Goal: Use online tool/utility: Utilize a website feature to perform a specific function

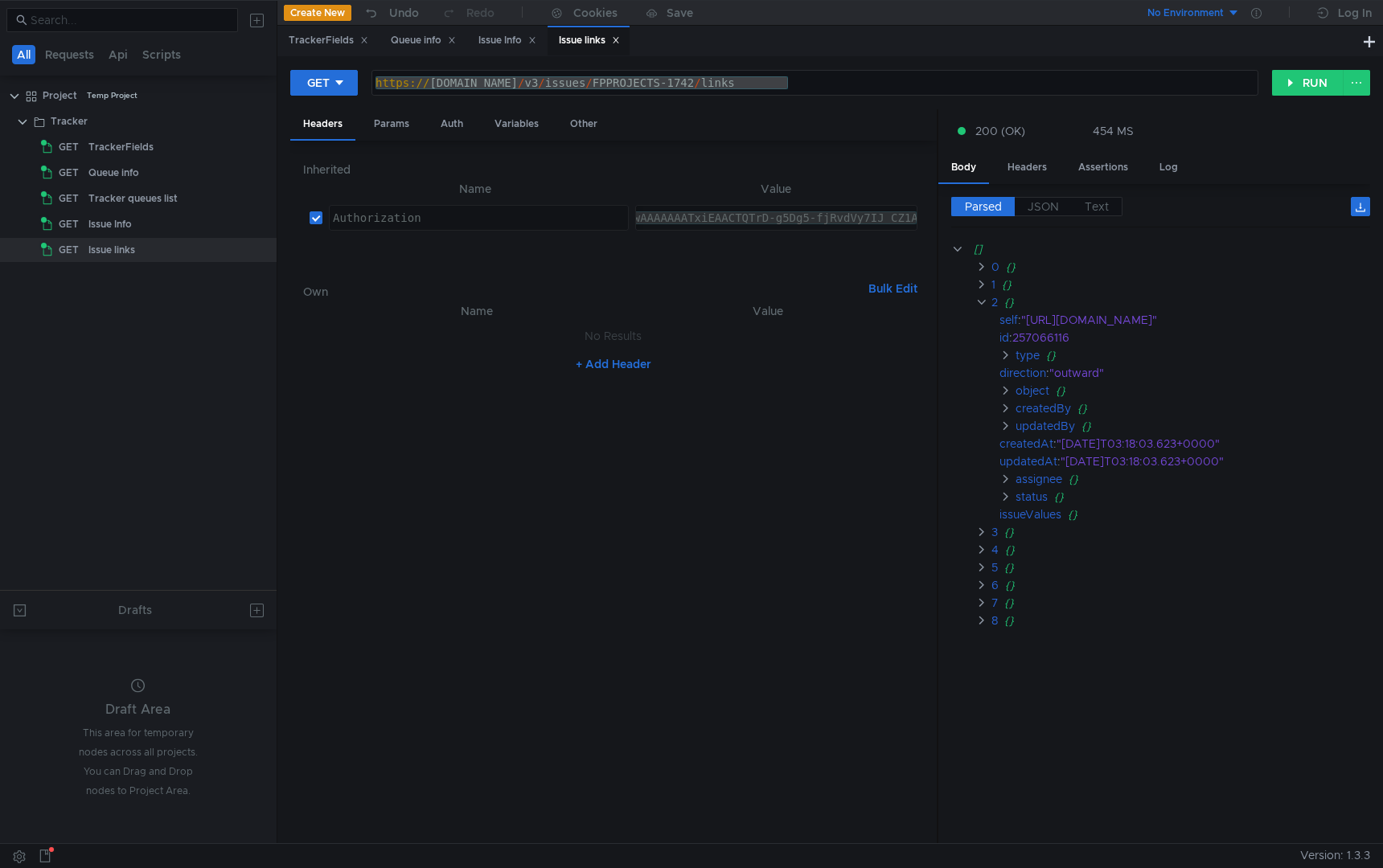
click at [763, 462] on nz-table "Name Value No Results + Add Header" at bounding box center [613, 566] width 621 height 530
click at [816, 87] on div "https:// [DOMAIN_NAME] / v3 / issues / FPPROJECTS-1742 / links" at bounding box center [816, 95] width 886 height 38
click at [579, 146] on div "Inherited Name Value Authorization הההההההההההההההההההההההההההההההההההההההההההה…" at bounding box center [613, 493] width 646 height 703
click at [582, 158] on div "Inherited Name Value Authorization הההההההההההההההההההההההההההההההההההההההההההה…" at bounding box center [613, 493] width 621 height 678
click at [1007, 498] on clr-icon at bounding box center [1005, 497] width 12 height 13
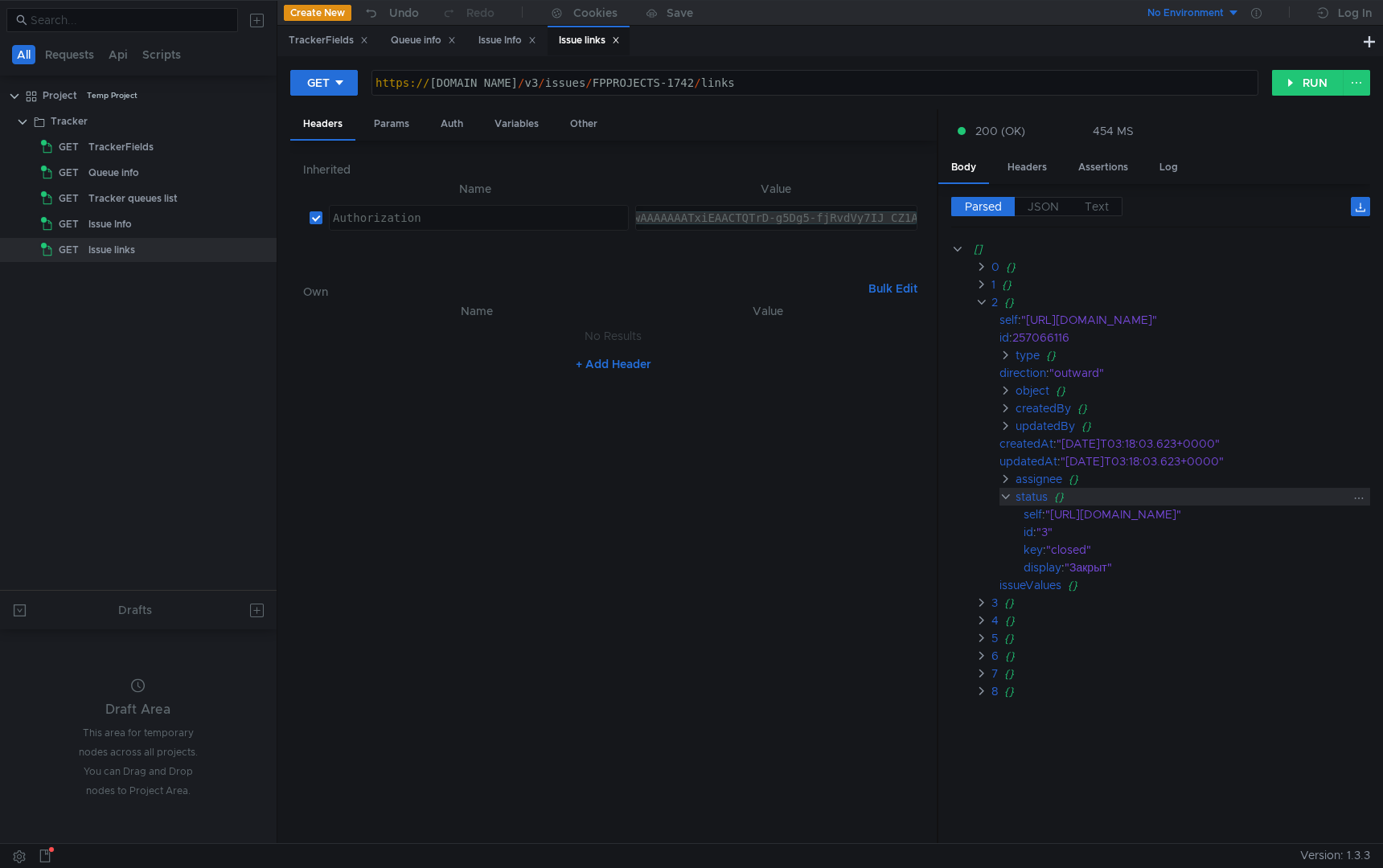
click at [1007, 498] on clr-icon at bounding box center [1005, 497] width 12 height 13
click at [1007, 495] on clr-icon at bounding box center [1005, 497] width 12 height 13
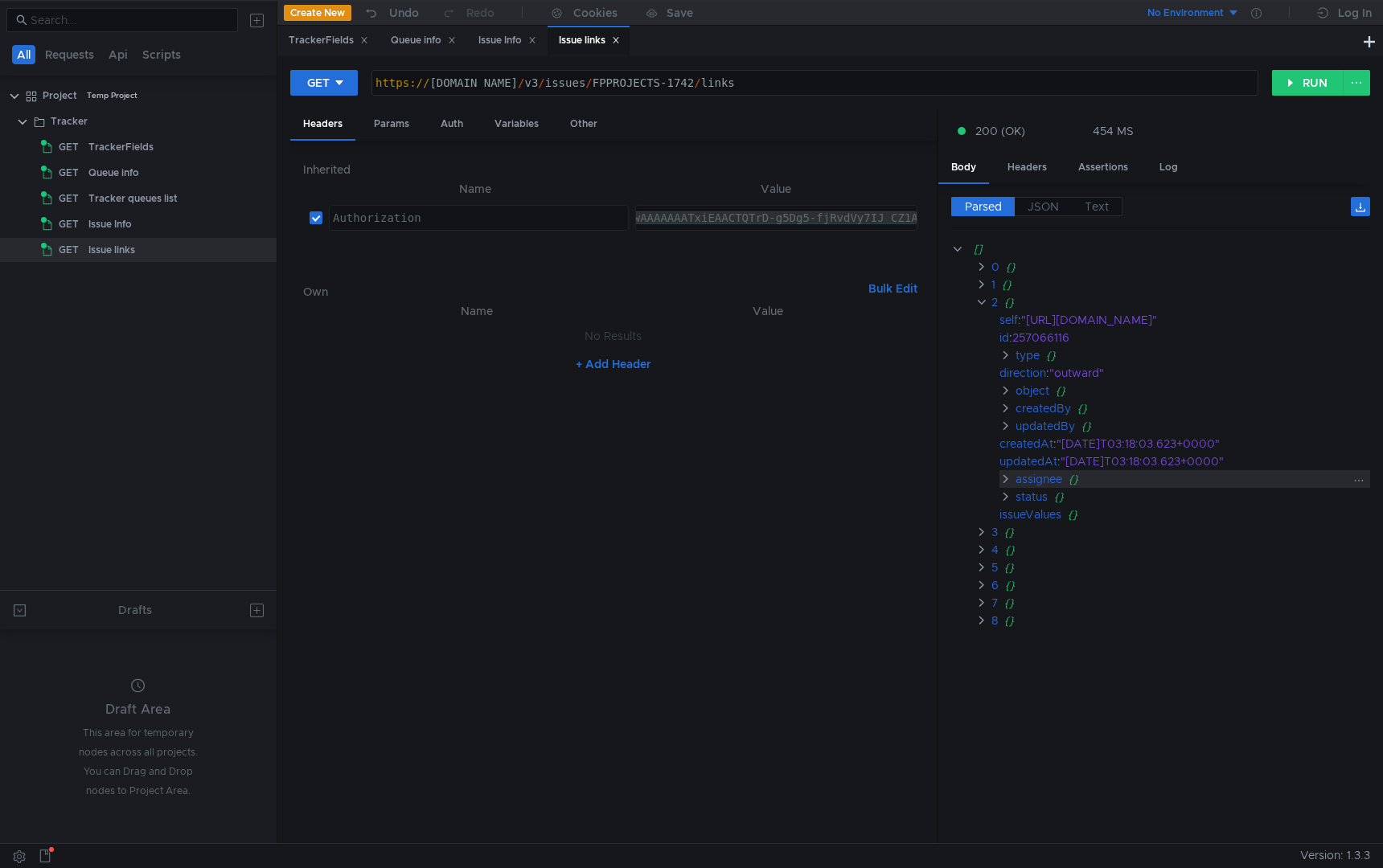
click at [1007, 478] on clr-icon at bounding box center [1005, 479] width 12 height 13
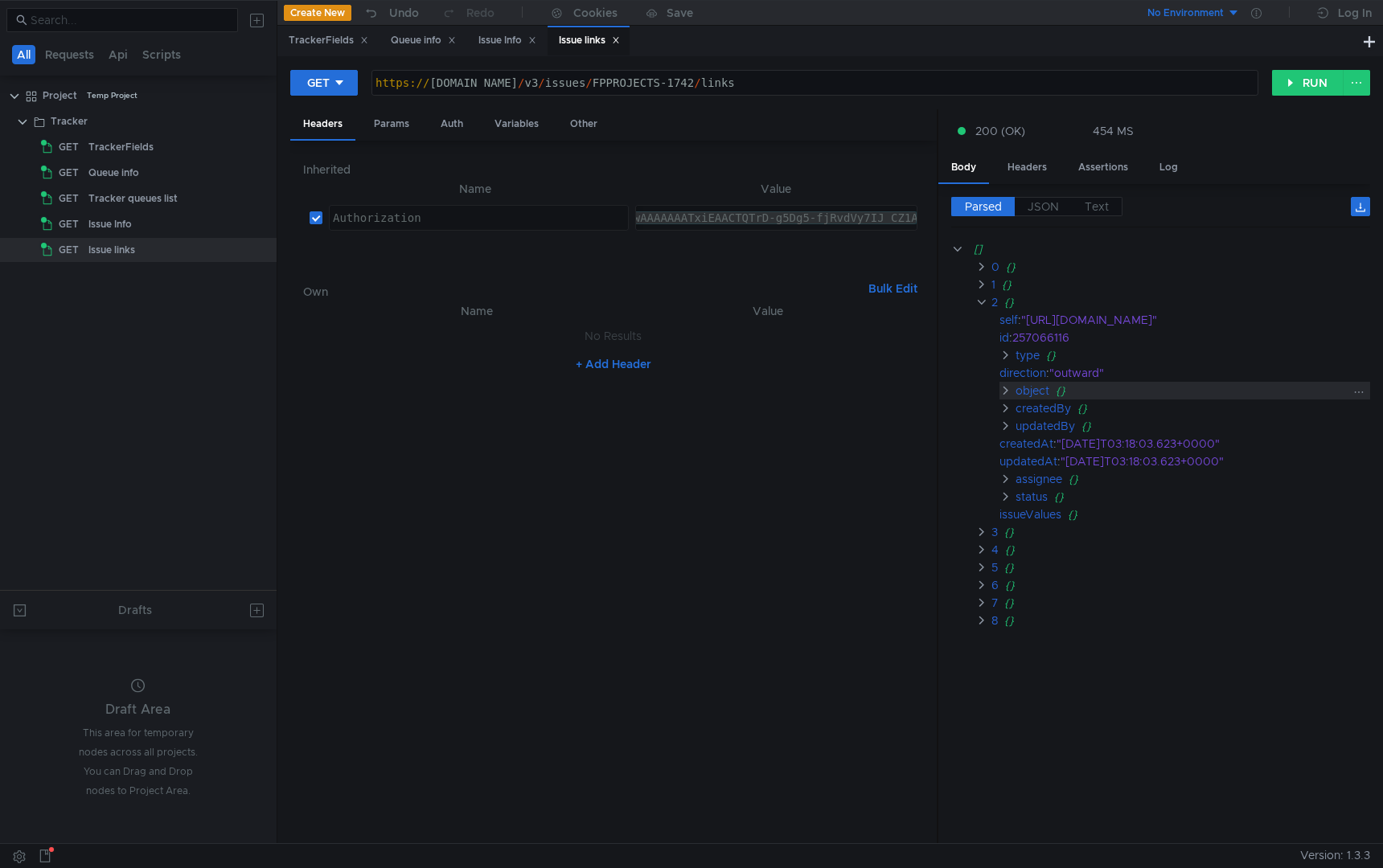
click at [1006, 391] on clr-icon at bounding box center [1005, 391] width 12 height 13
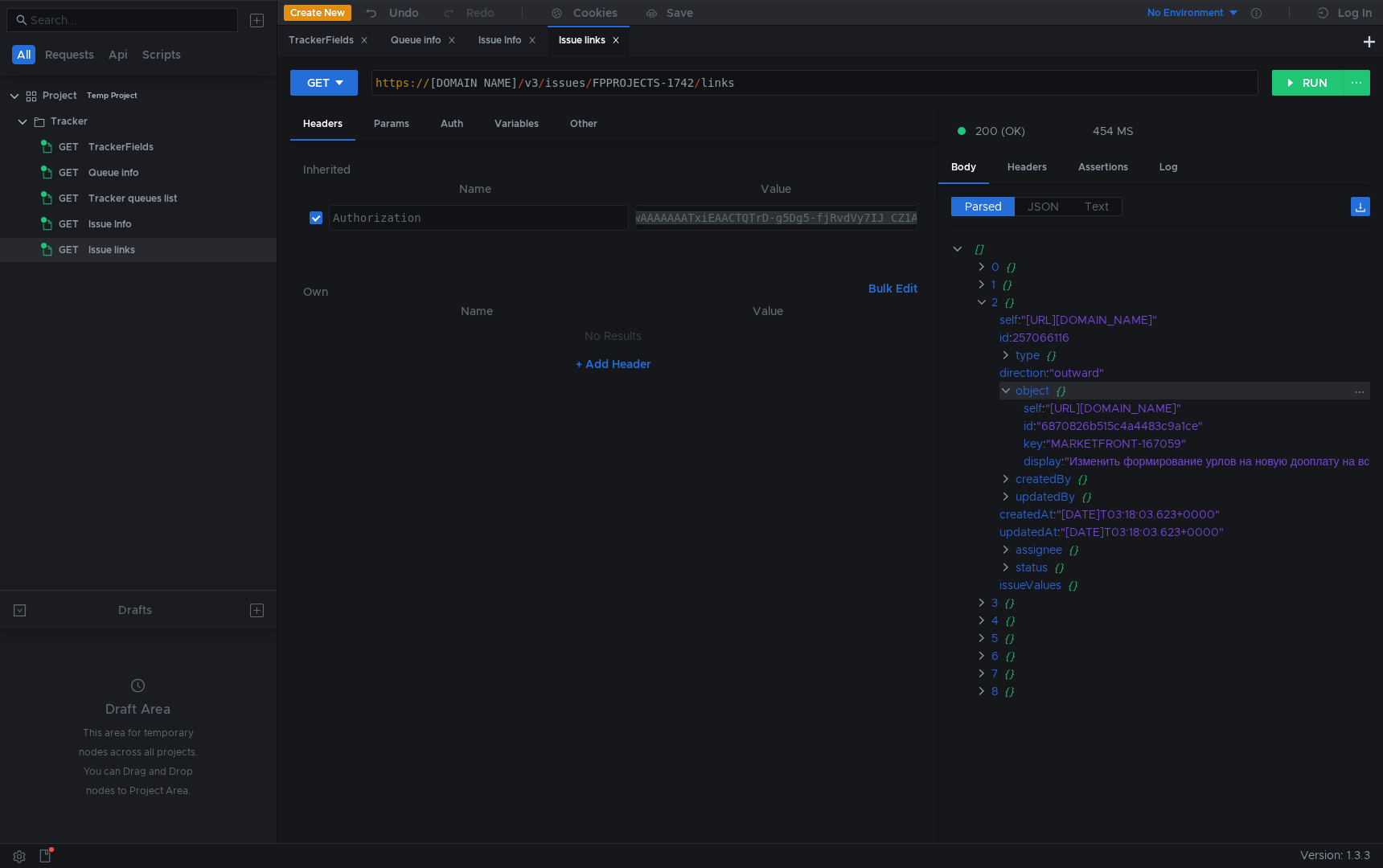
click at [1006, 391] on clr-icon at bounding box center [1005, 391] width 12 height 13
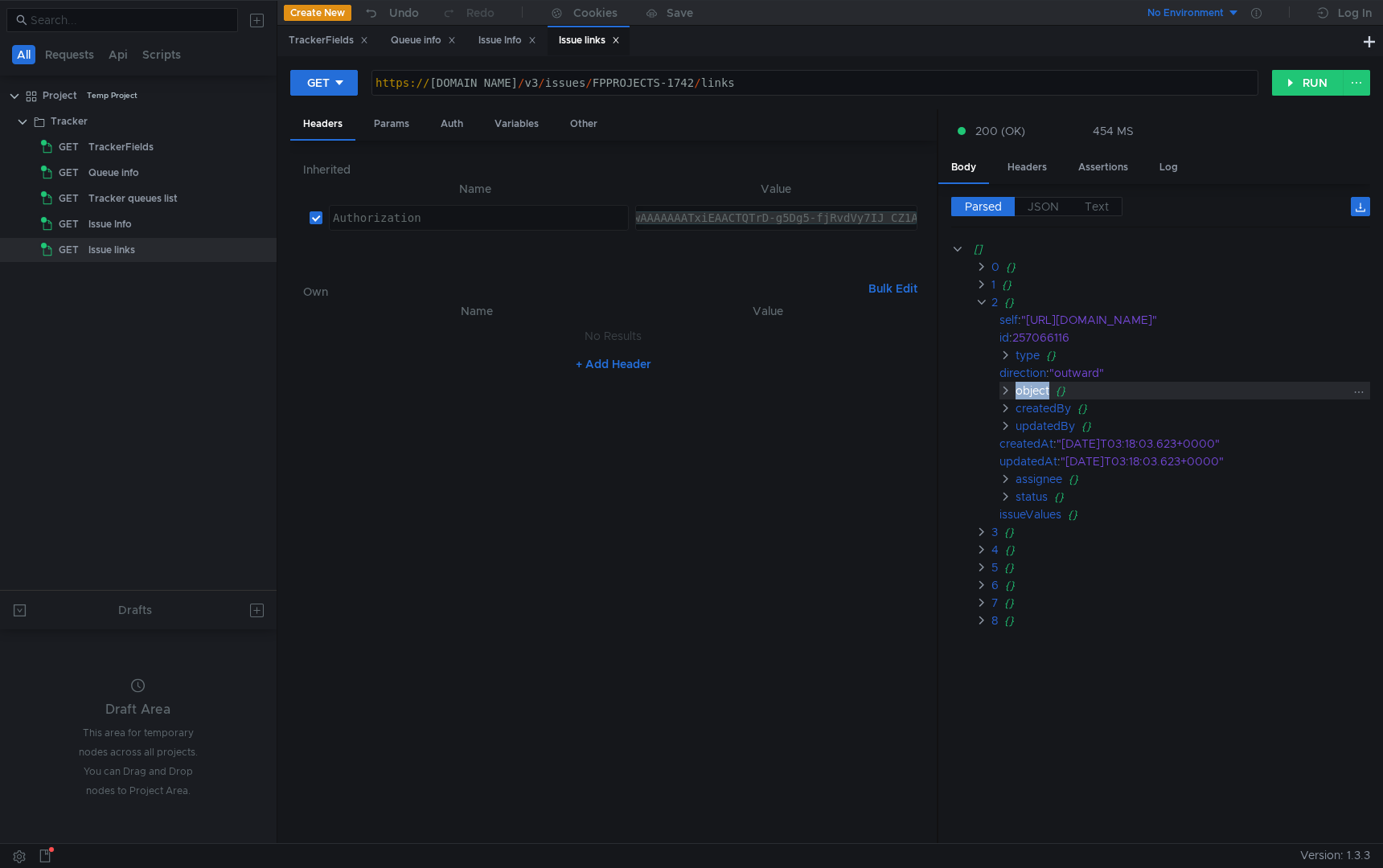
click at [1006, 391] on clr-icon at bounding box center [1005, 391] width 12 height 13
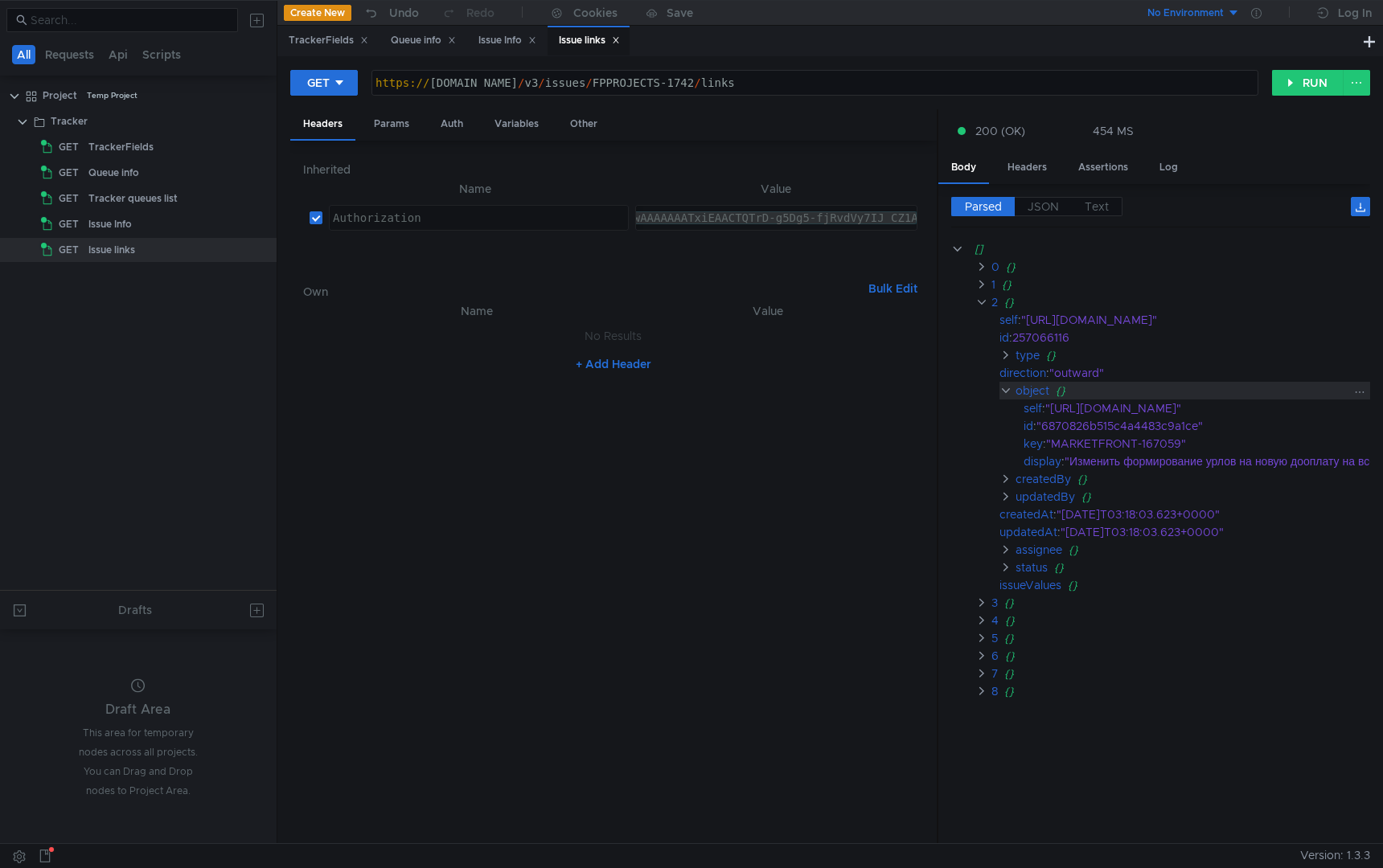
click at [1006, 391] on clr-icon at bounding box center [1005, 391] width 12 height 13
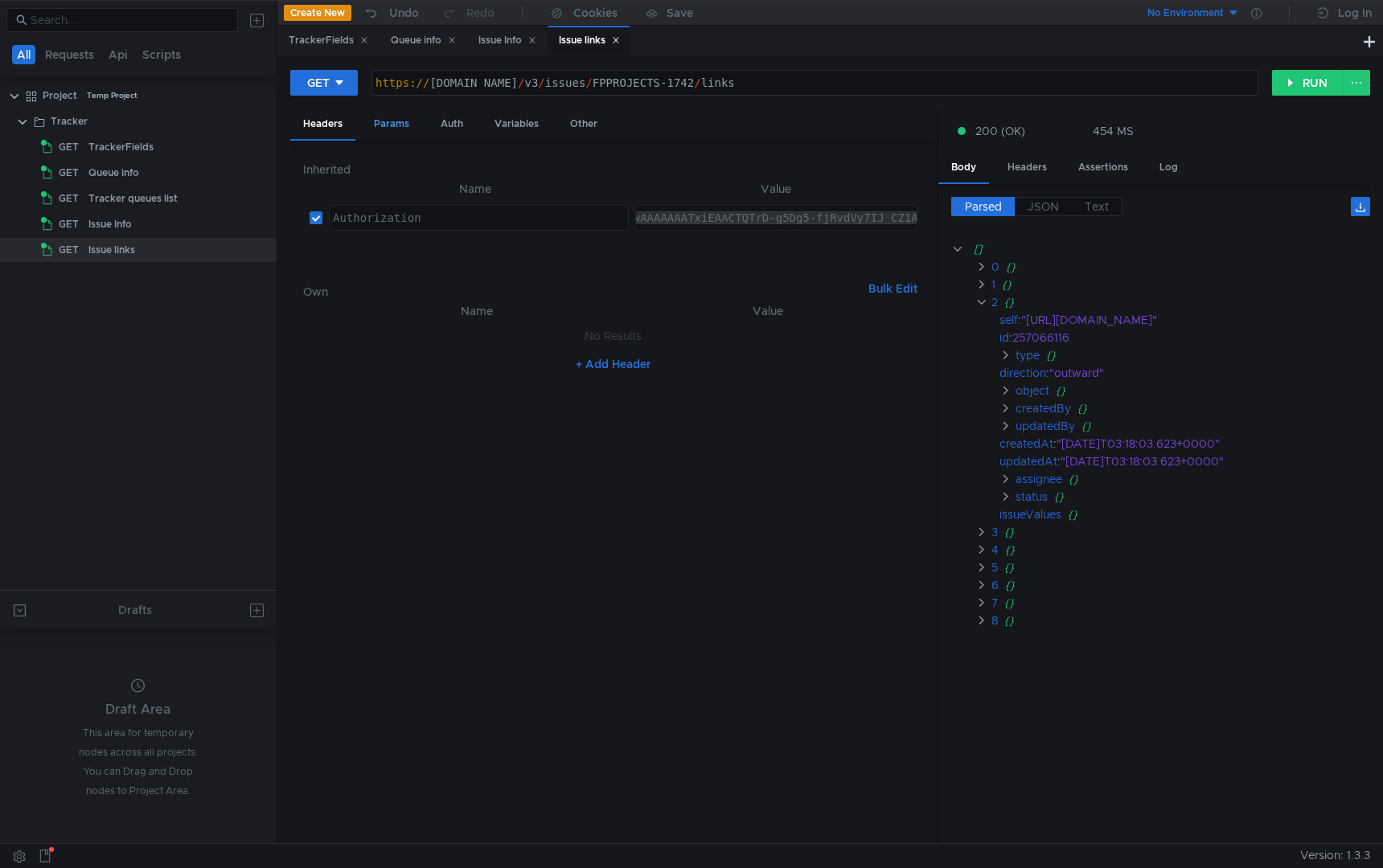
click at [403, 127] on div "Params" at bounding box center [391, 124] width 61 height 30
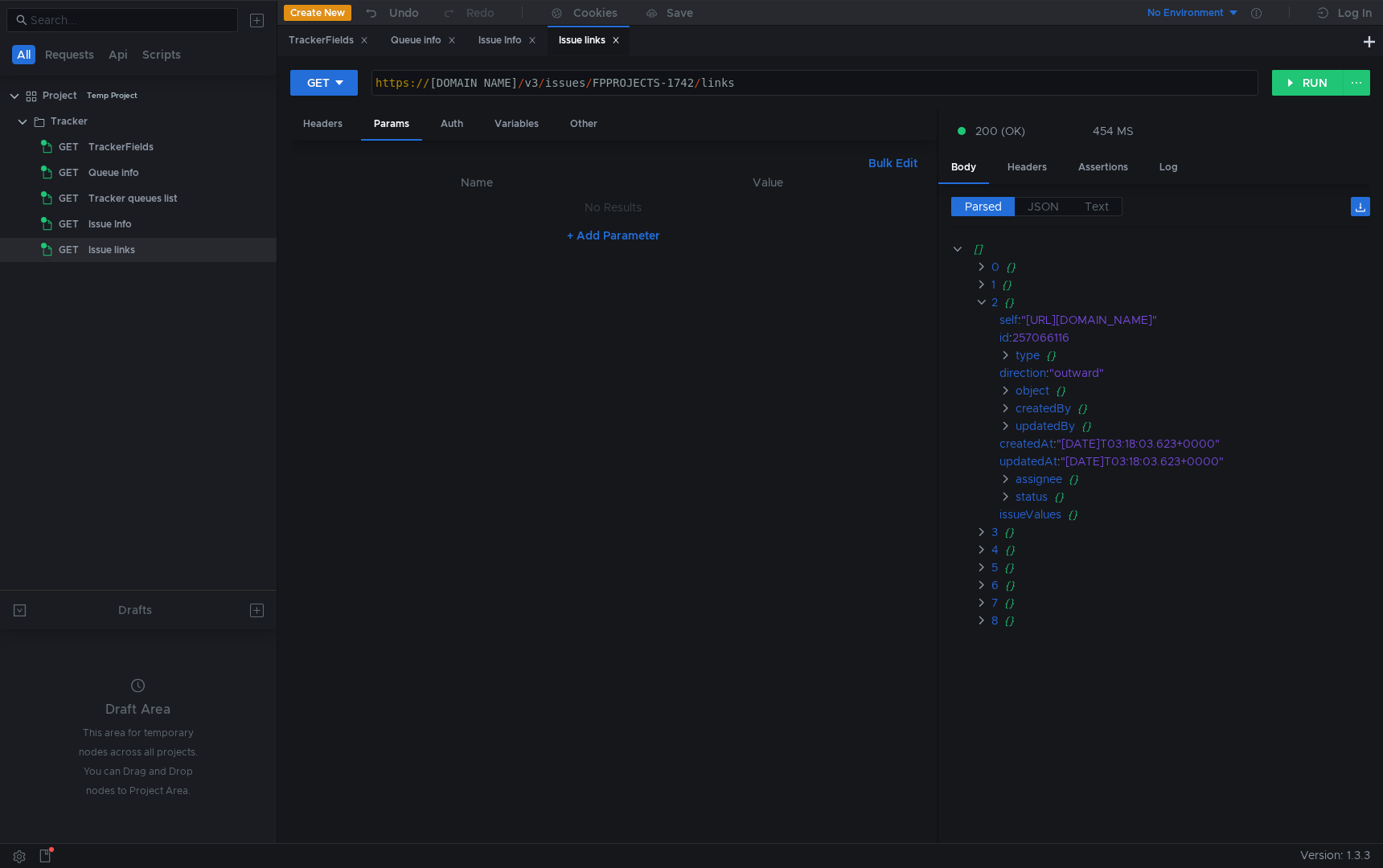
click at [601, 239] on button "+ Add Parameter" at bounding box center [614, 235] width 106 height 19
click at [408, 40] on div "Queue info" at bounding box center [424, 40] width 65 height 17
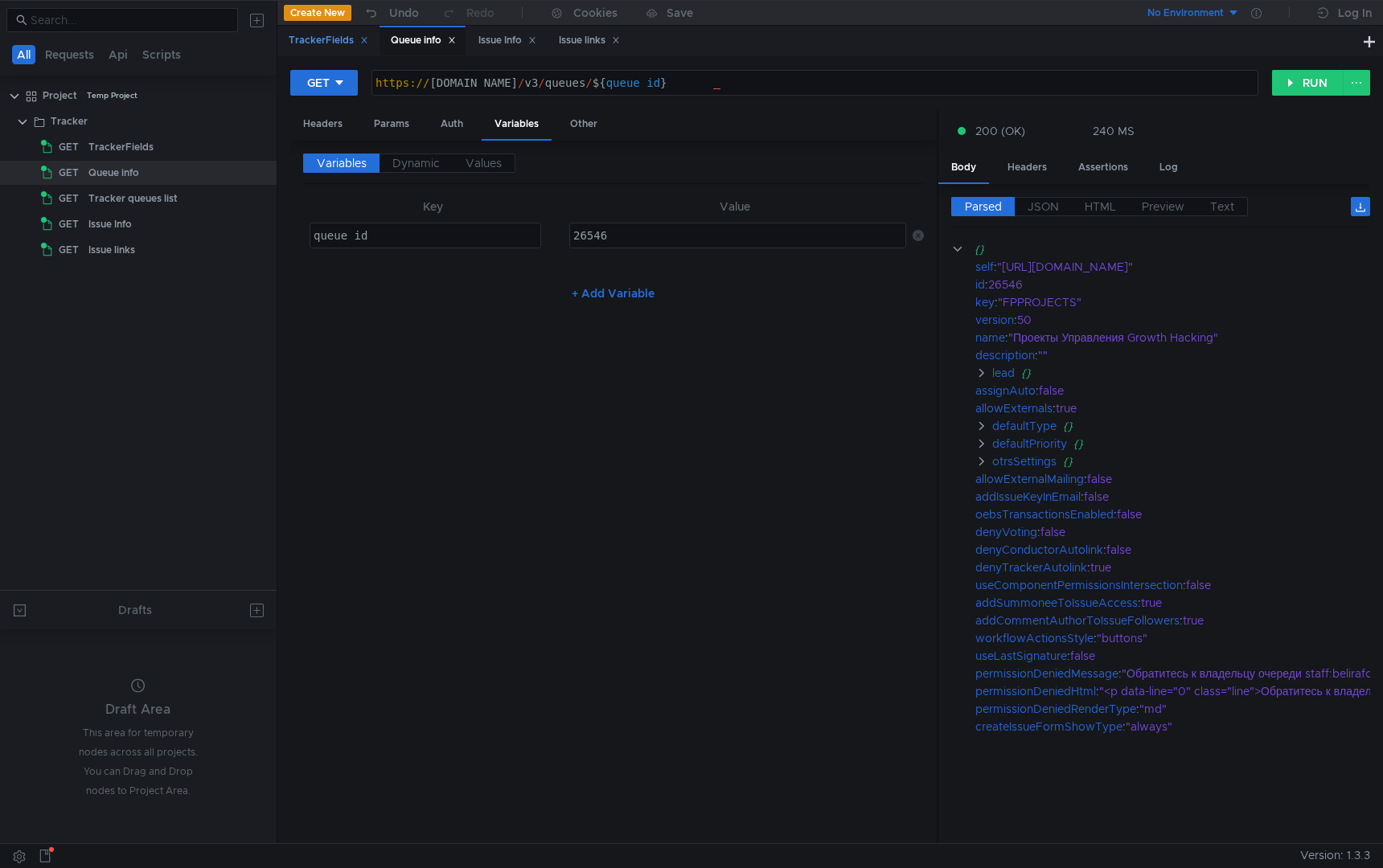
click at [336, 50] on div "TrackerFields" at bounding box center [327, 40] width 101 height 30
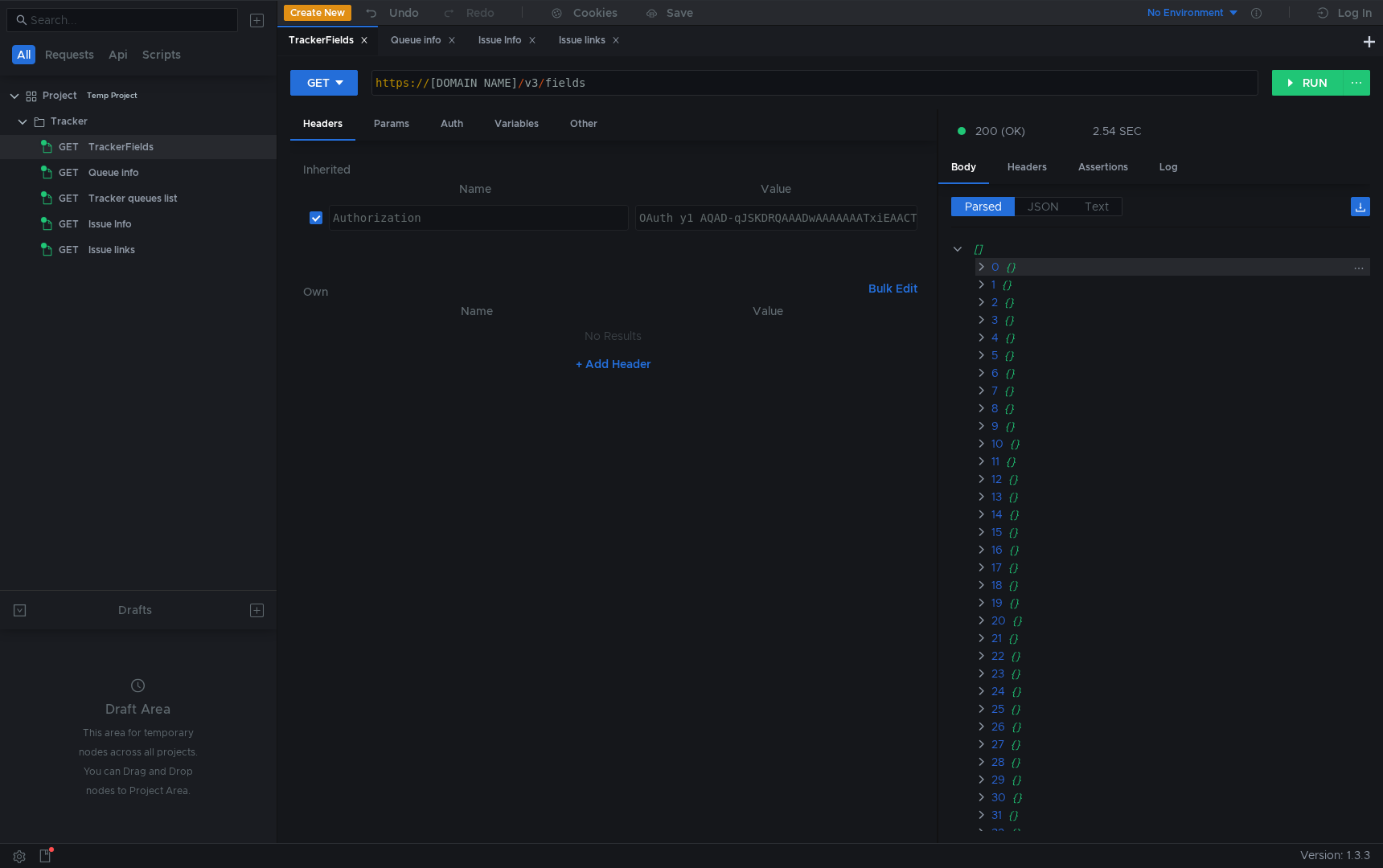
click at [978, 268] on clr-icon at bounding box center [981, 267] width 12 height 13
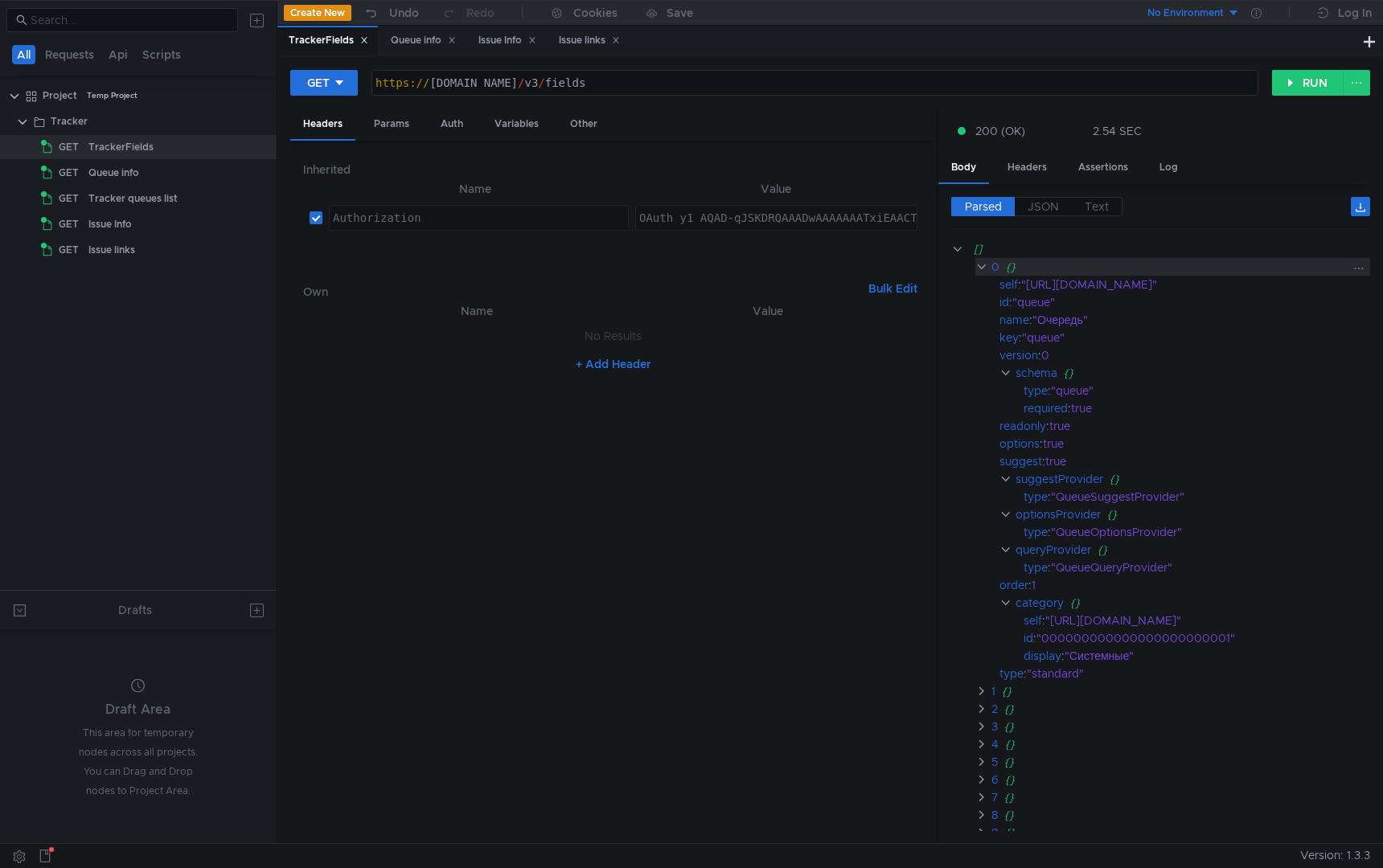
click at [978, 268] on clr-icon at bounding box center [981, 267] width 12 height 13
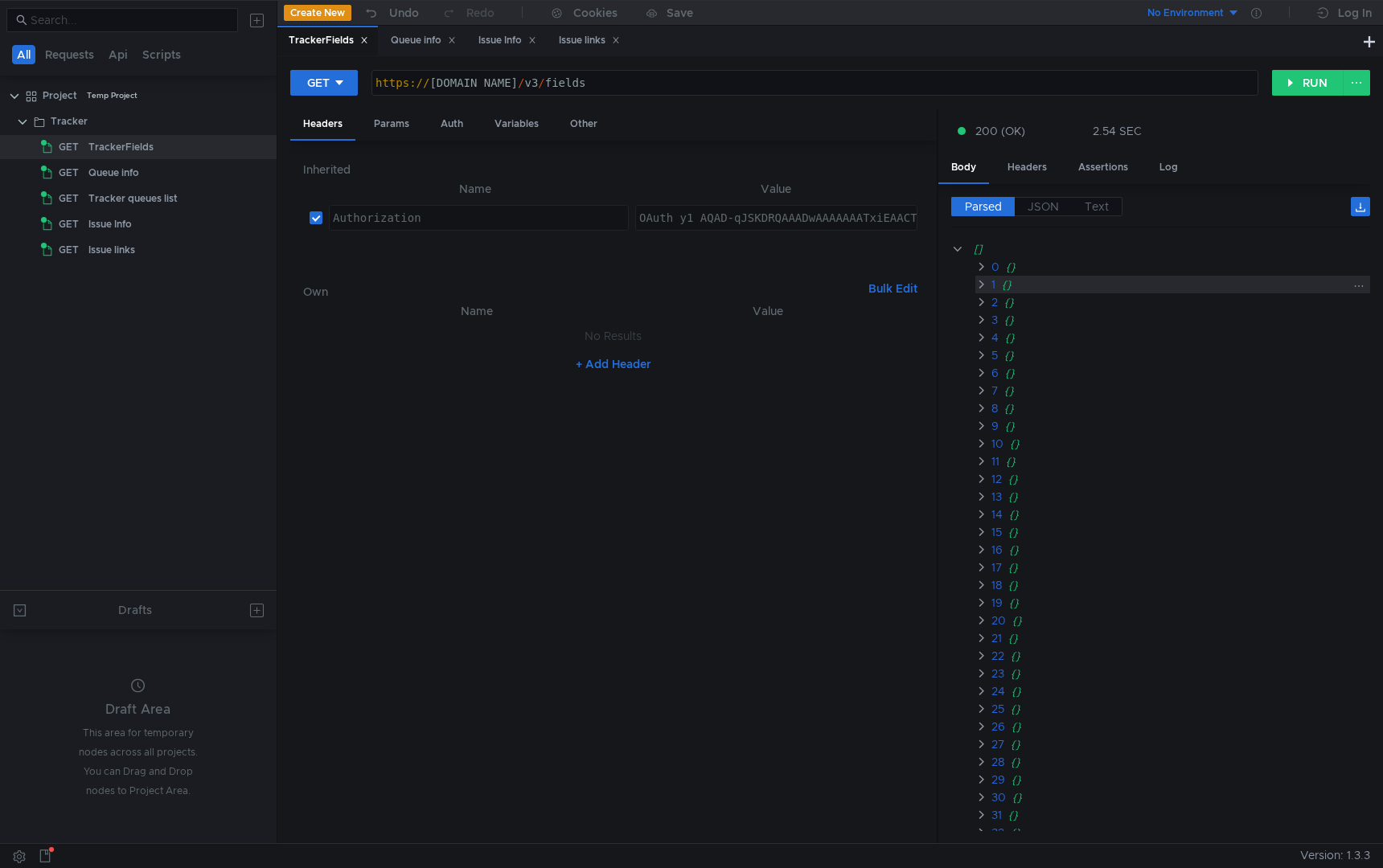
click at [979, 282] on clr-icon at bounding box center [981, 284] width 12 height 13
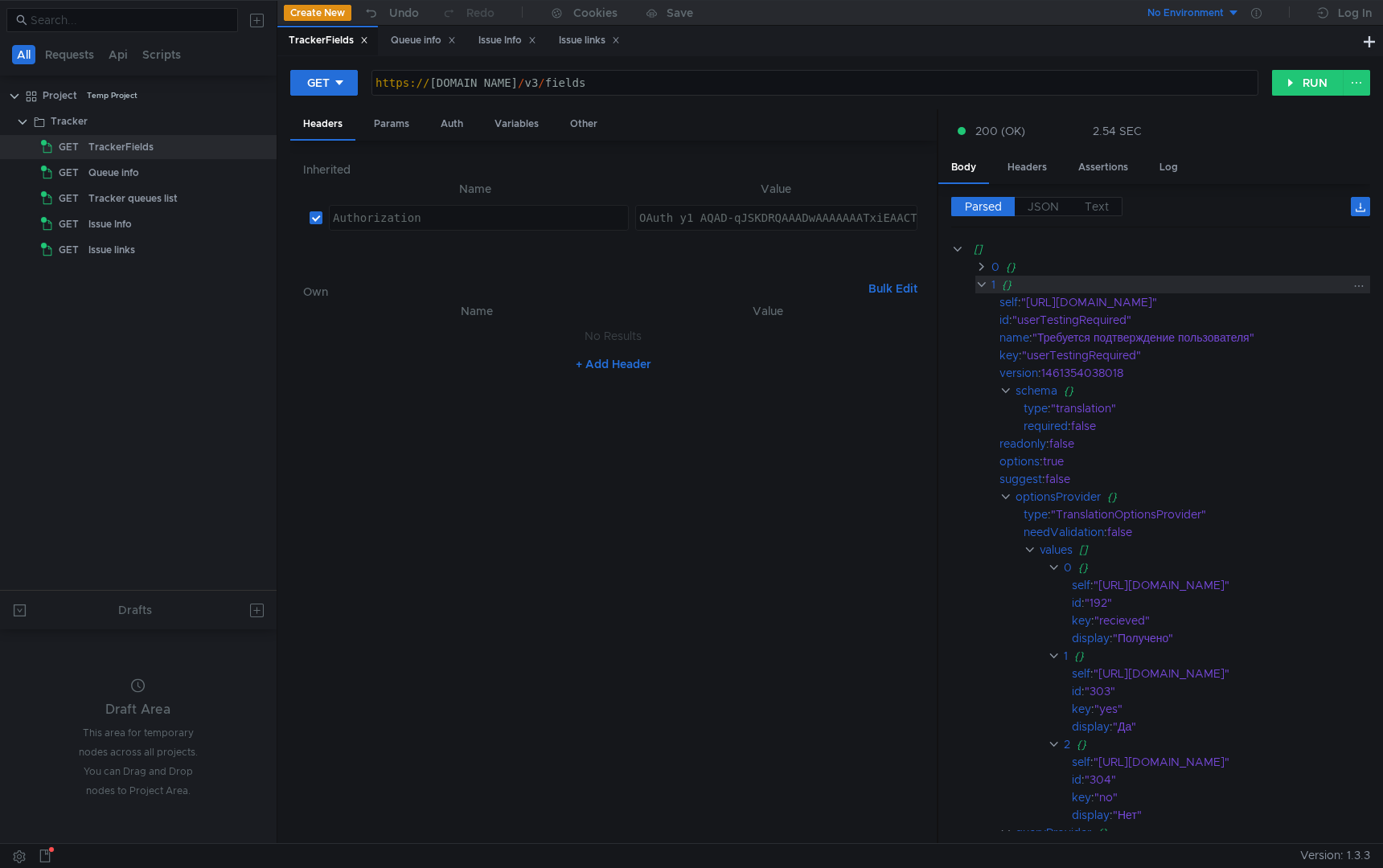
click at [979, 282] on clr-icon at bounding box center [981, 284] width 12 height 13
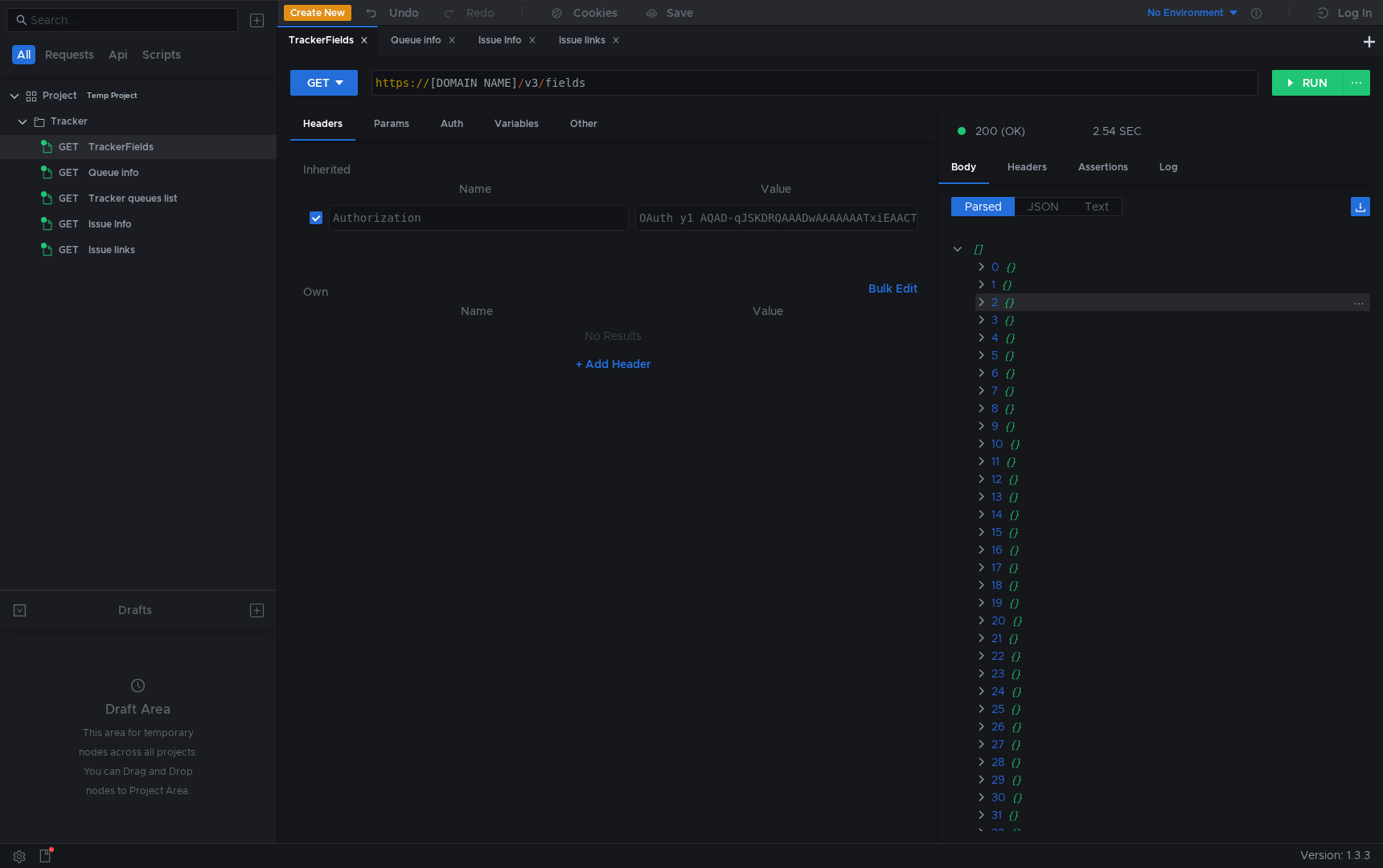
click at [981, 302] on clr-icon at bounding box center [981, 303] width 12 height 13
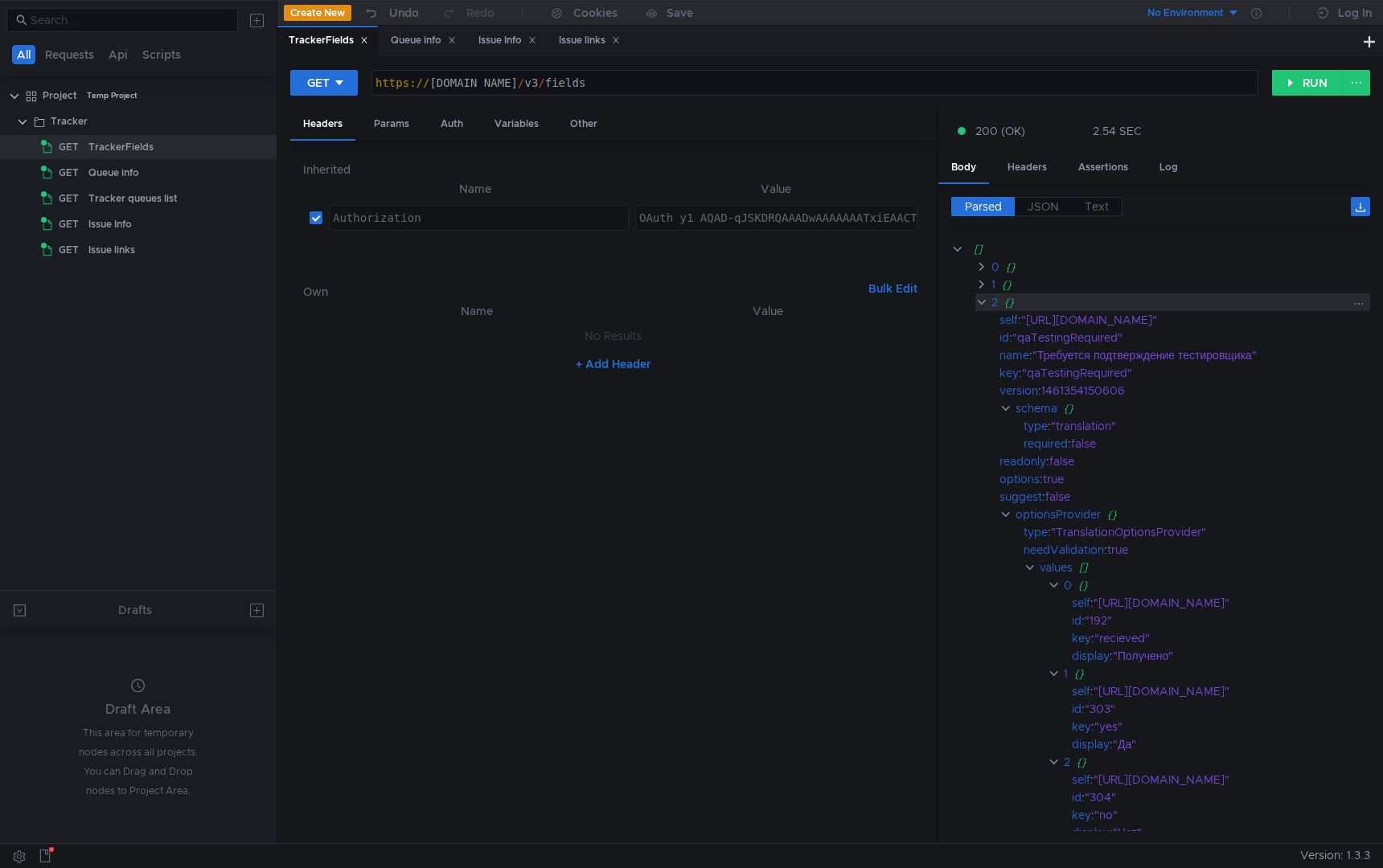
click at [981, 302] on clr-icon at bounding box center [981, 303] width 12 height 13
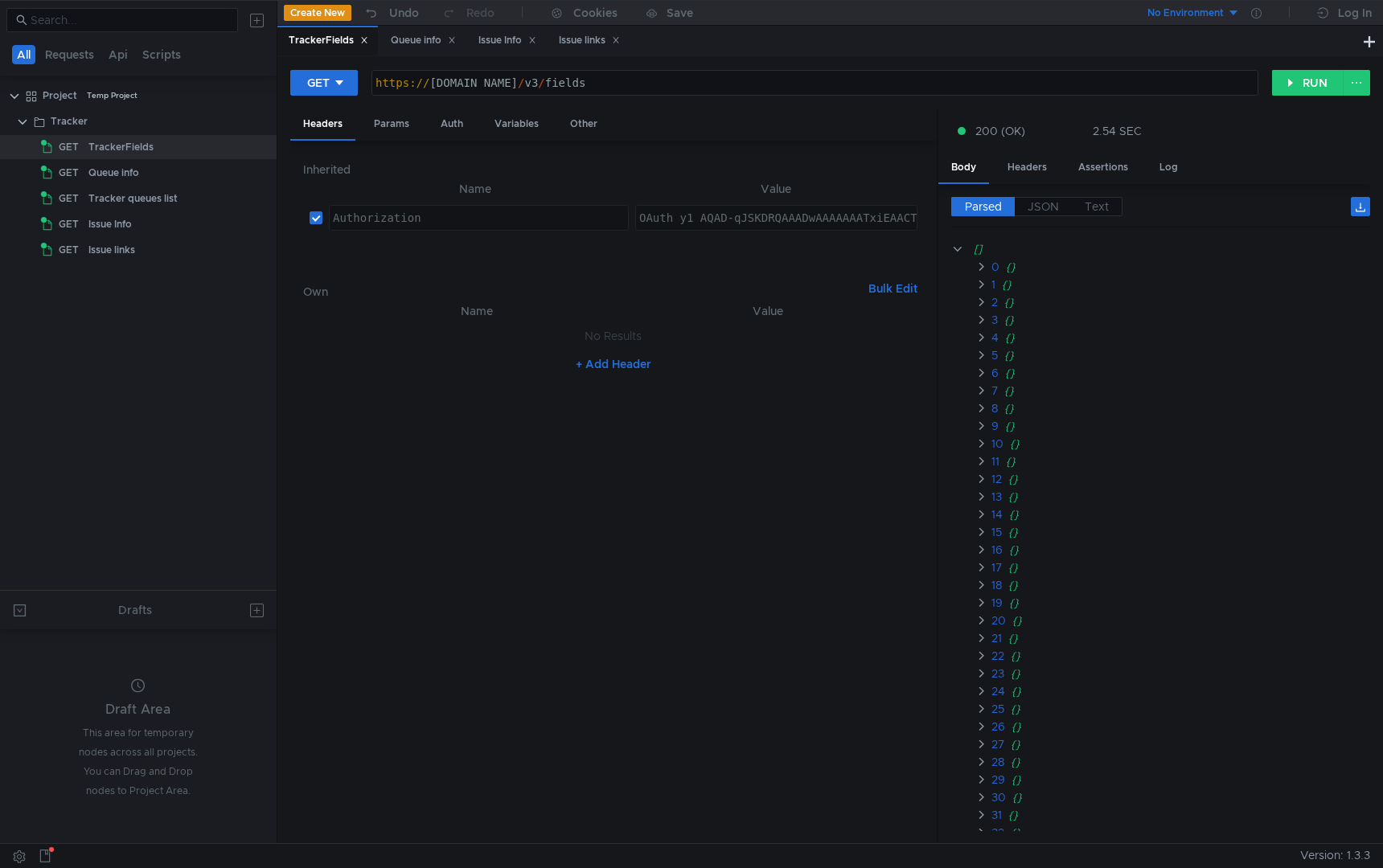
click at [366, 43] on icon at bounding box center [364, 40] width 8 height 8
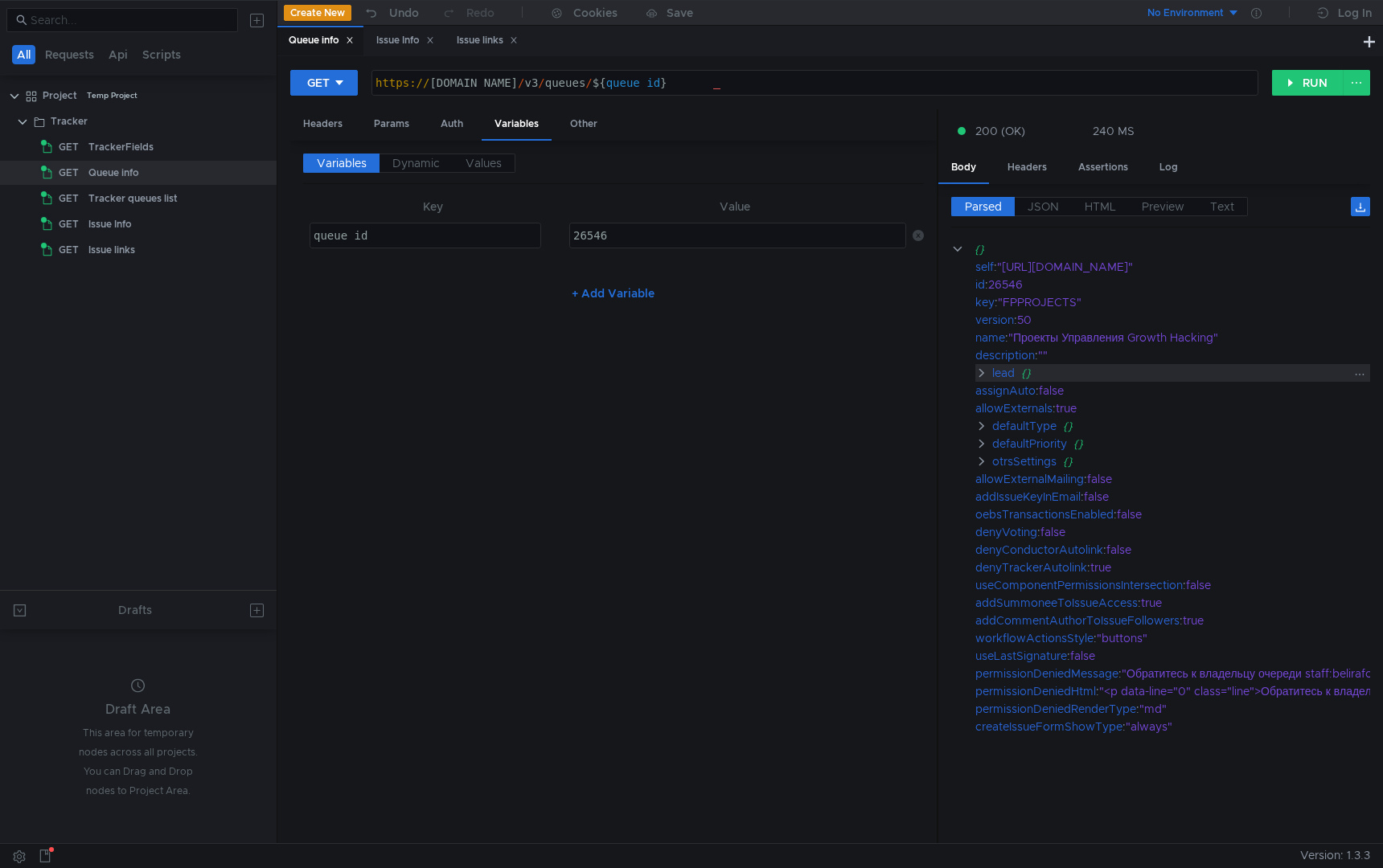
click at [978, 378] on clr-icon at bounding box center [982, 373] width 13 height 13
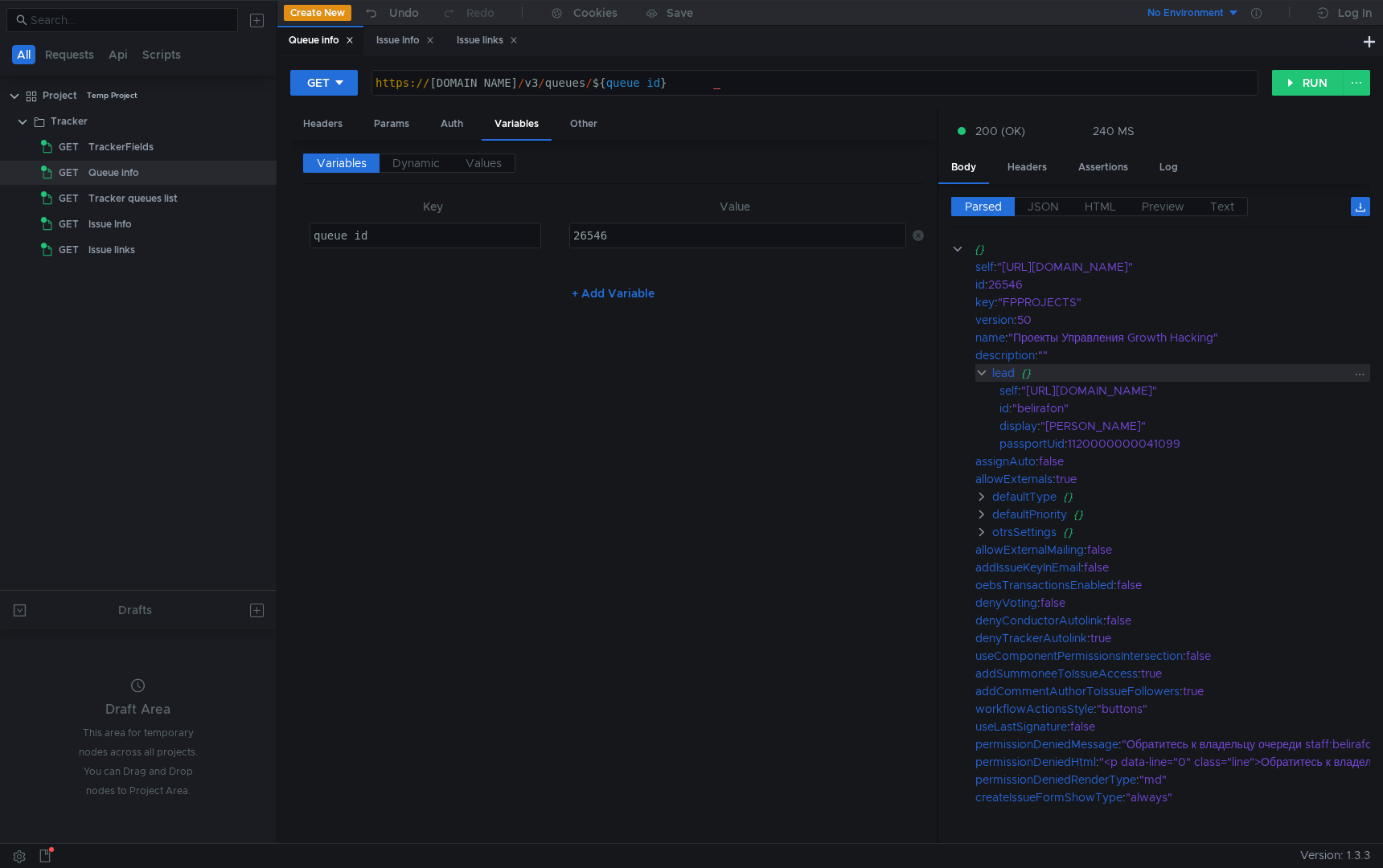
click at [982, 375] on clr-icon at bounding box center [982, 373] width 13 height 13
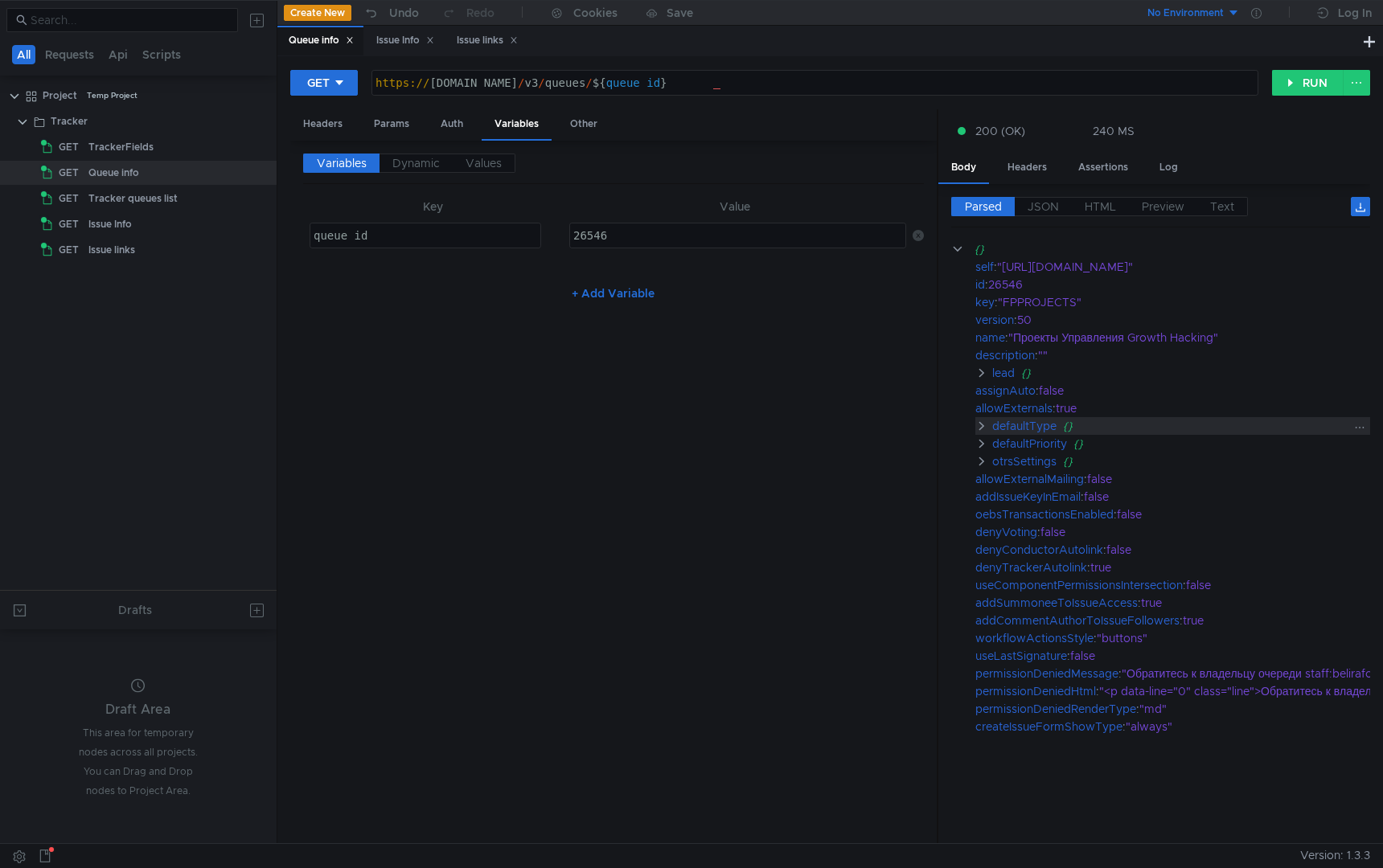
click at [978, 426] on clr-icon at bounding box center [982, 426] width 13 height 13
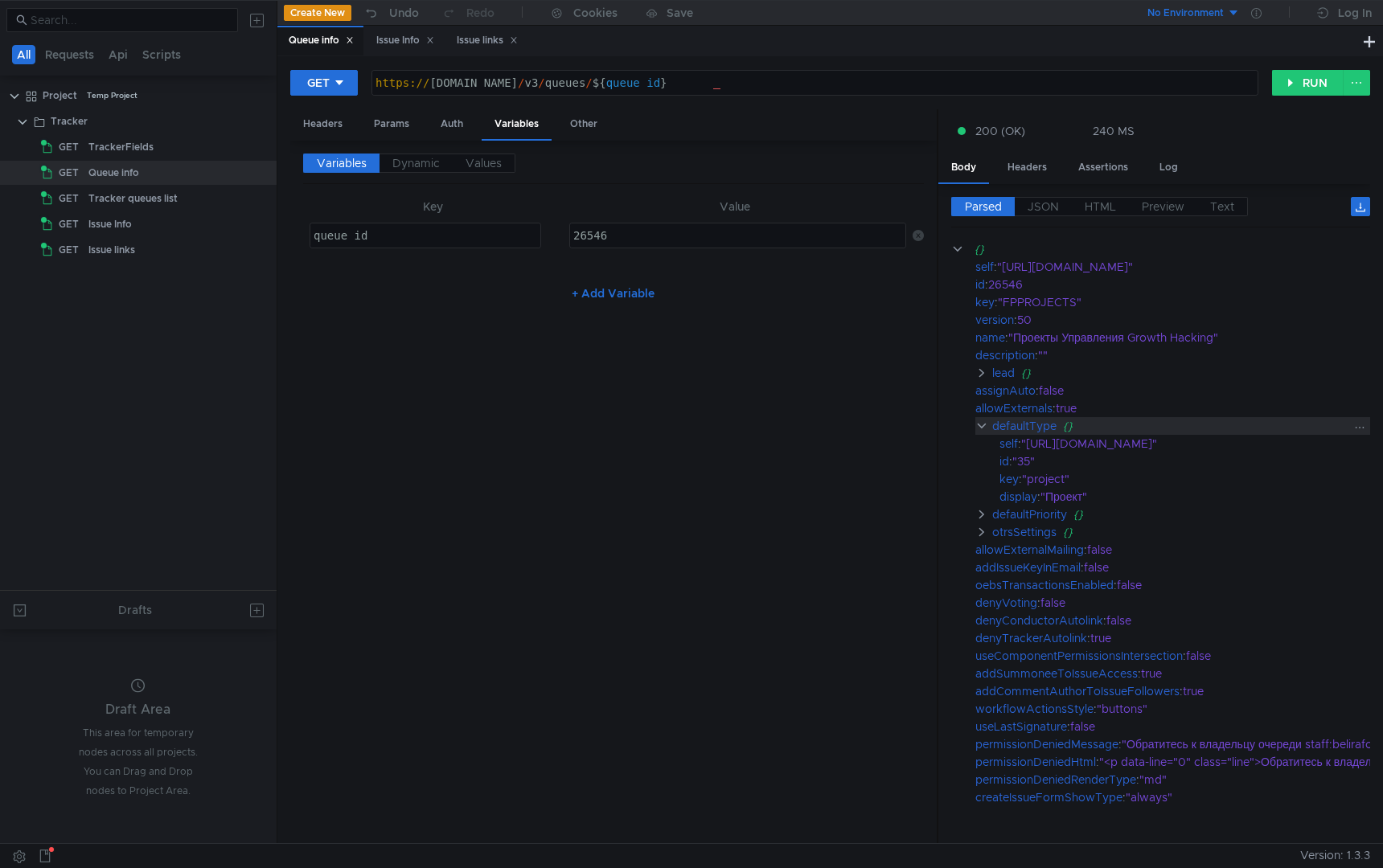
click at [981, 426] on clr-icon at bounding box center [982, 426] width 13 height 13
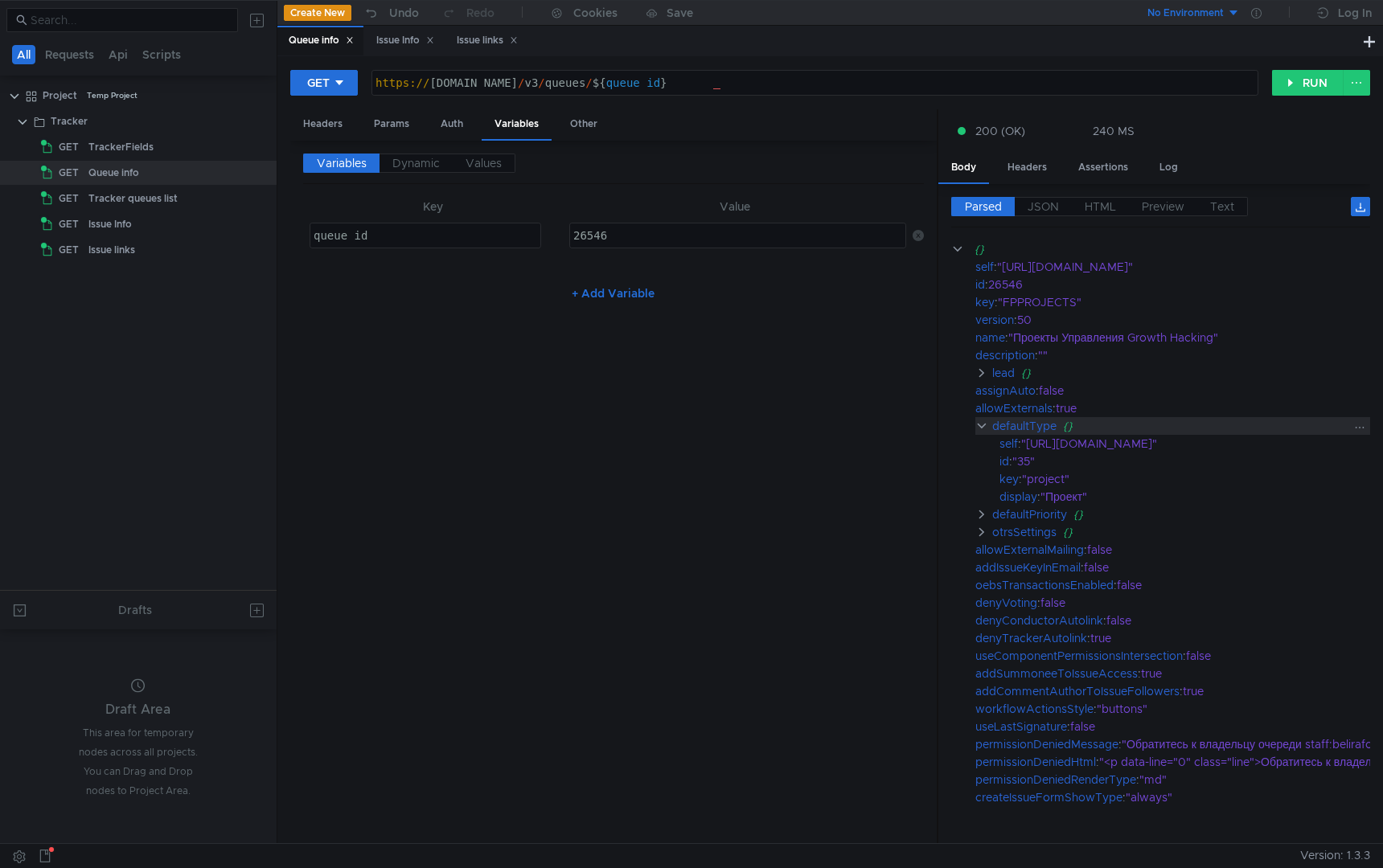
click at [981, 430] on clr-icon at bounding box center [982, 426] width 13 height 13
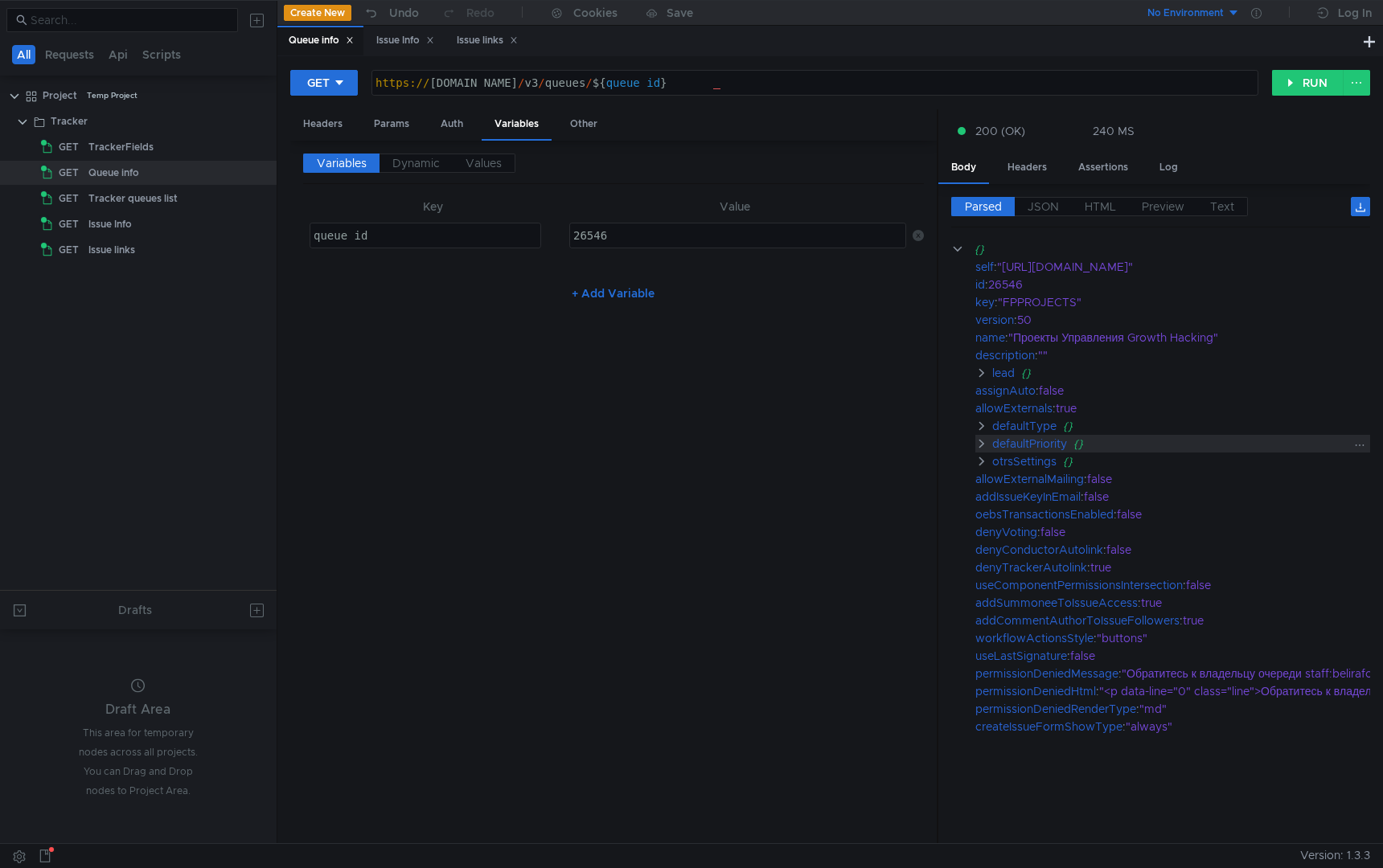
click at [981, 440] on clr-icon at bounding box center [982, 444] width 13 height 13
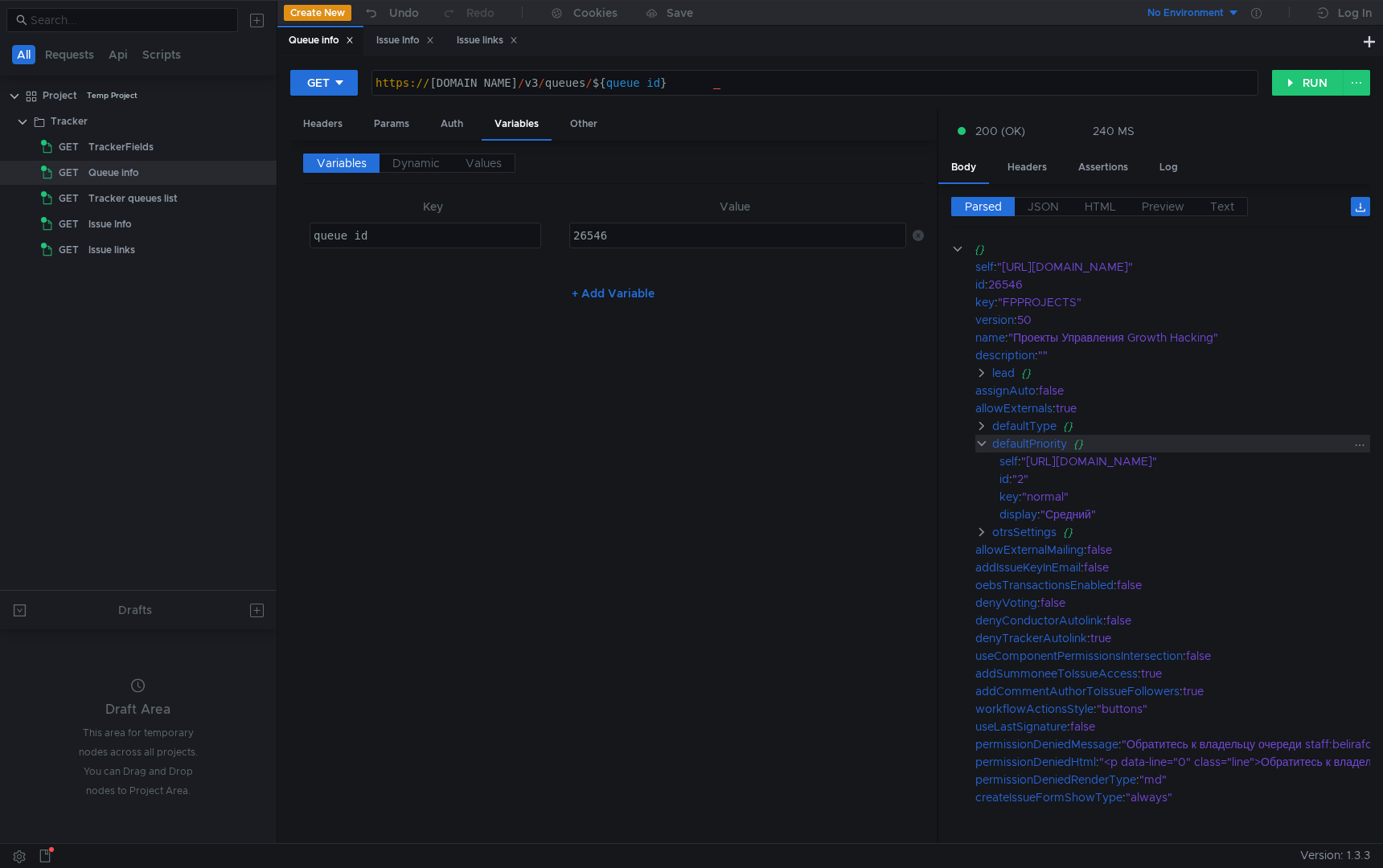
click at [981, 440] on clr-icon at bounding box center [982, 444] width 13 height 13
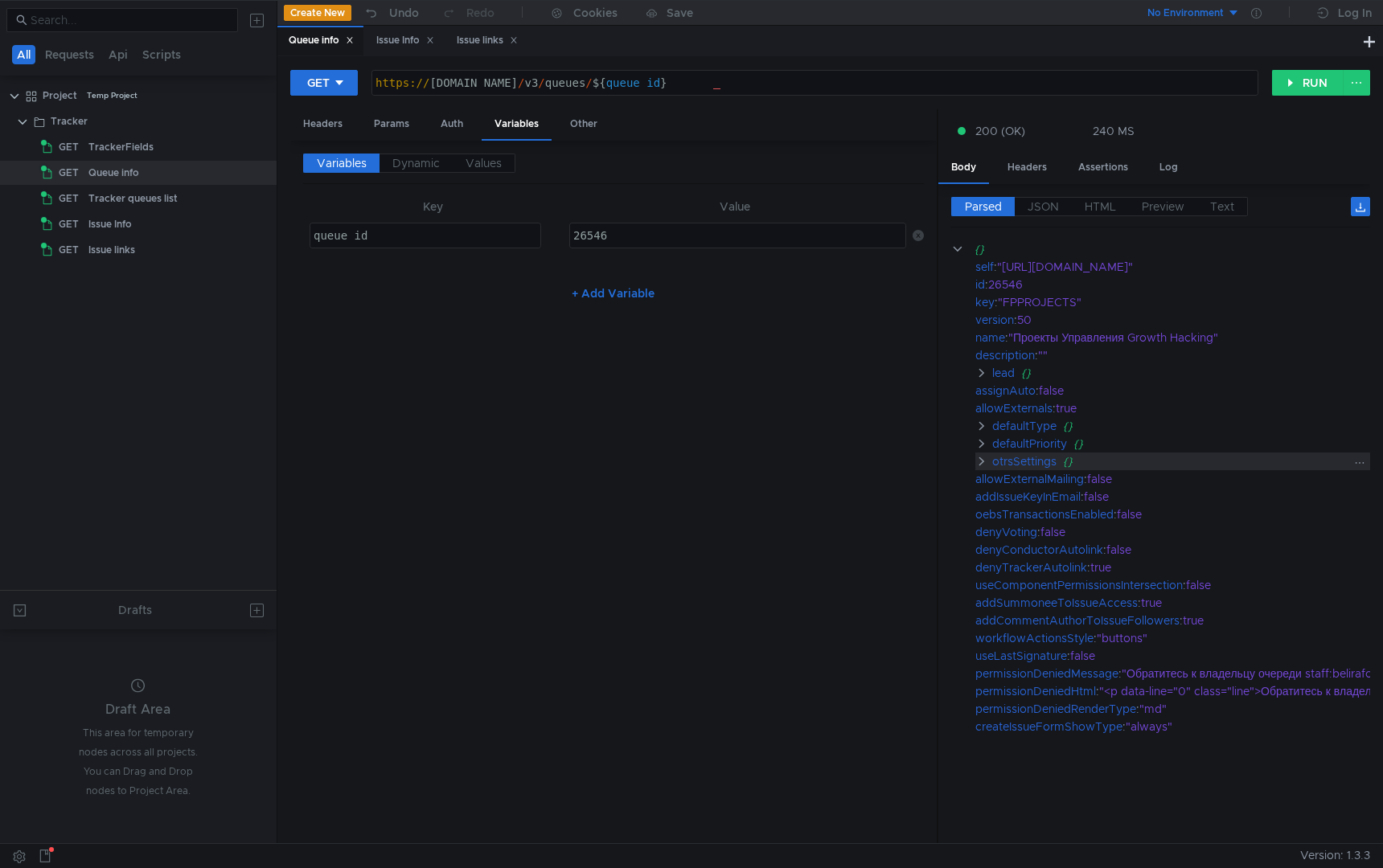
click at [981, 456] on clr-icon at bounding box center [982, 462] width 13 height 13
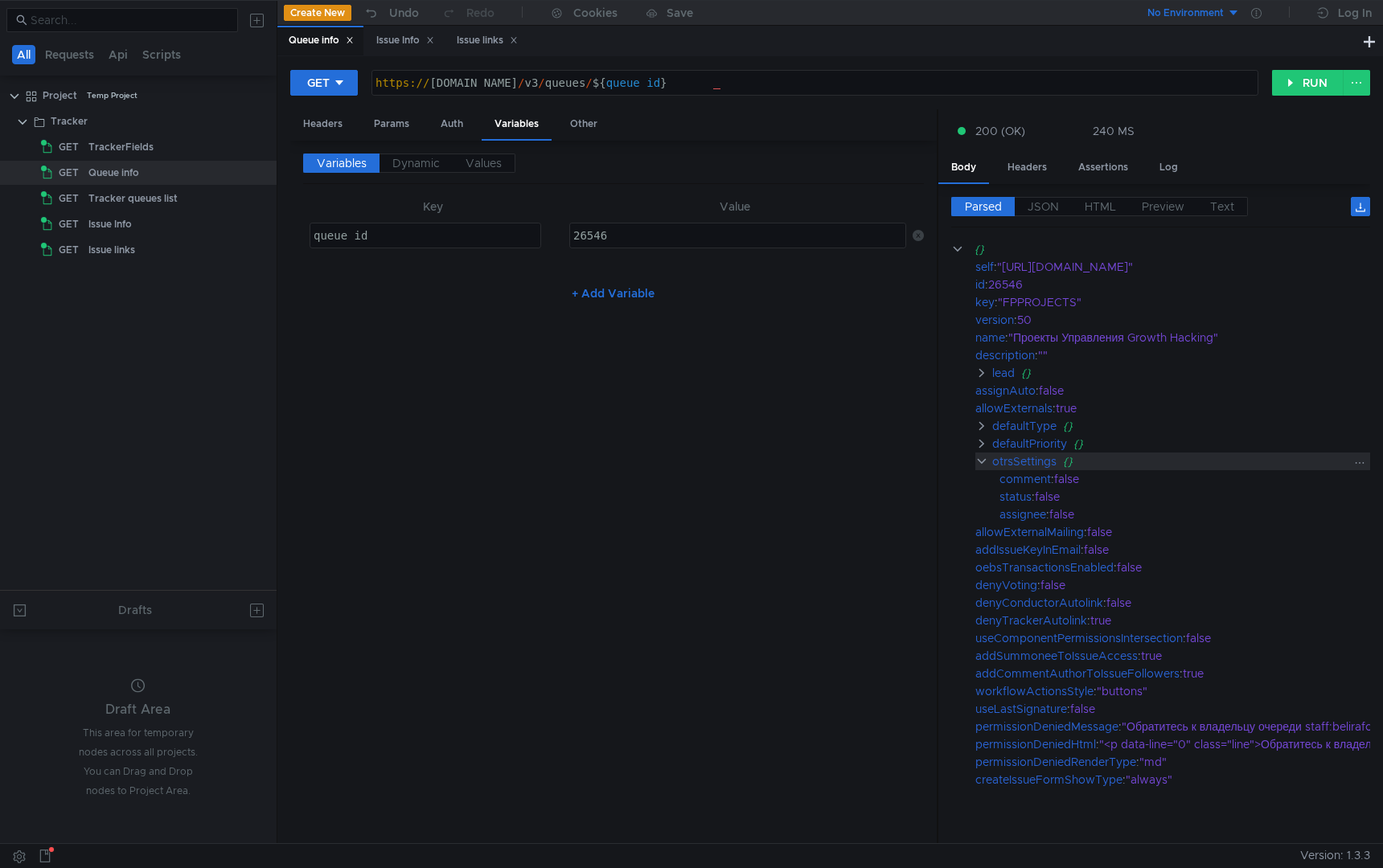
click at [981, 456] on clr-icon at bounding box center [982, 462] width 13 height 13
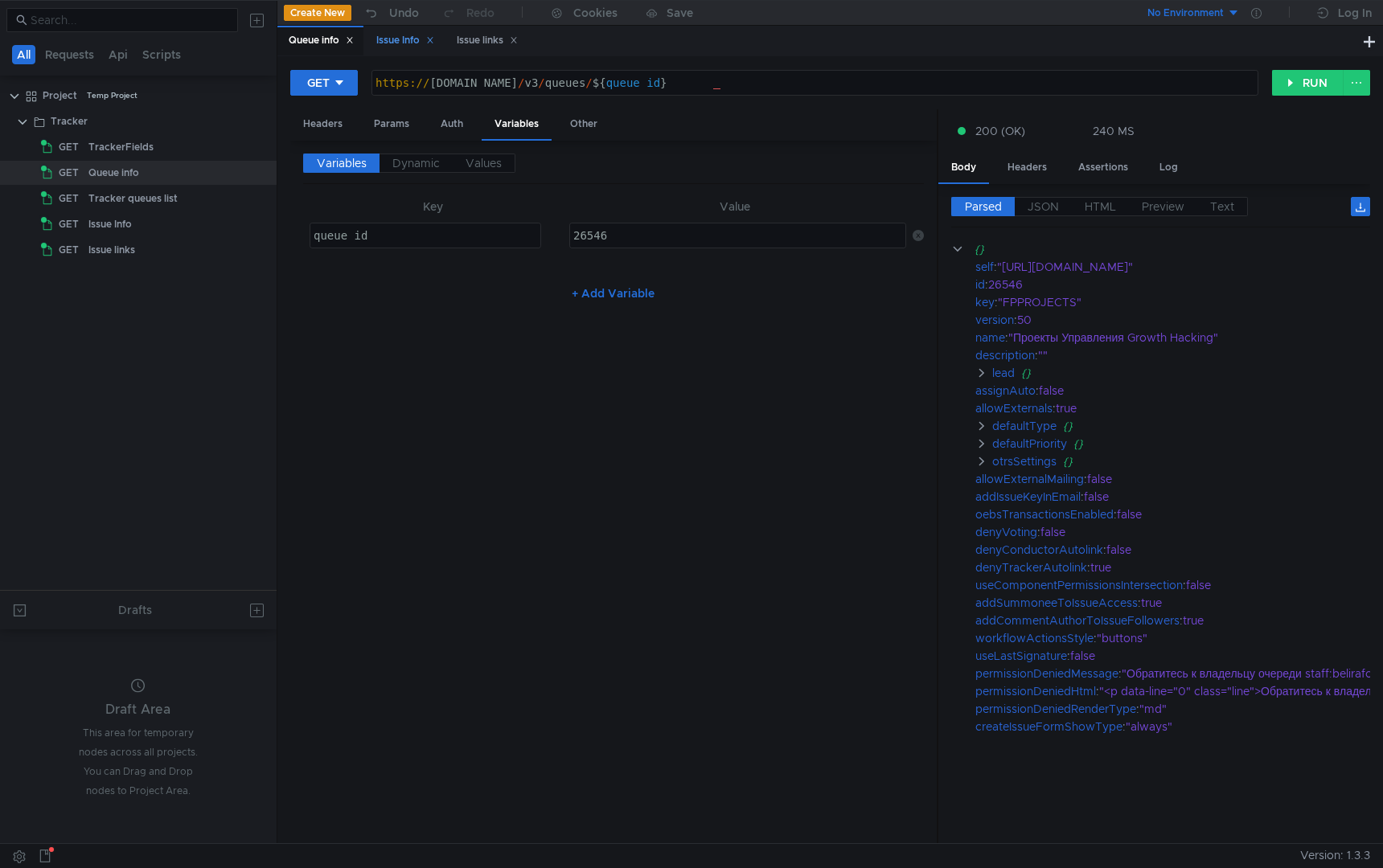
click at [407, 40] on div "Issue Info" at bounding box center [406, 40] width 58 height 17
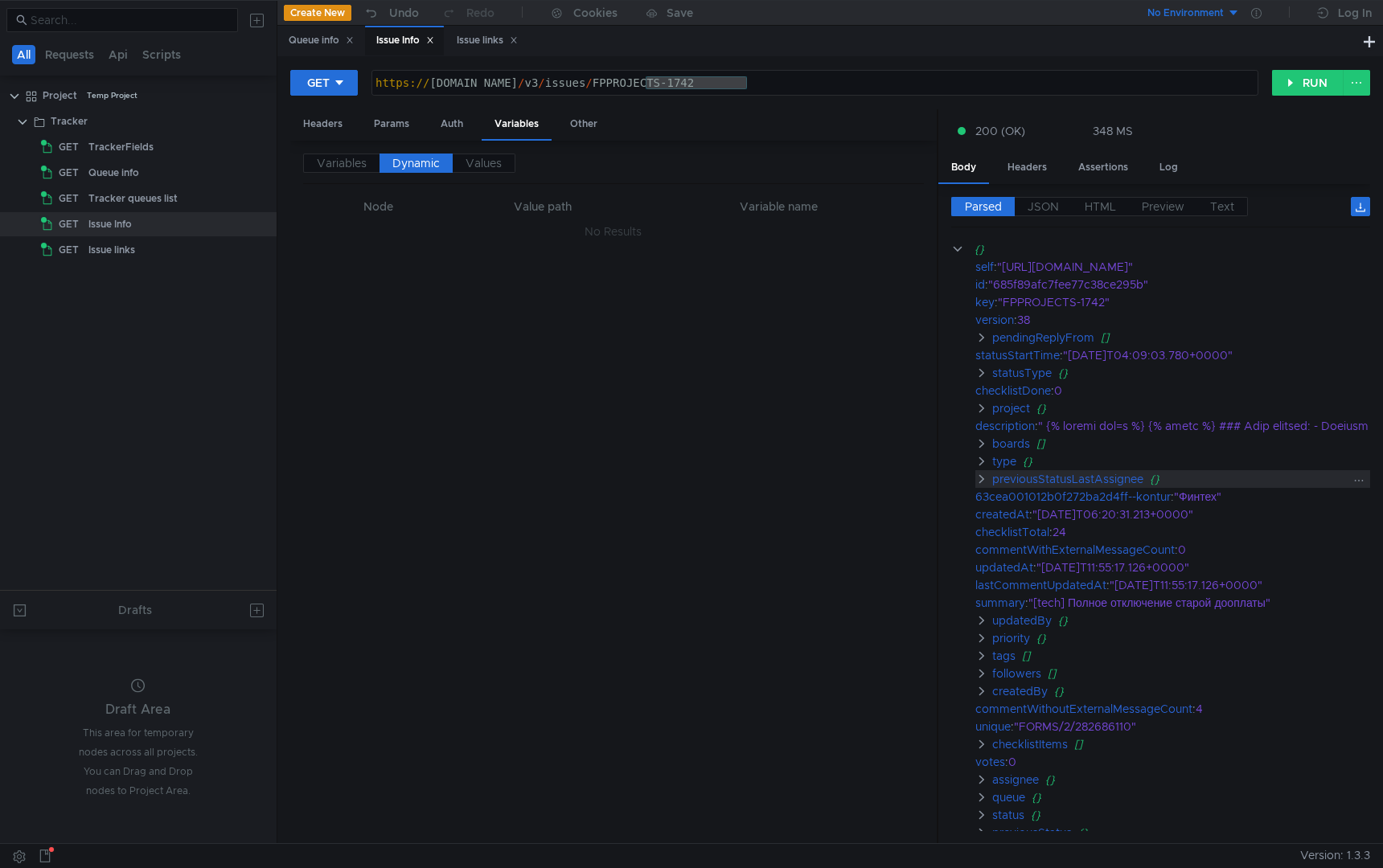
scroll to position [91, 0]
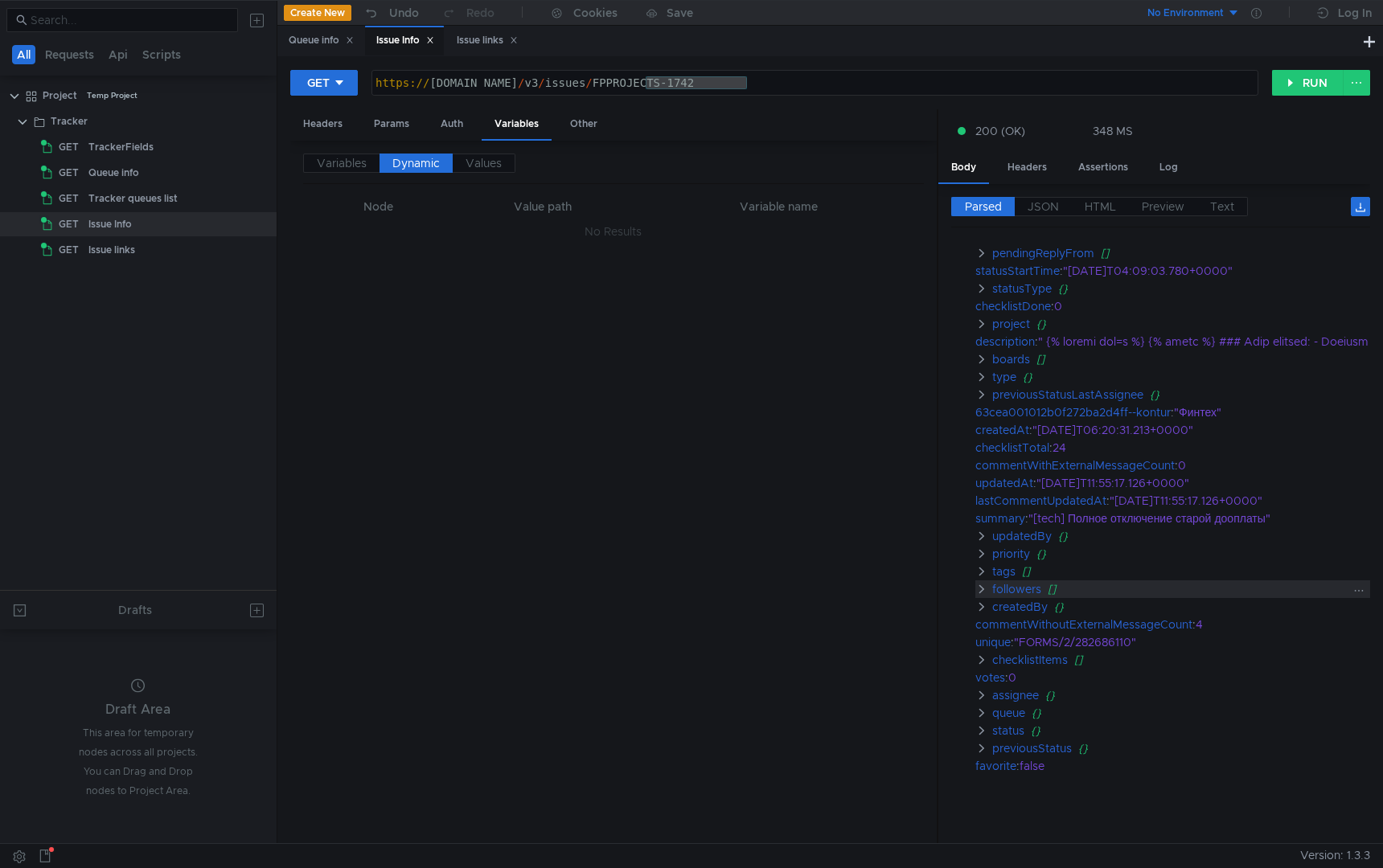
click at [983, 584] on clr-icon at bounding box center [982, 589] width 13 height 13
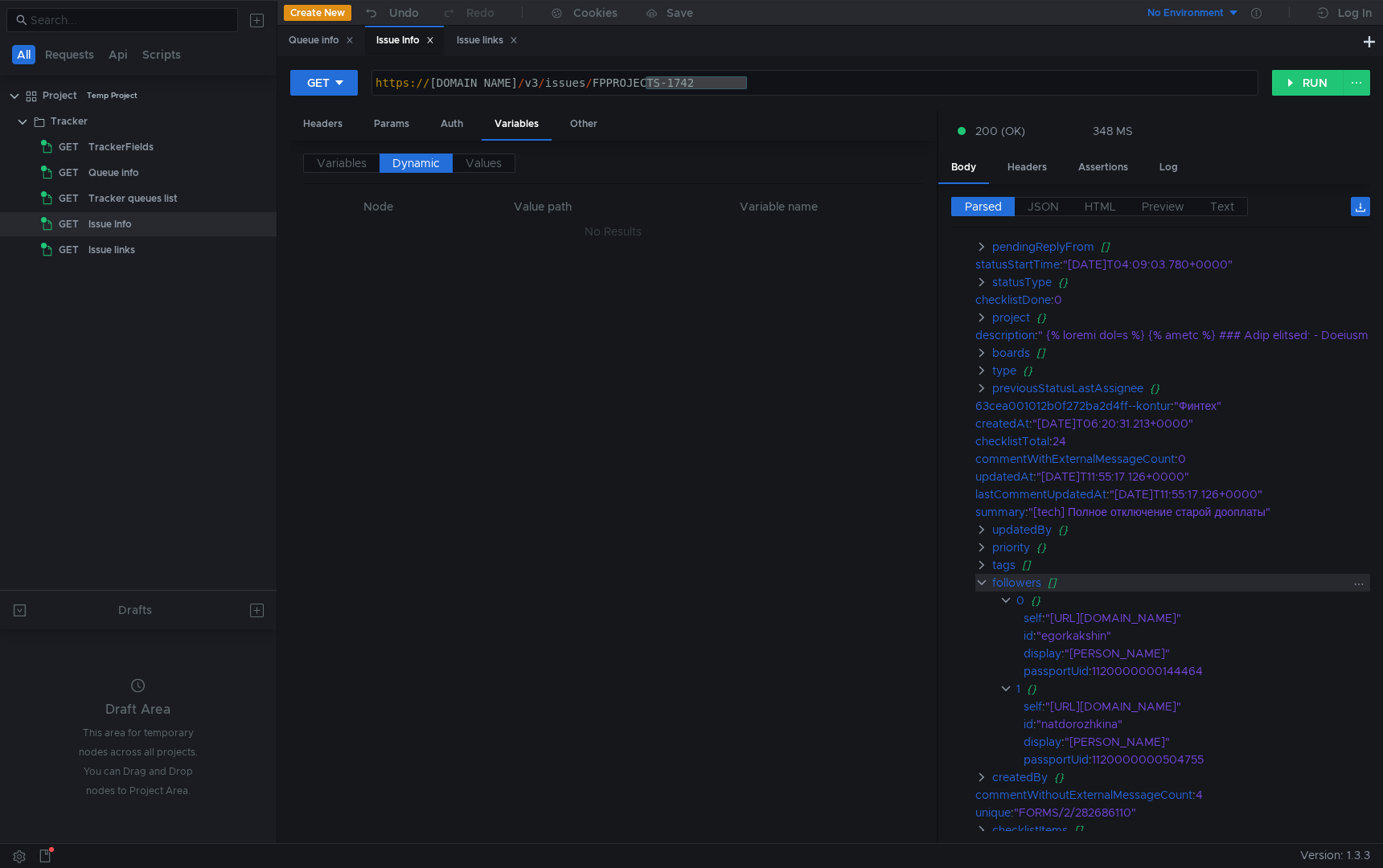
click at [983, 584] on clr-icon at bounding box center [982, 583] width 13 height 13
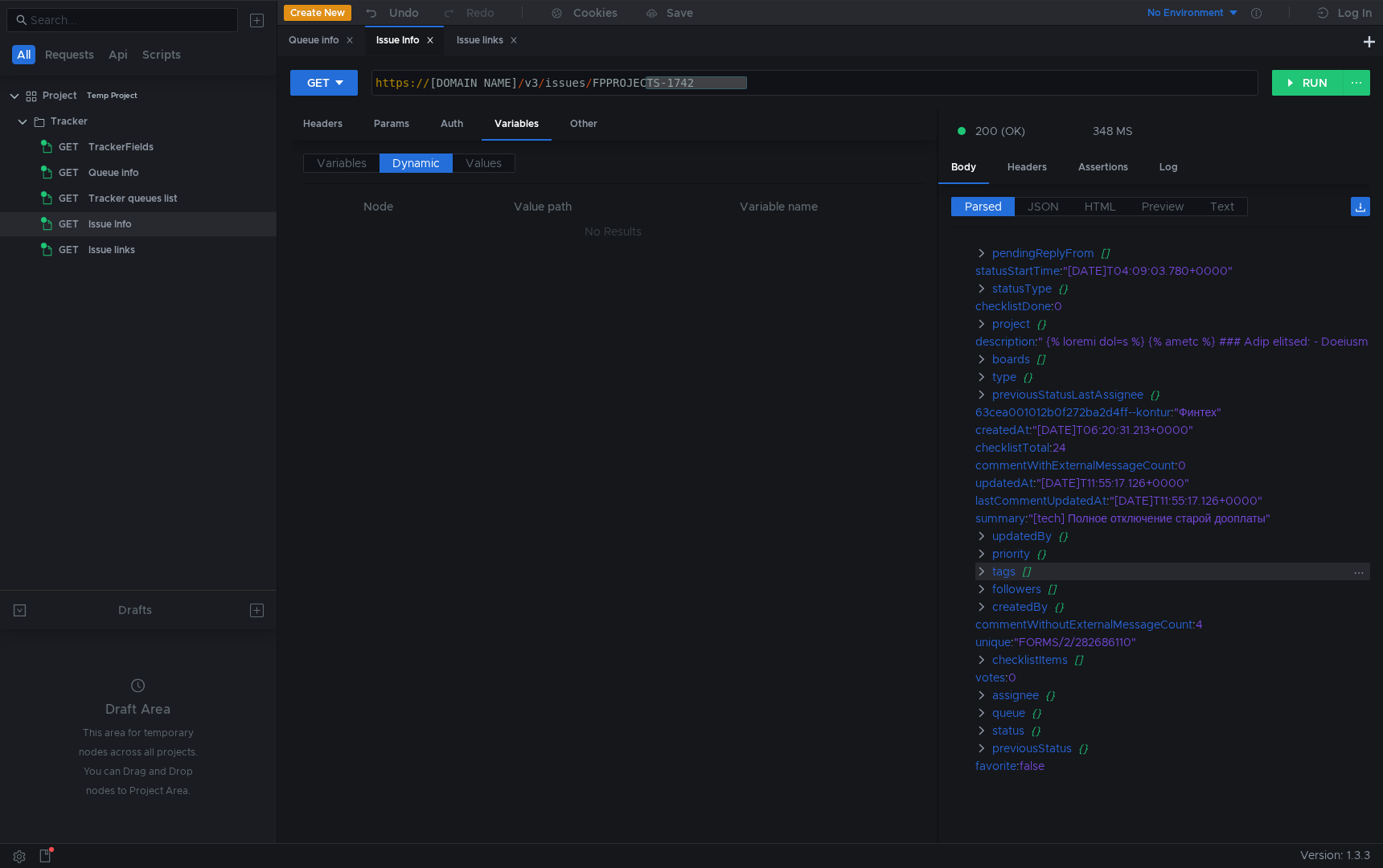
click at [983, 569] on clr-icon at bounding box center [982, 572] width 13 height 13
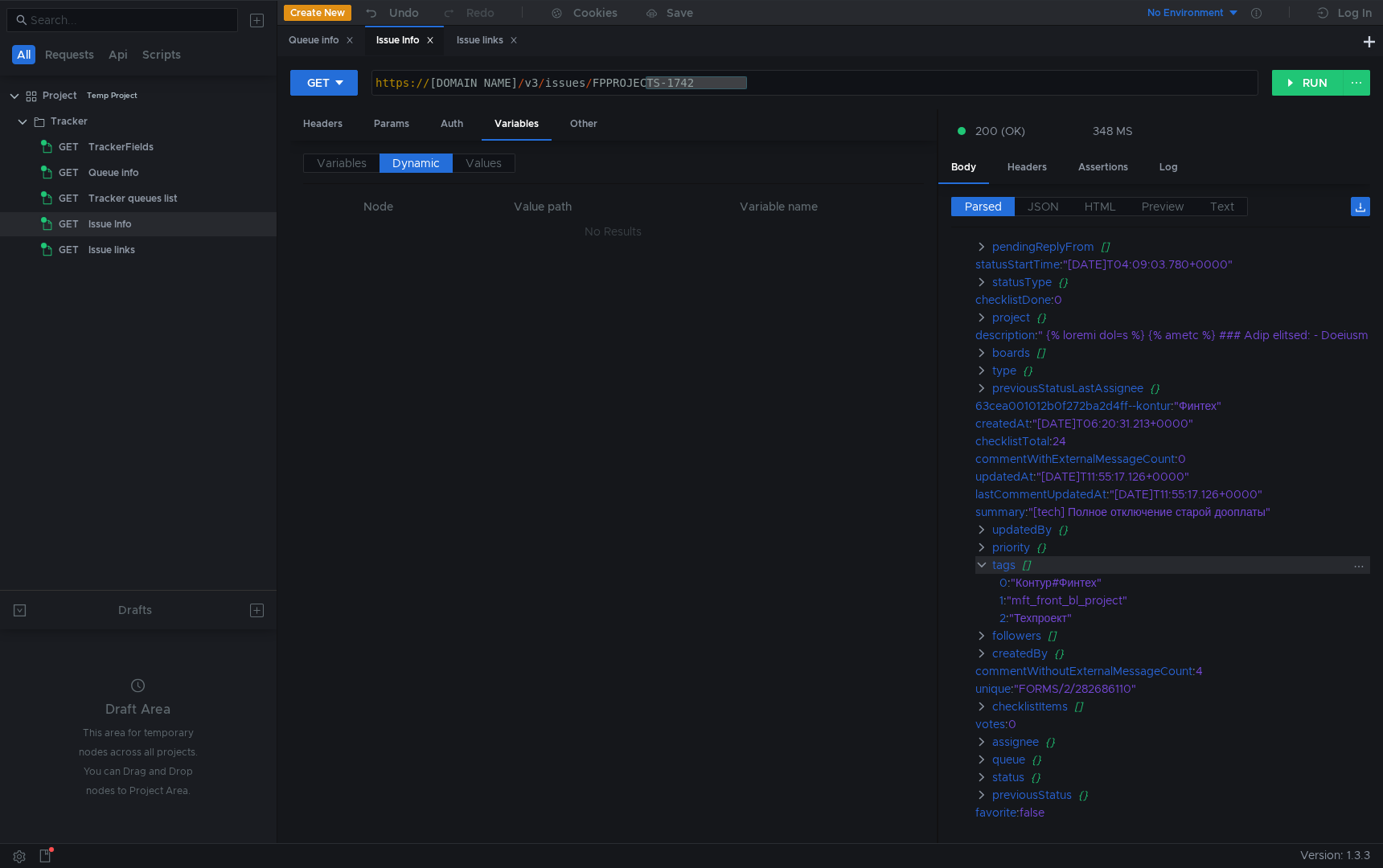
click at [982, 568] on clr-icon at bounding box center [982, 565] width 13 height 13
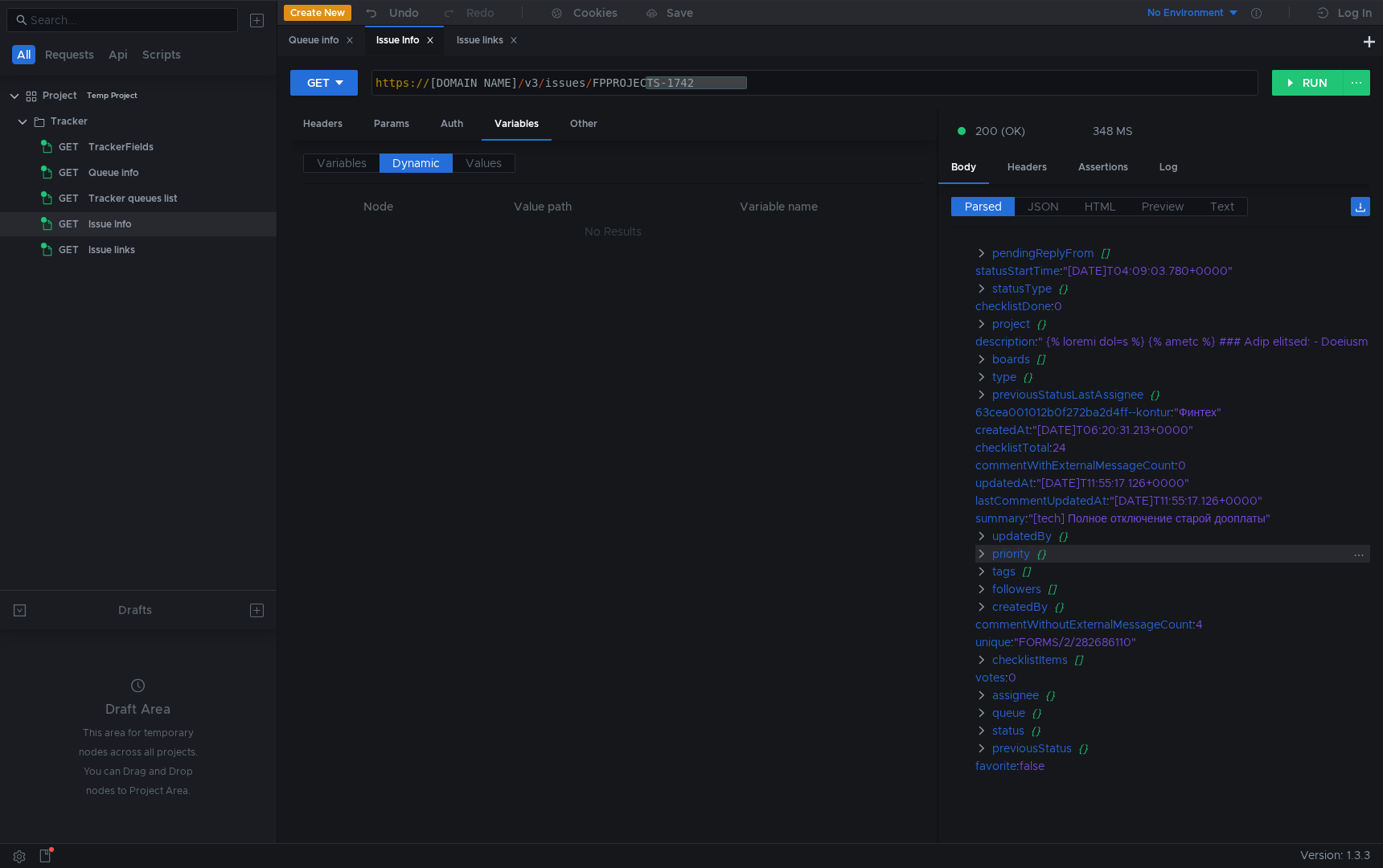
click at [983, 551] on clr-icon at bounding box center [982, 554] width 13 height 13
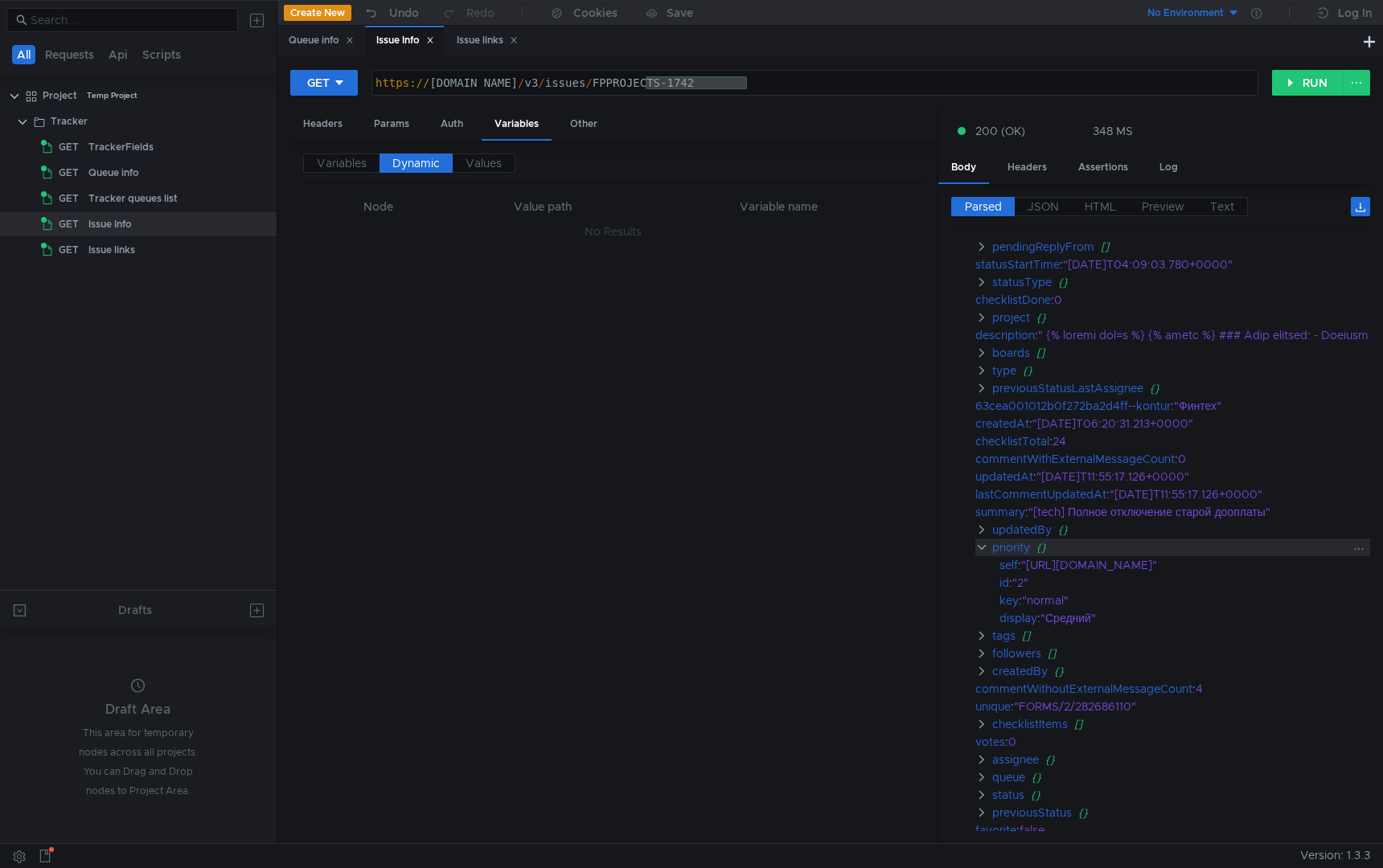
click at [983, 551] on clr-icon at bounding box center [982, 547] width 13 height 13
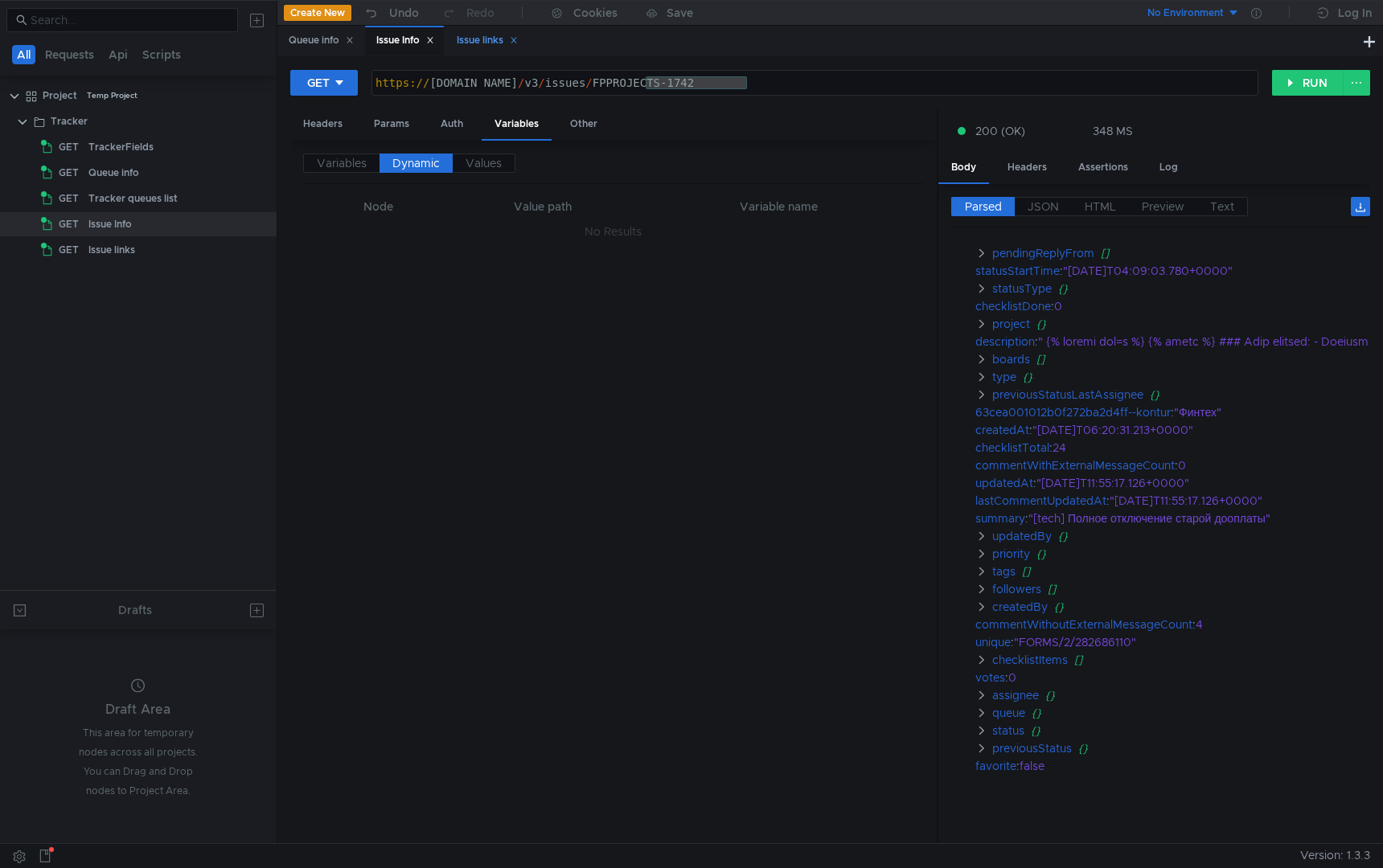
click at [476, 38] on div "Issue links" at bounding box center [486, 40] width 61 height 17
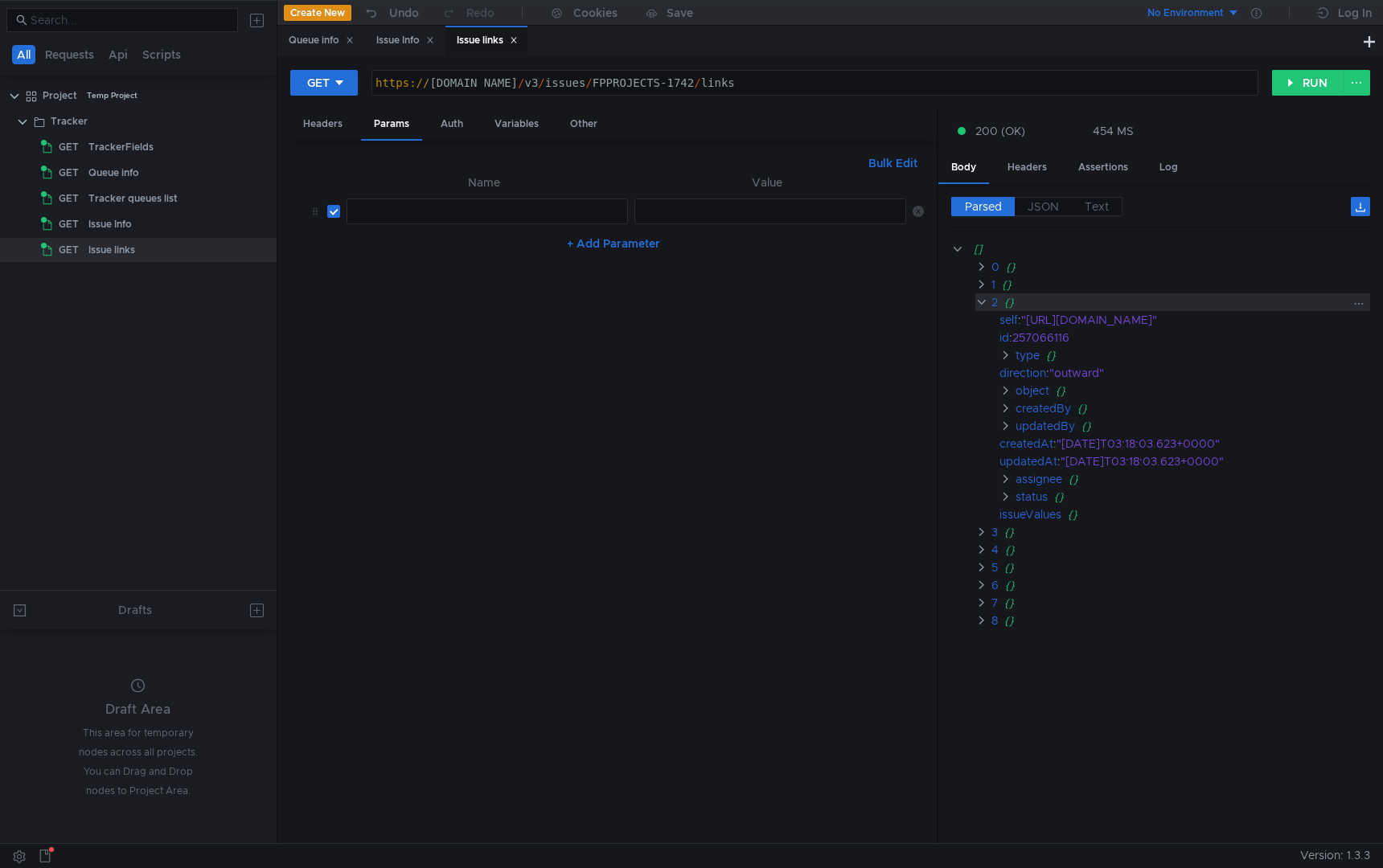
click at [983, 297] on clr-icon at bounding box center [981, 303] width 12 height 13
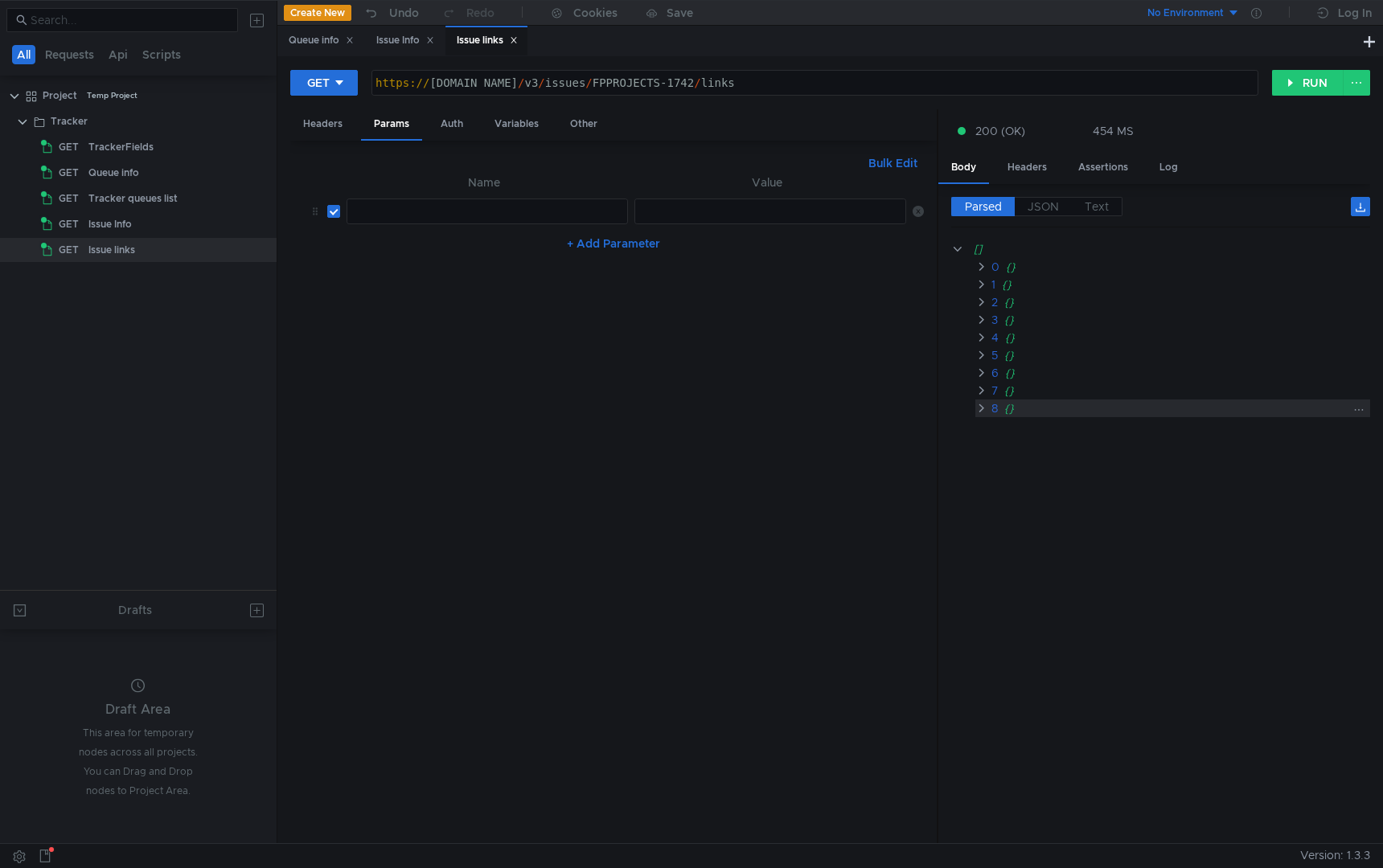
click at [984, 407] on clr-icon at bounding box center [981, 408] width 12 height 13
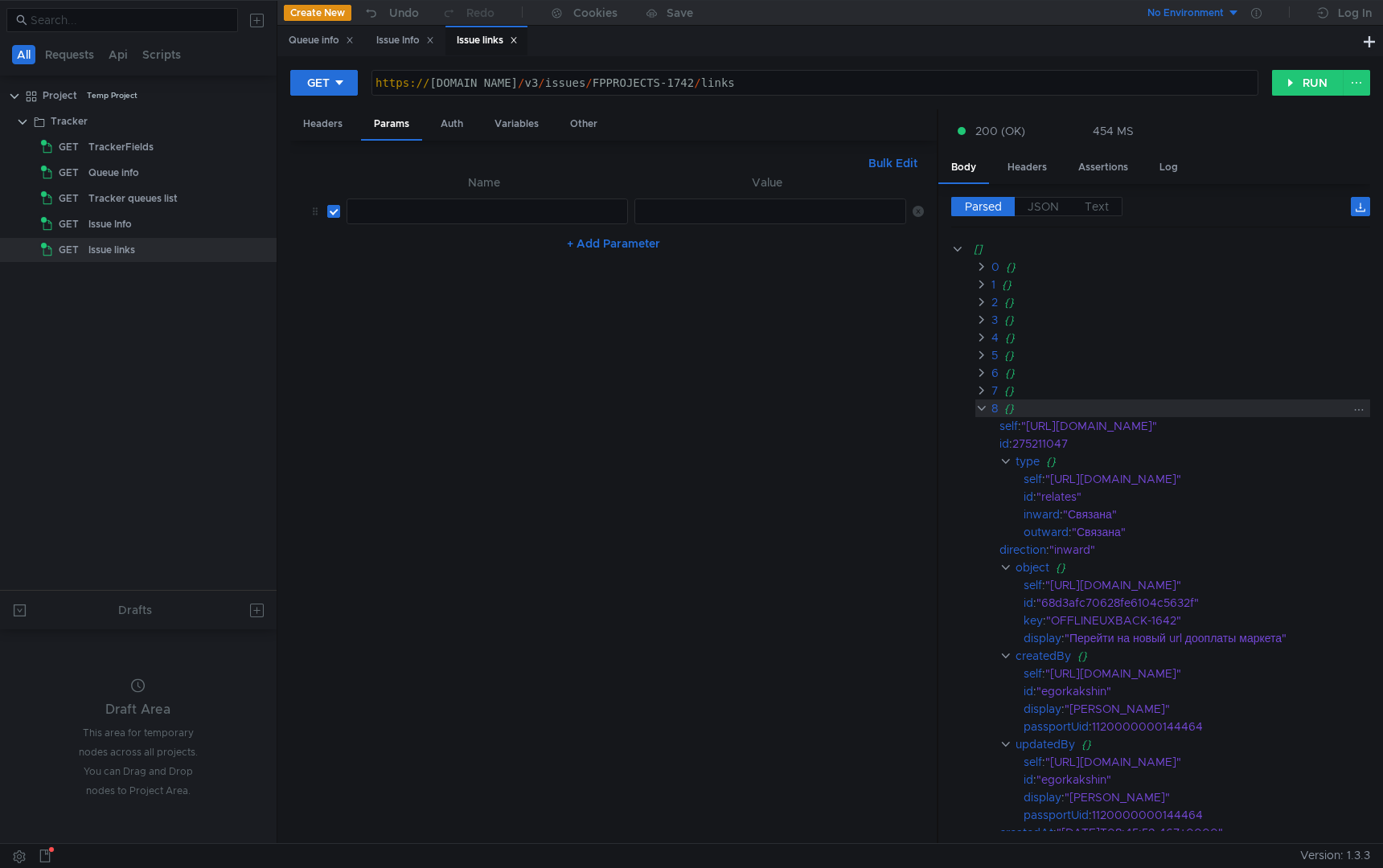
click at [984, 407] on clr-icon at bounding box center [981, 408] width 12 height 13
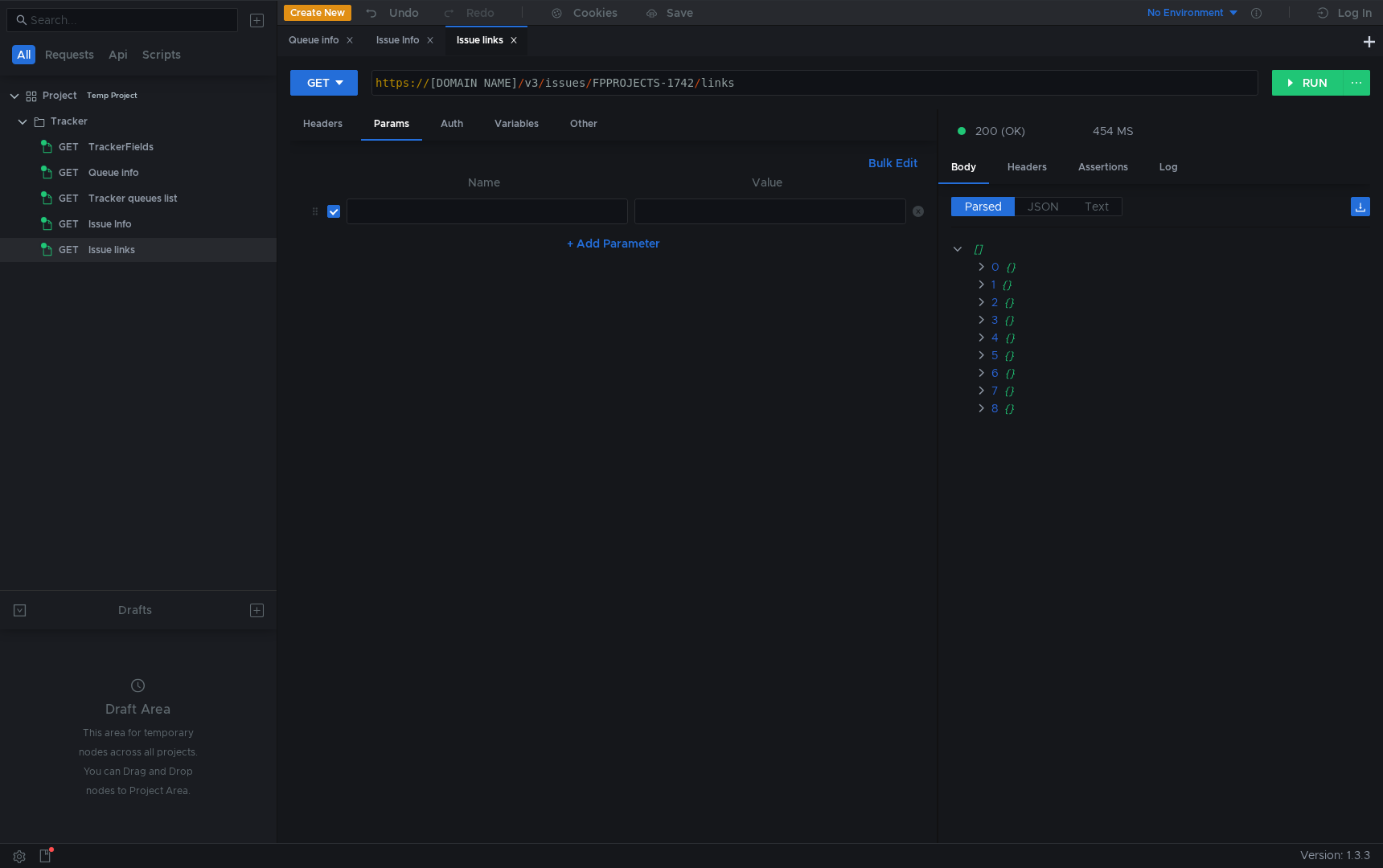
click at [706, 370] on nz-table "Name Value הההההההההההההההההההההההההההההההההההההההההההההההההההההההההההההההההההה…" at bounding box center [613, 502] width 621 height 658
click at [405, 40] on div "Issue Info" at bounding box center [406, 40] width 58 height 17
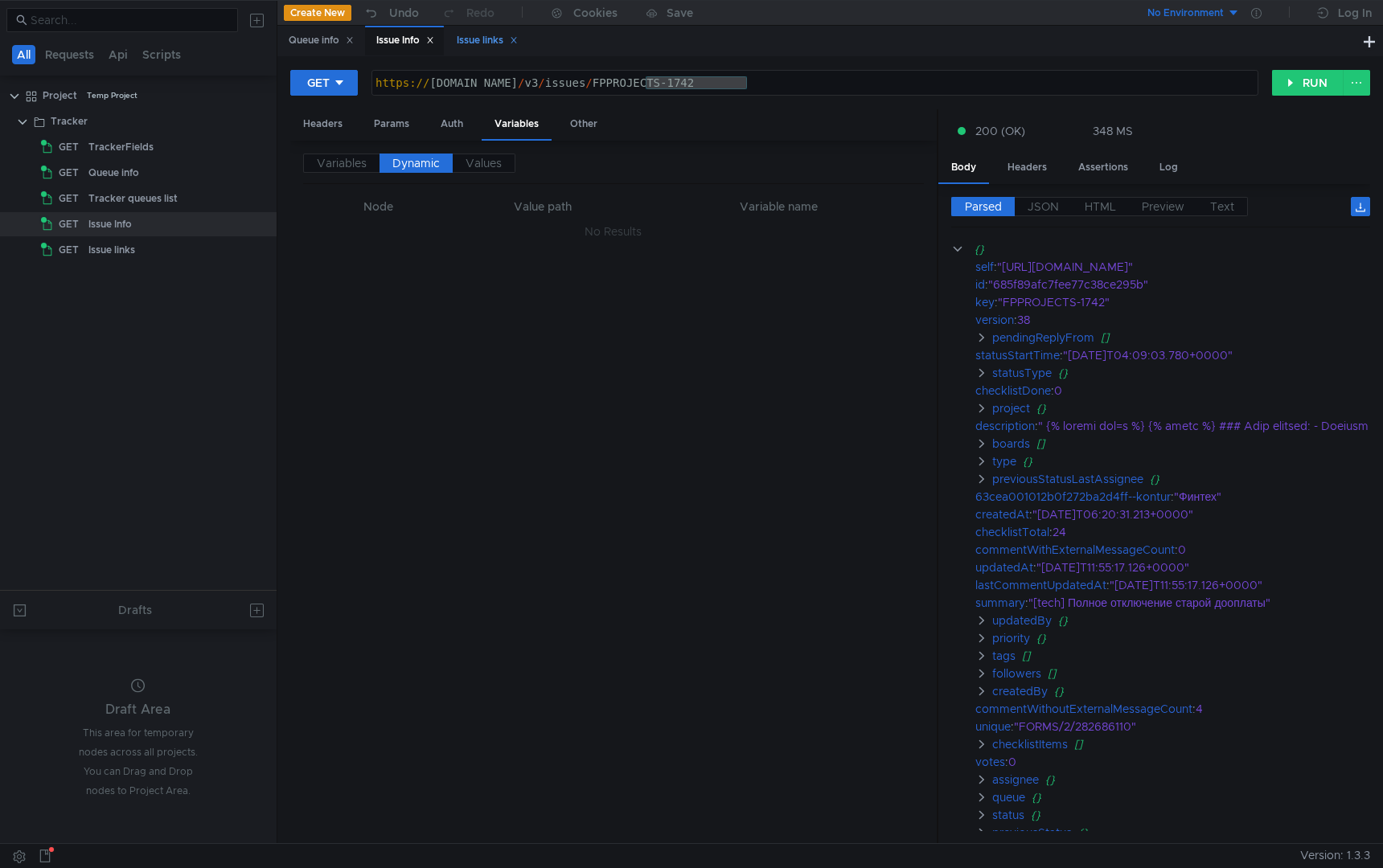
click at [477, 45] on div "Issue links" at bounding box center [486, 40] width 61 height 17
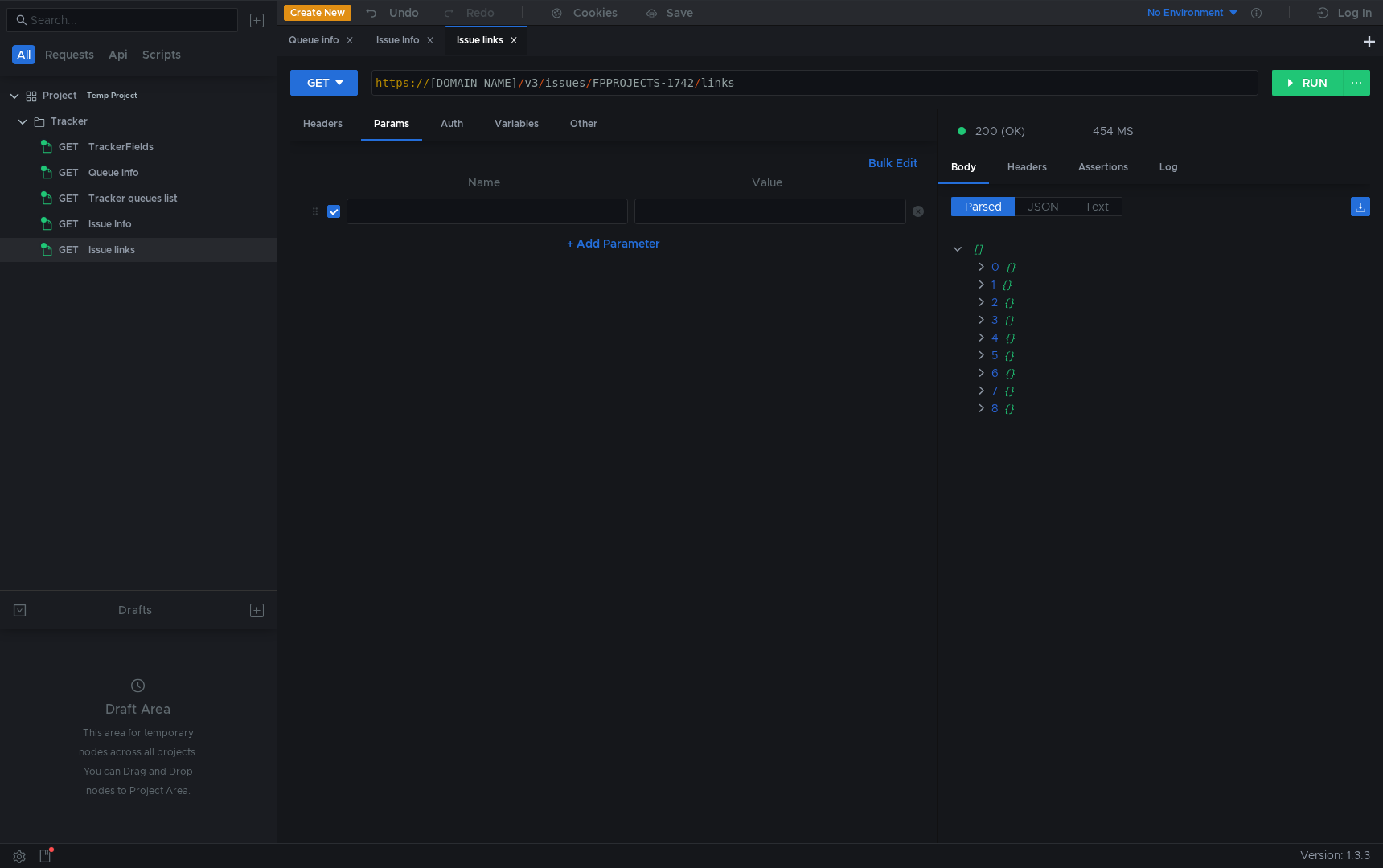
click at [481, 213] on div at bounding box center [487, 224] width 280 height 38
type textarea "ф"
type textarea "asegnee"
click at [784, 216] on div at bounding box center [772, 224] width 273 height 38
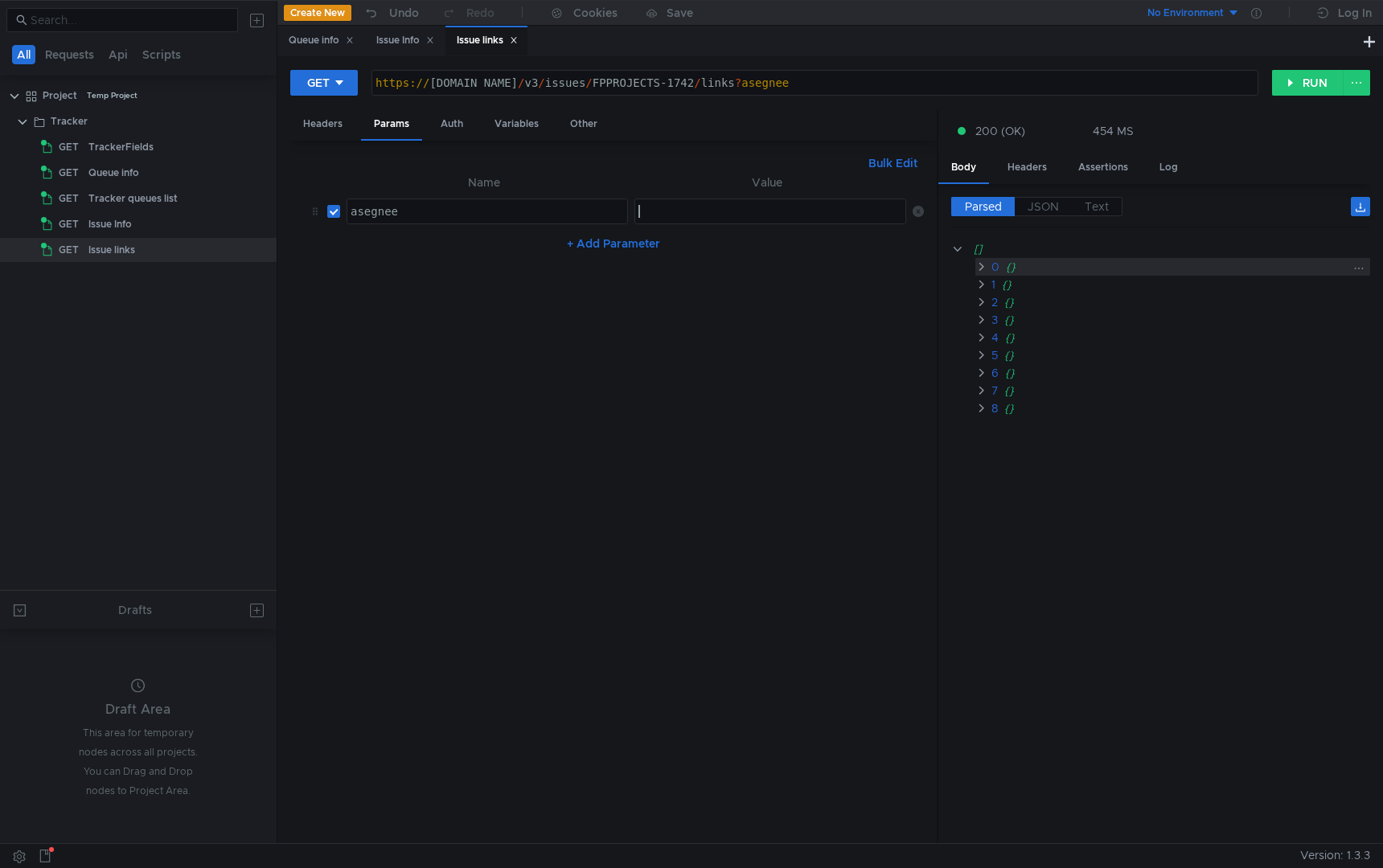
click at [986, 266] on clr-icon at bounding box center [981, 267] width 12 height 13
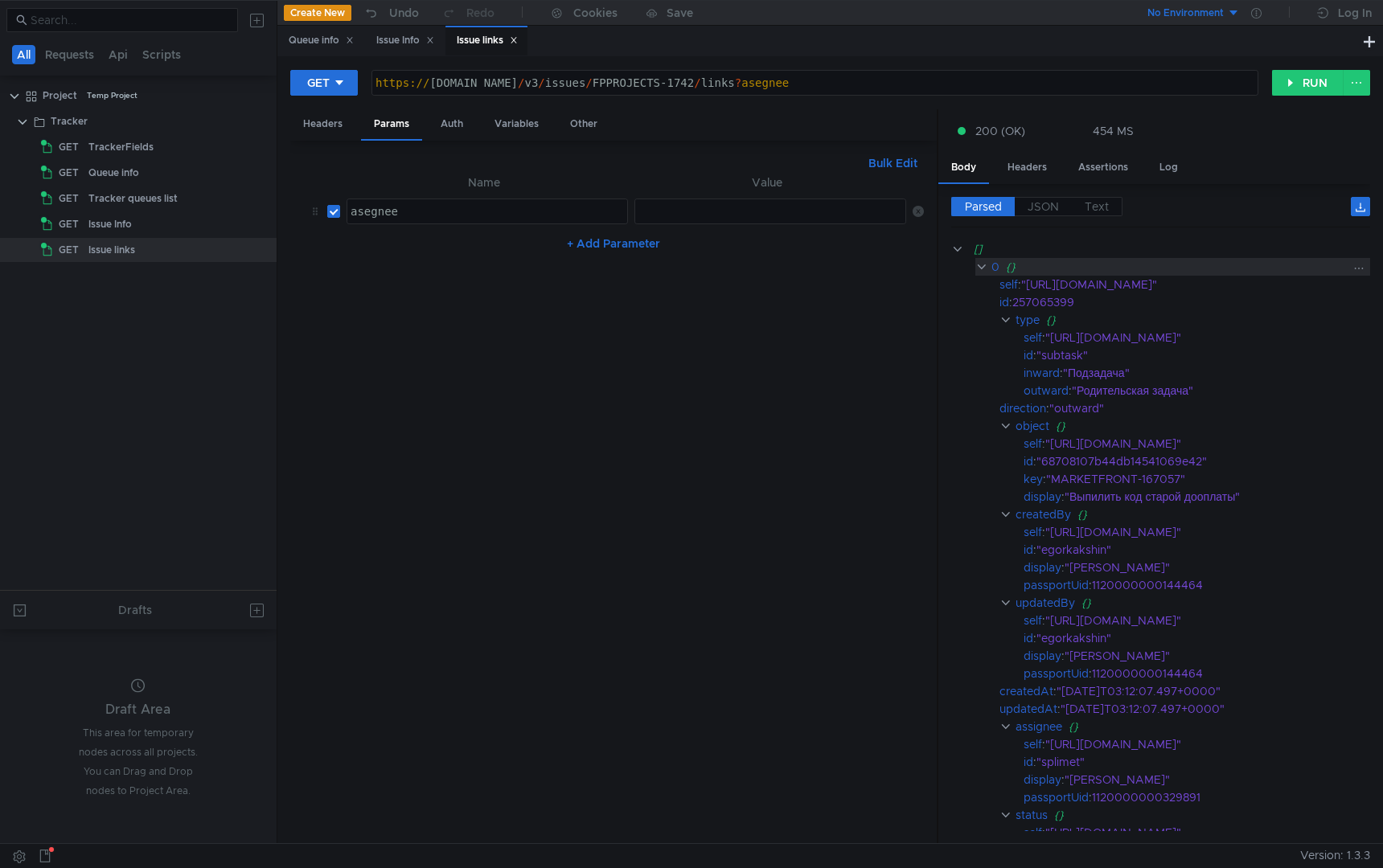
click at [986, 266] on clr-icon at bounding box center [981, 267] width 12 height 13
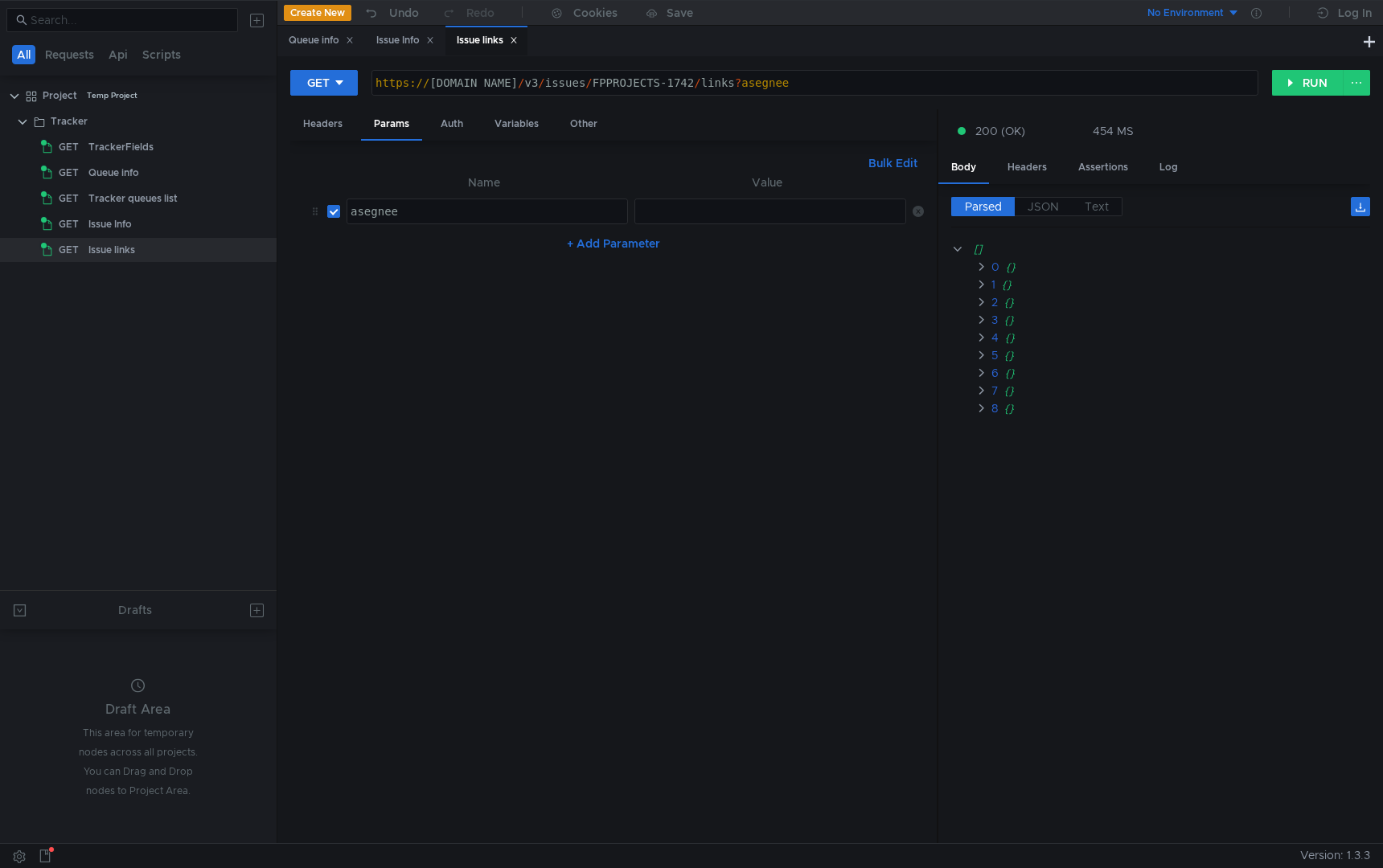
click at [690, 205] on div at bounding box center [772, 224] width 273 height 38
type textarea "id"
click at [686, 327] on nz-table "Name Value asegnee asegnee הההההההההההההההההההההההההההההההההההההההההההההההההההה…" at bounding box center [613, 502] width 621 height 658
click at [1304, 78] on button "RUN" at bounding box center [1308, 83] width 72 height 25
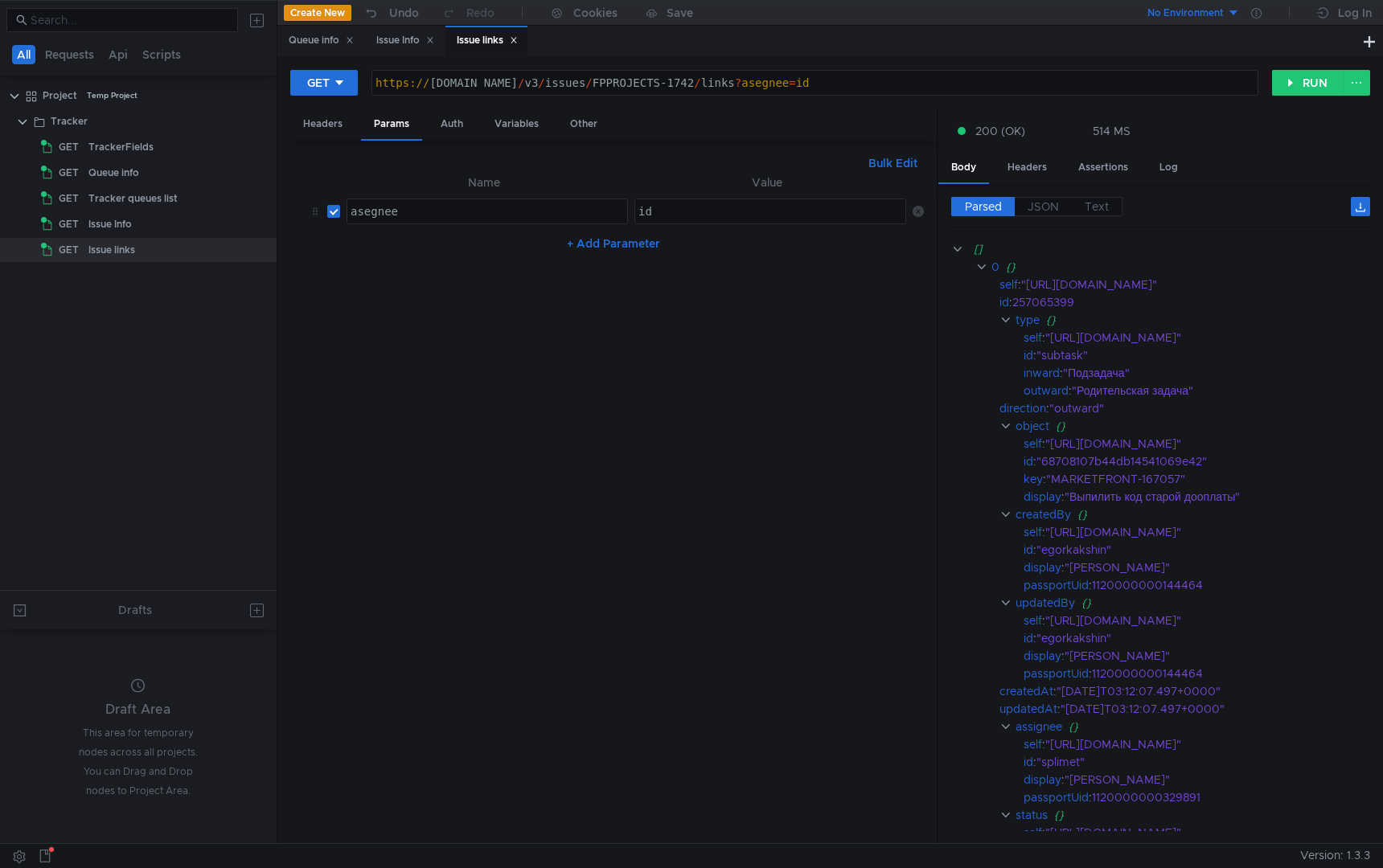
click at [519, 216] on div "asegnee" at bounding box center [487, 224] width 280 height 38
paste textarea "si"
type textarea "assignee"
click at [540, 314] on nz-table "Name Value assignee assignee הההההההההההההההההההההההההההההההההההההההההההההההההה…" at bounding box center [613, 502] width 621 height 658
click at [1306, 88] on button "RUN" at bounding box center [1308, 83] width 72 height 25
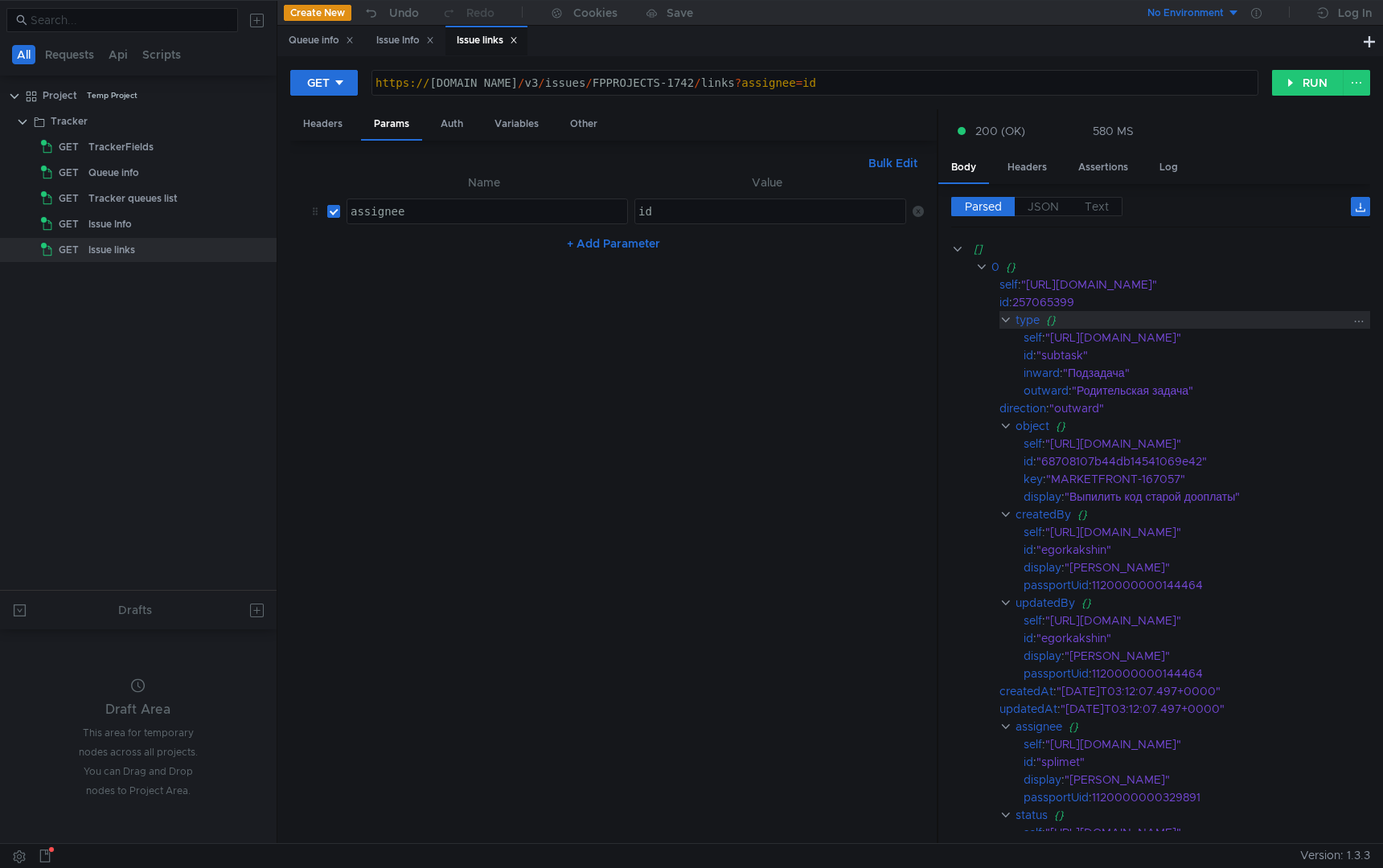
click at [1002, 317] on clr-icon at bounding box center [1005, 320] width 12 height 13
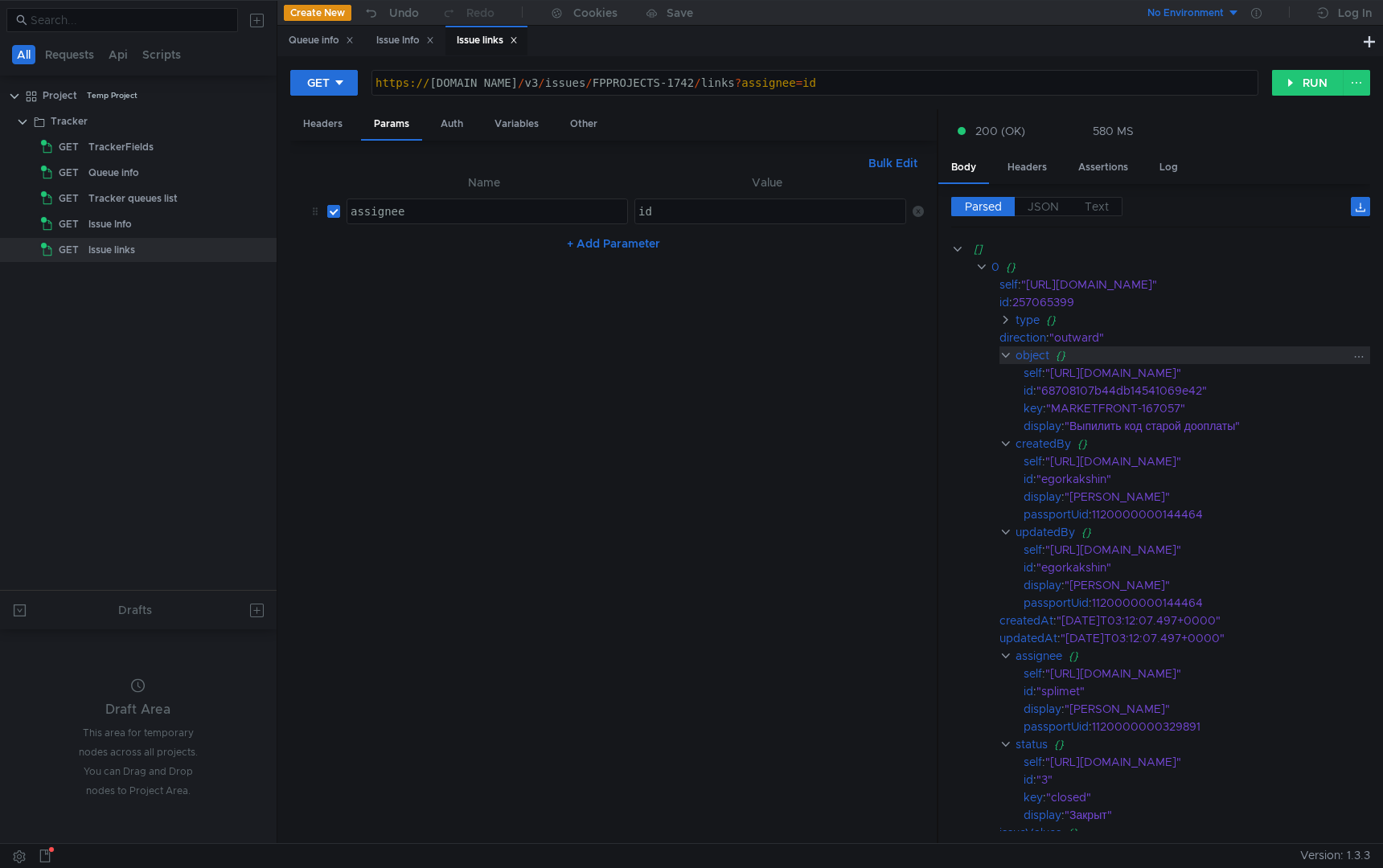
click at [1006, 356] on clr-icon at bounding box center [1005, 355] width 12 height 13
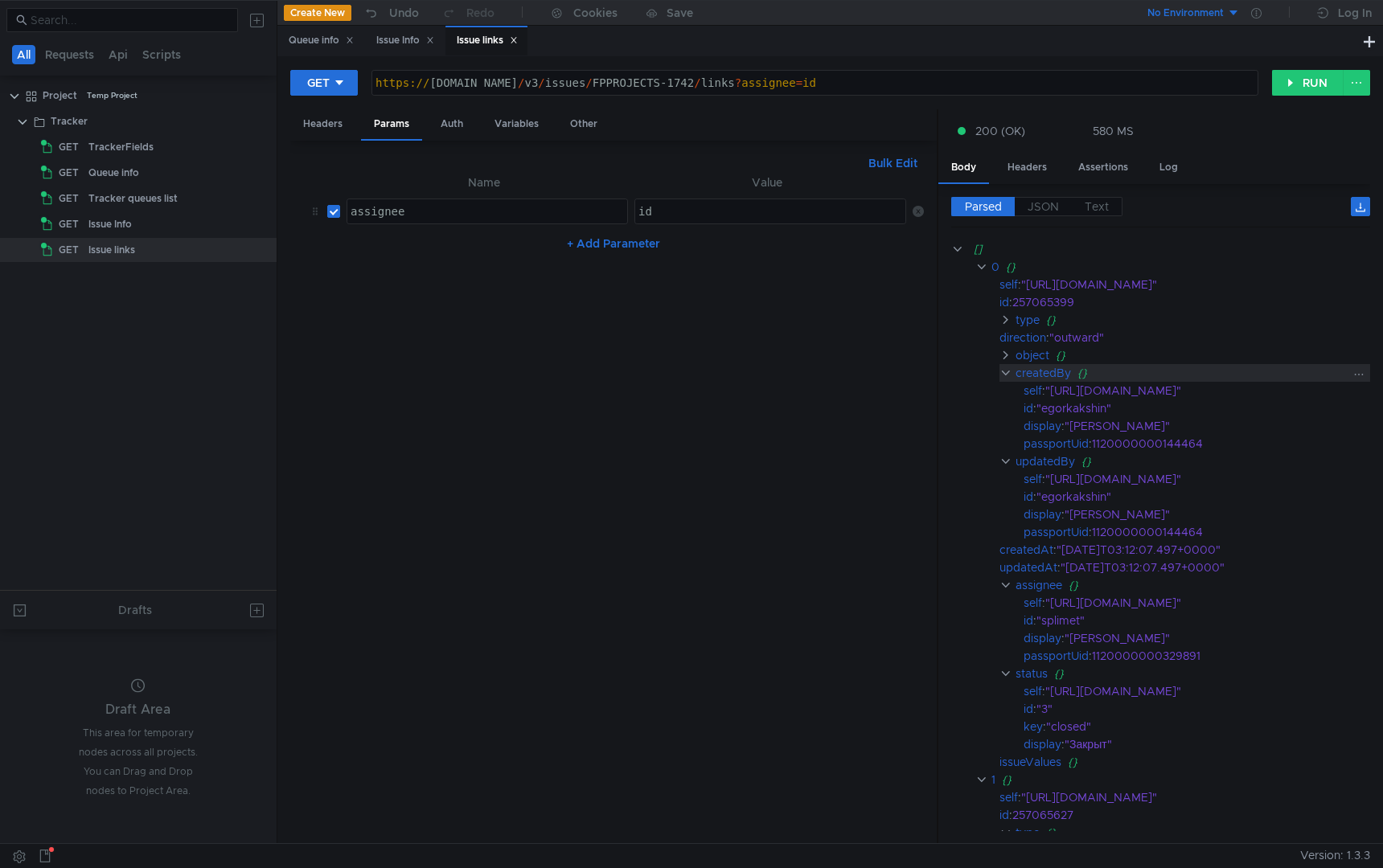
click at [1003, 370] on clr-icon at bounding box center [1005, 373] width 12 height 13
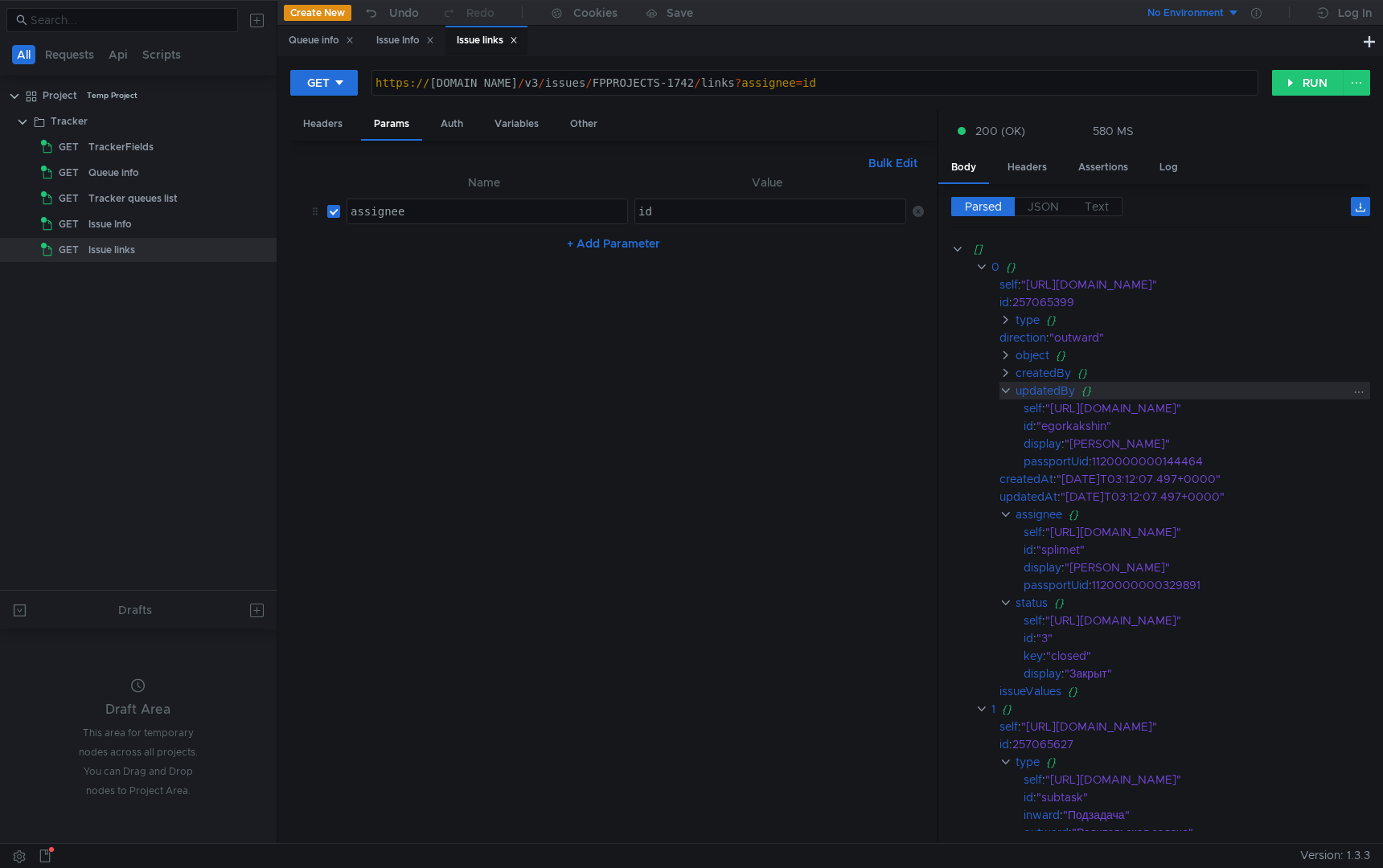
click at [1003, 394] on clr-icon at bounding box center [1005, 391] width 12 height 13
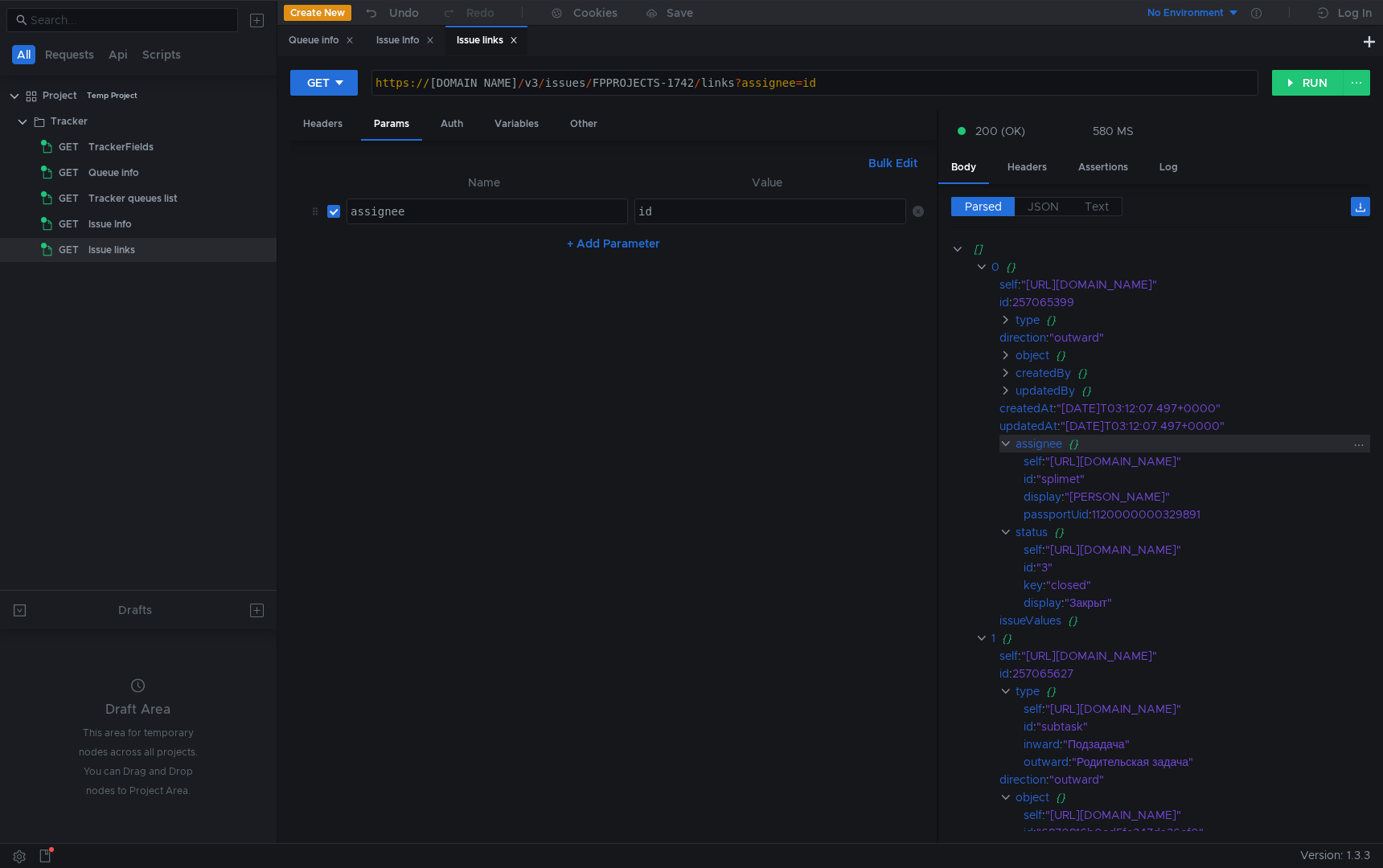
click at [1005, 446] on clr-icon at bounding box center [1005, 444] width 12 height 13
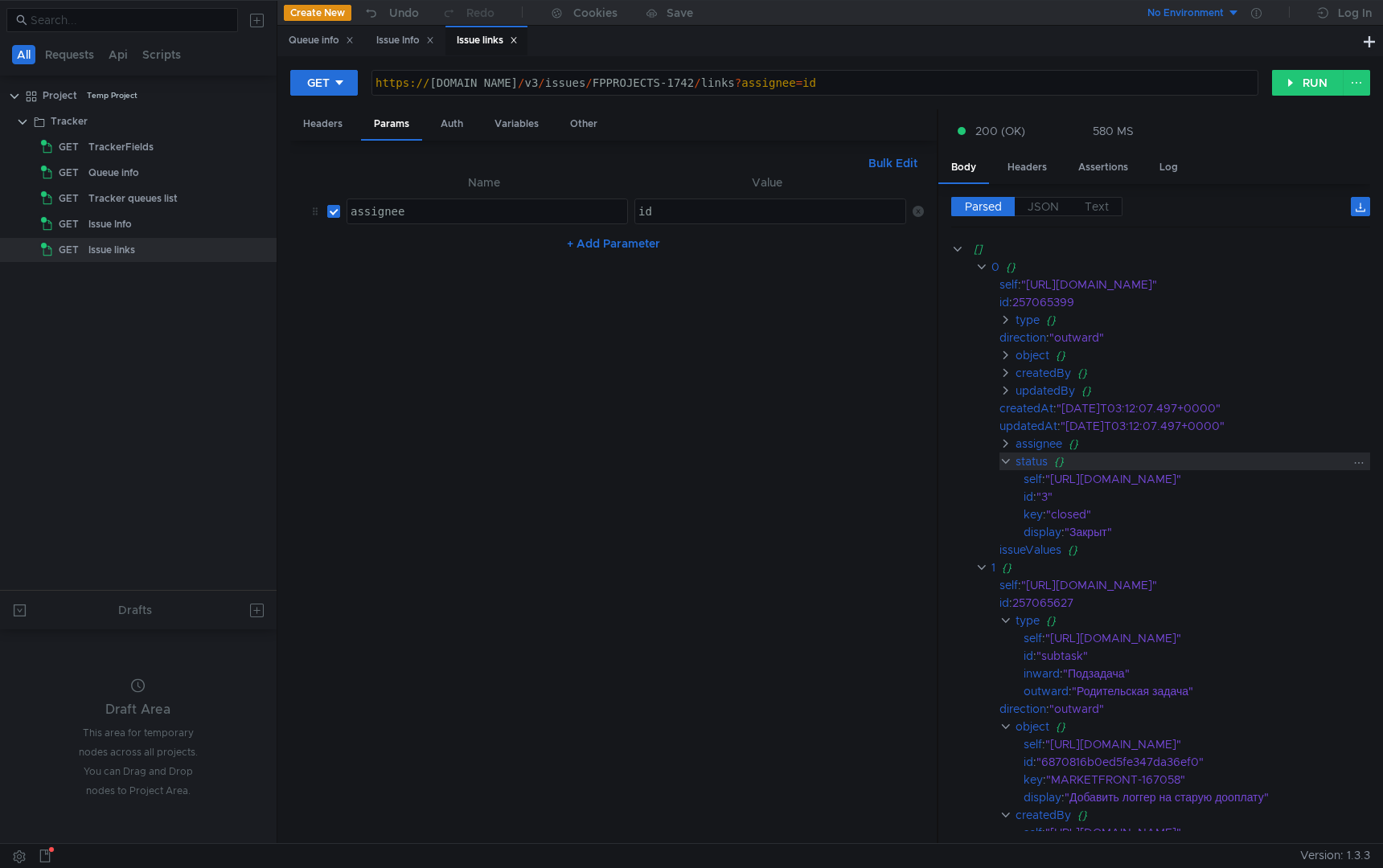
click at [1007, 458] on clr-icon at bounding box center [1005, 462] width 12 height 13
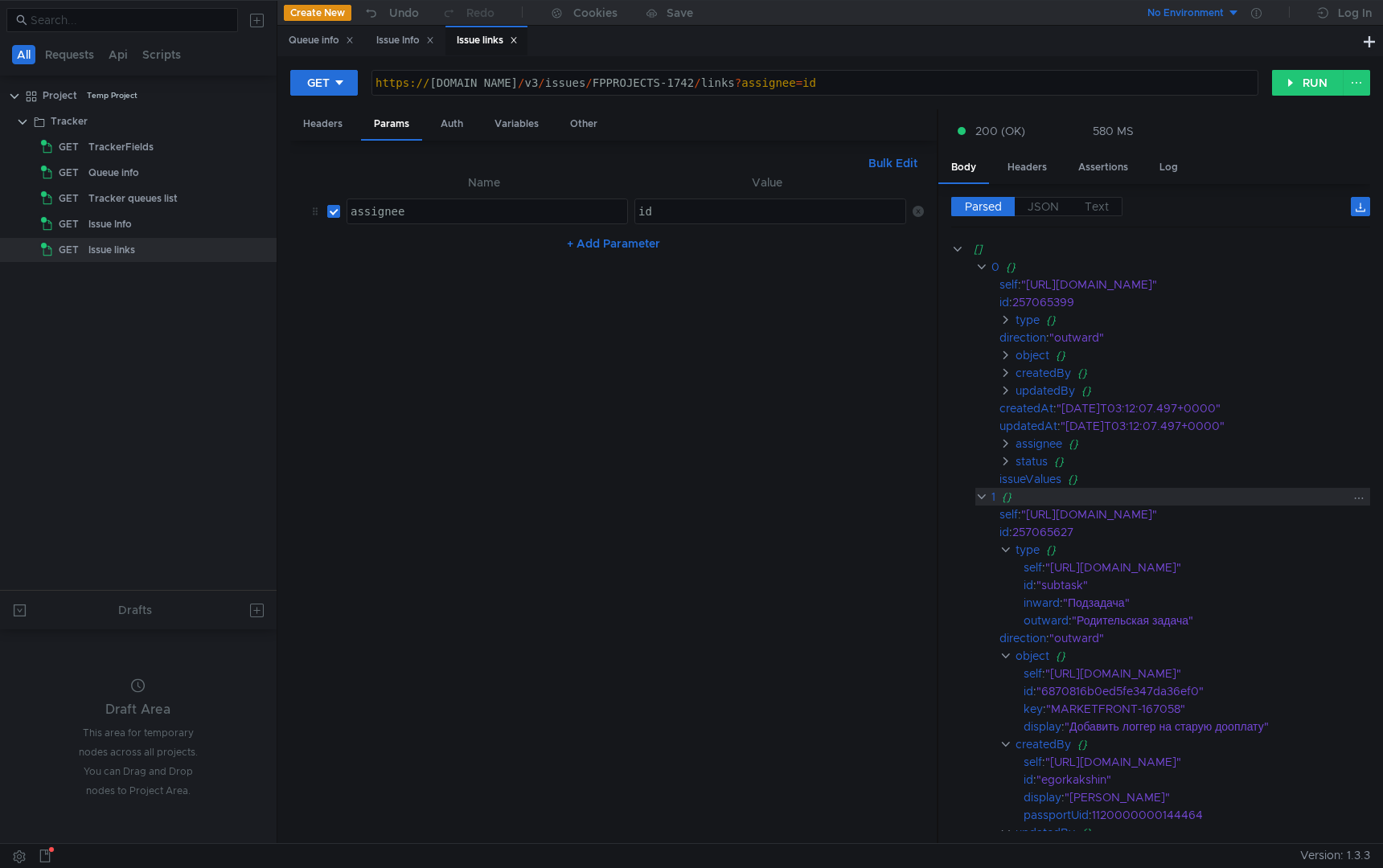
click at [981, 494] on clr-icon at bounding box center [981, 497] width 12 height 13
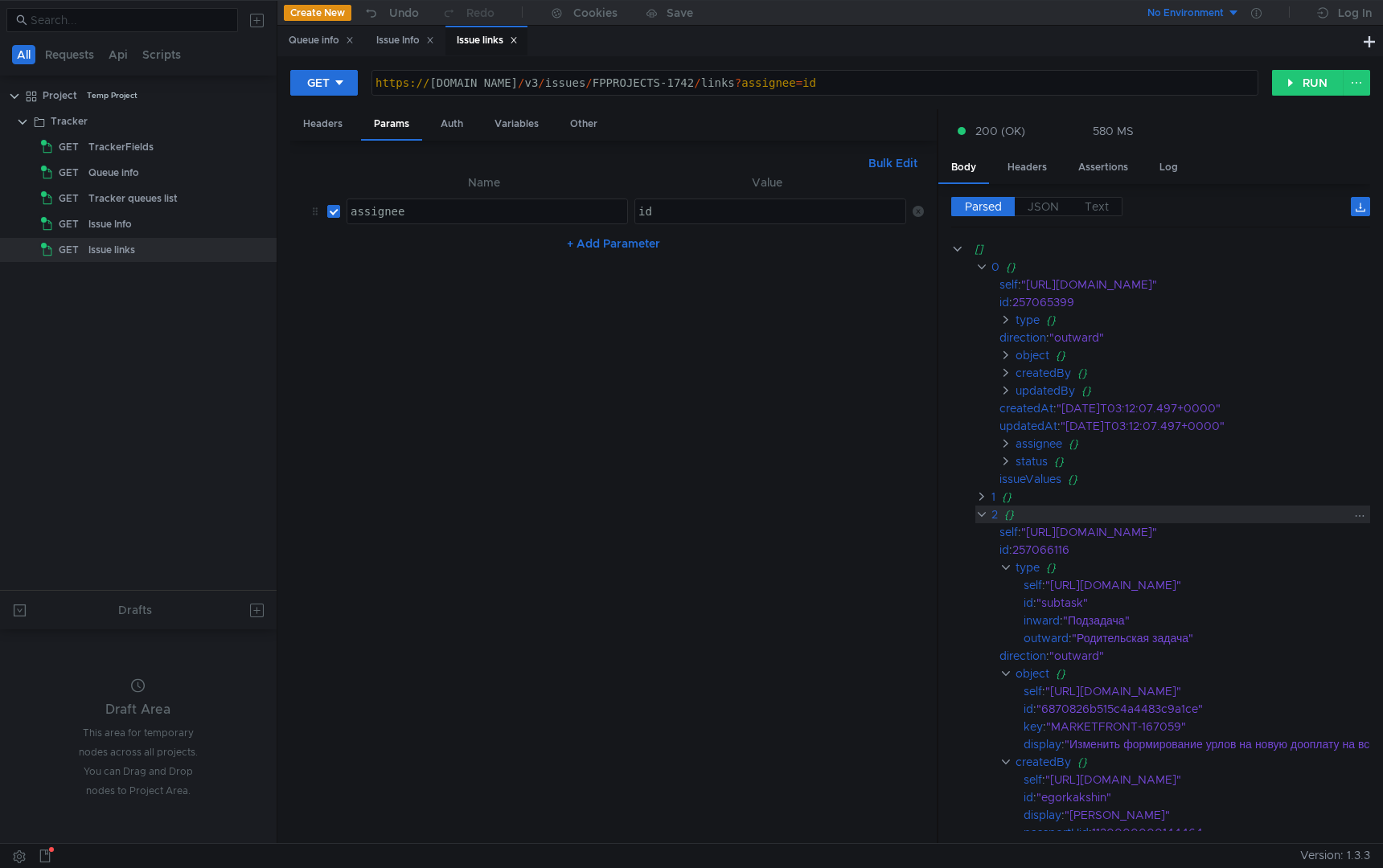
click at [981, 514] on clr-icon at bounding box center [981, 514] width 12 height 13
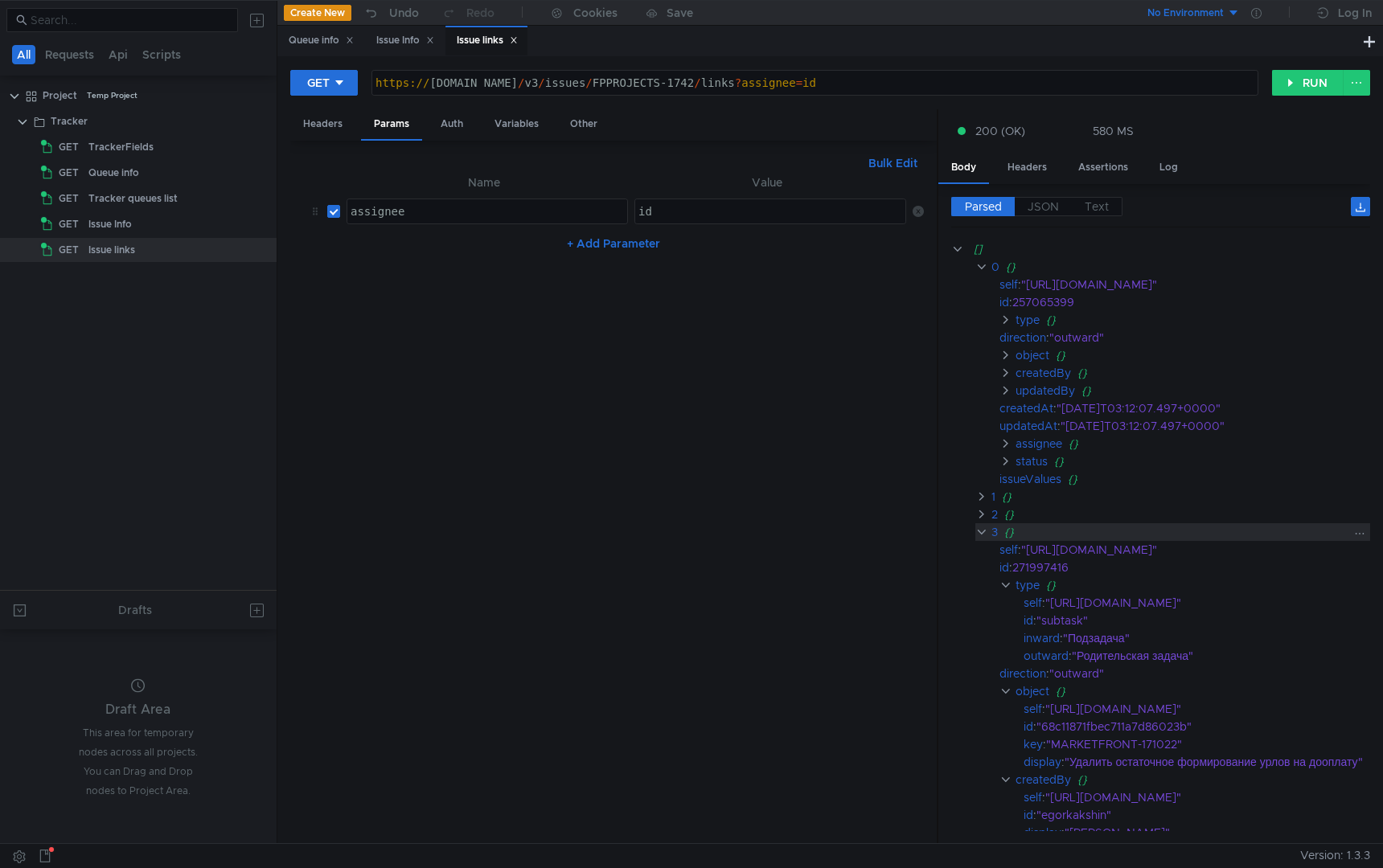
click at [981, 533] on clr-icon at bounding box center [981, 532] width 12 height 13
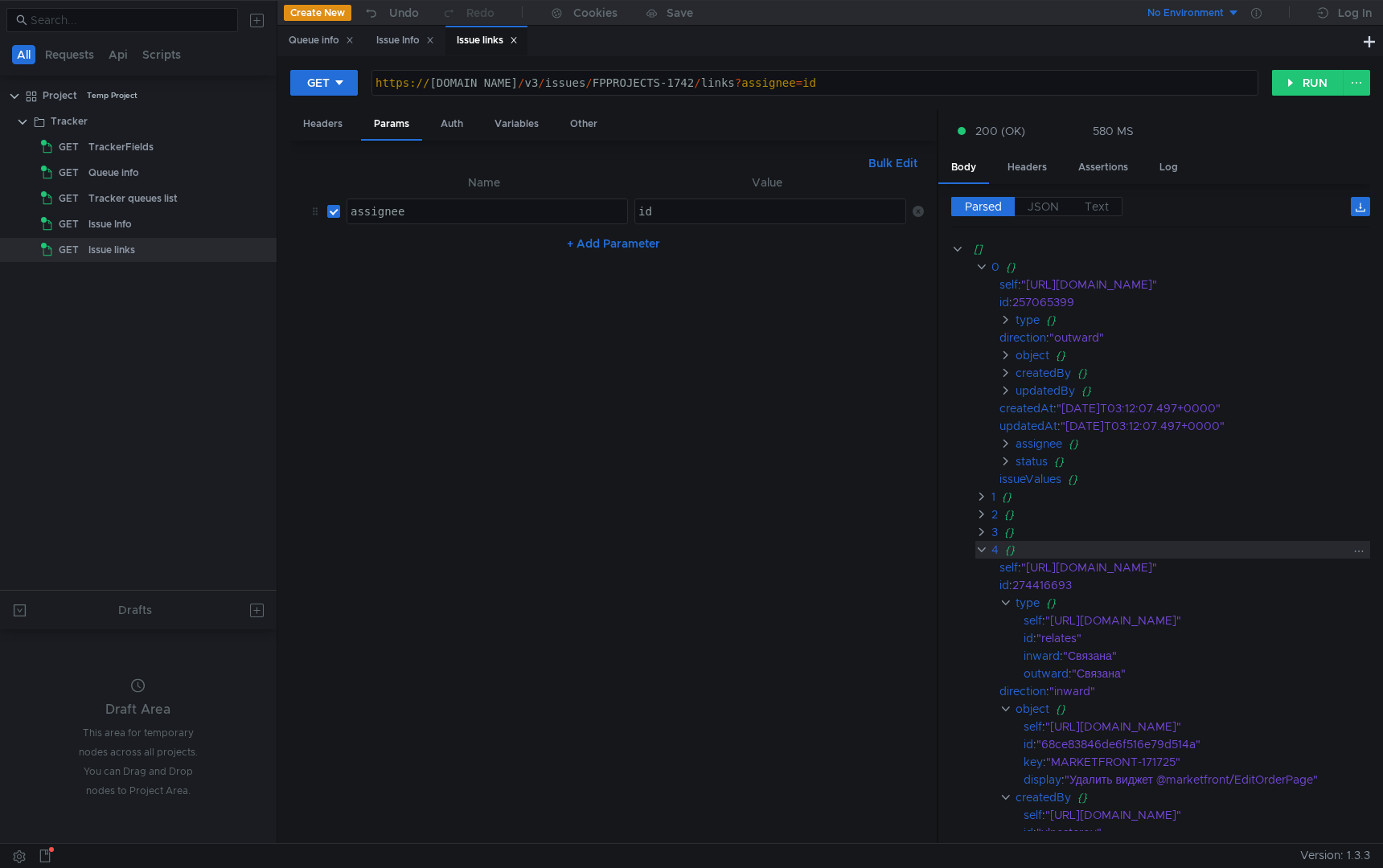
click at [981, 553] on clr-icon at bounding box center [981, 550] width 12 height 13
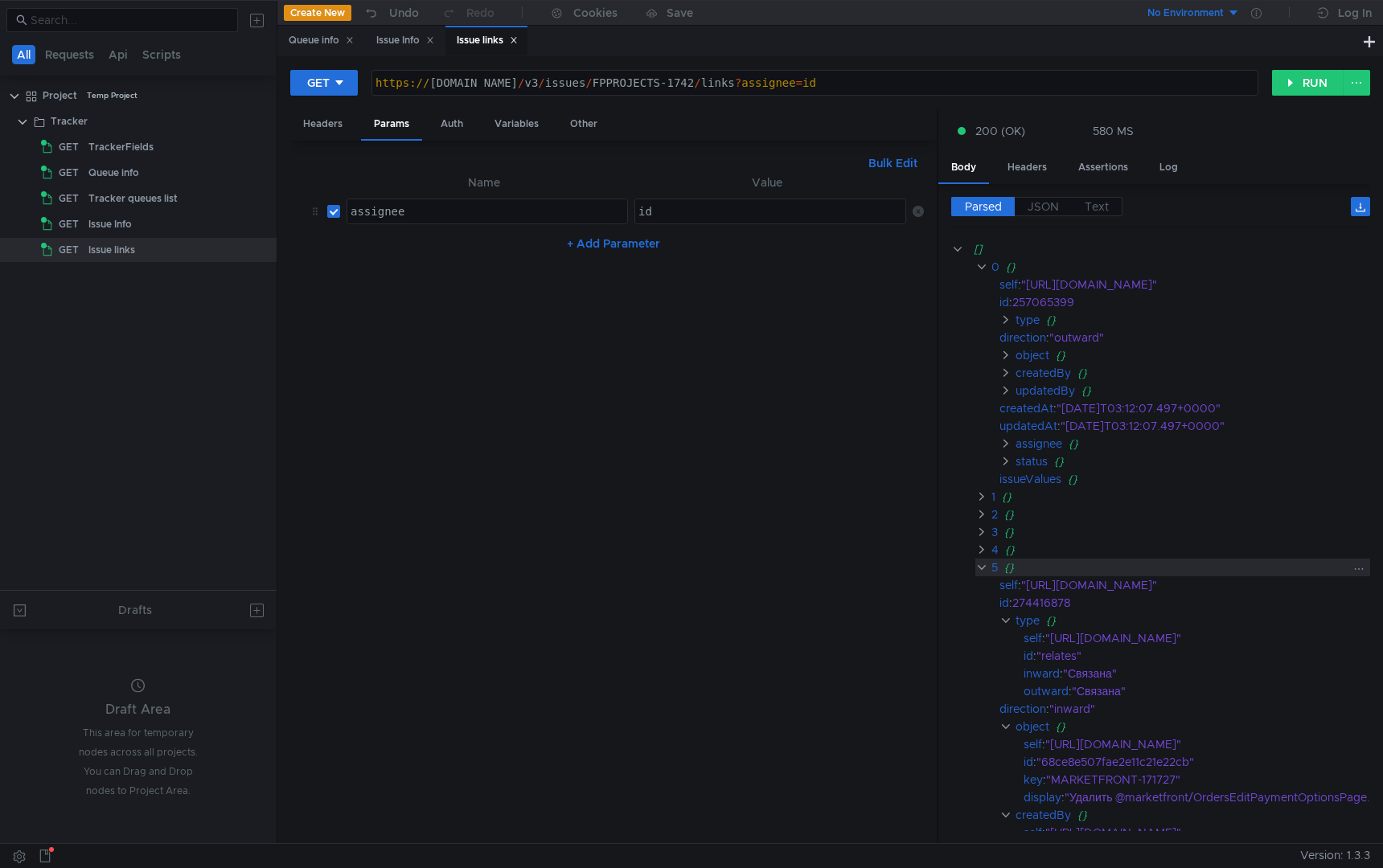
click at [981, 573] on clr-icon at bounding box center [981, 567] width 12 height 13
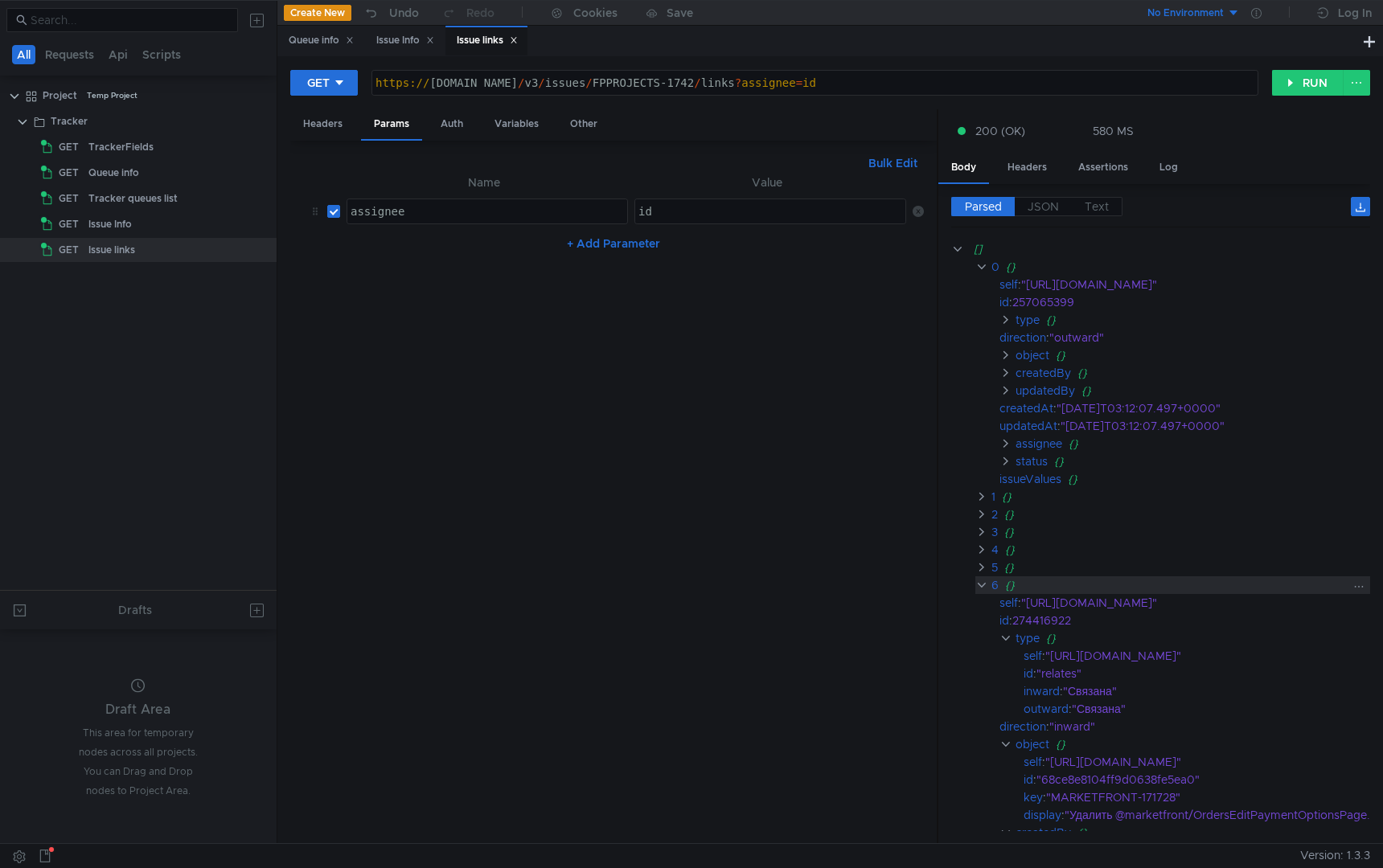
click at [981, 583] on clr-icon at bounding box center [981, 585] width 12 height 13
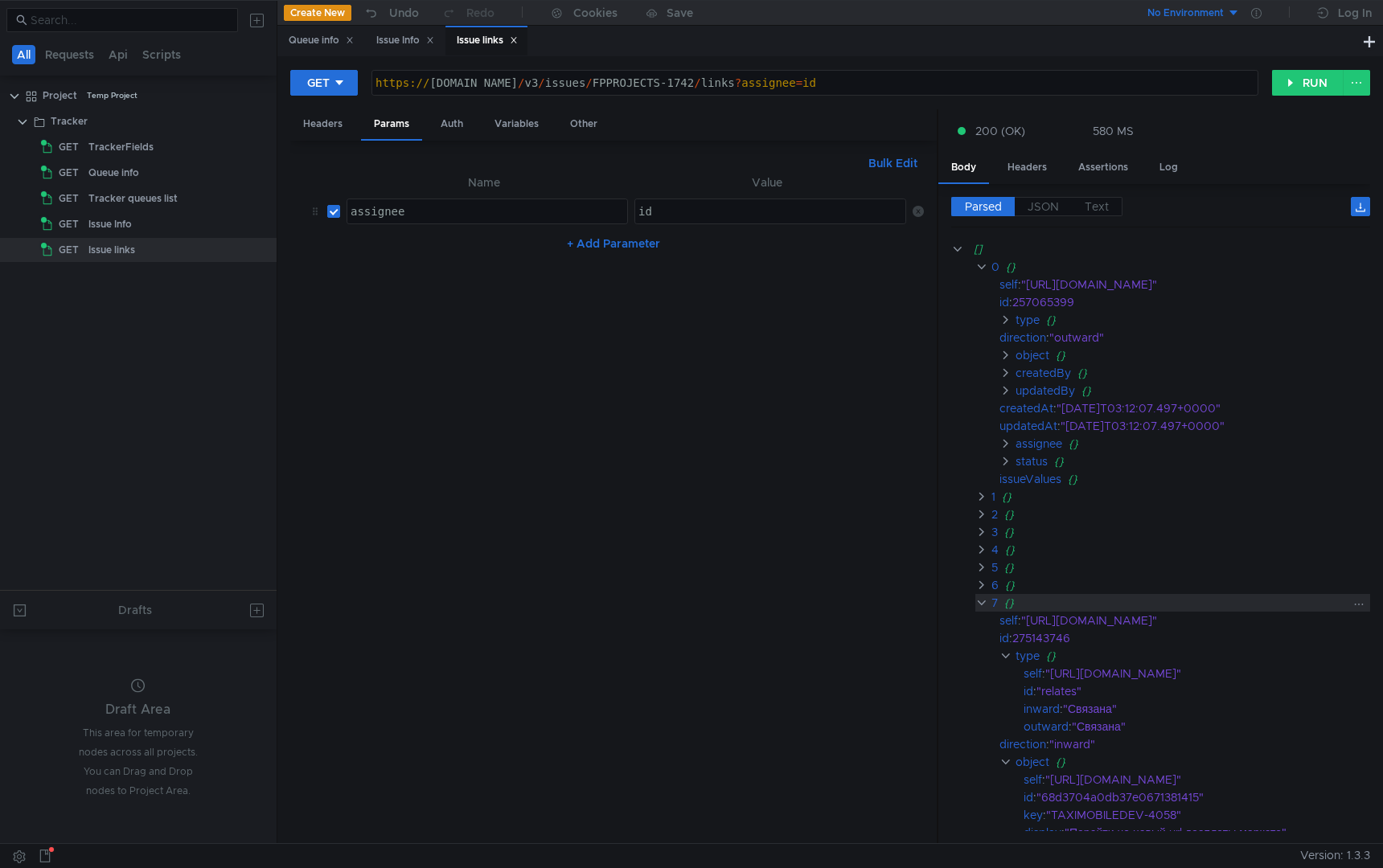
click at [981, 600] on clr-icon at bounding box center [981, 603] width 12 height 13
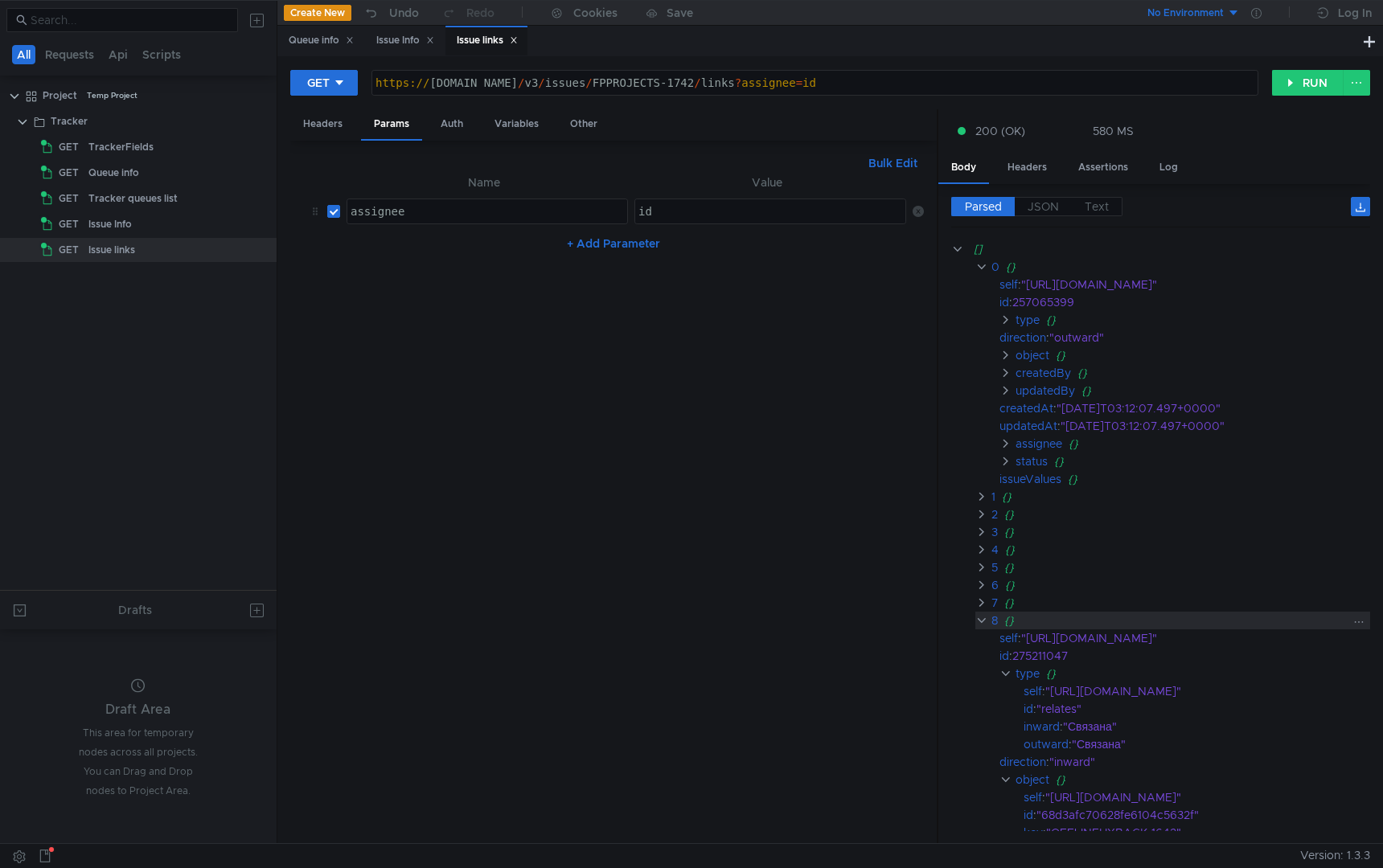
click at [982, 616] on clr-icon at bounding box center [981, 621] width 12 height 13
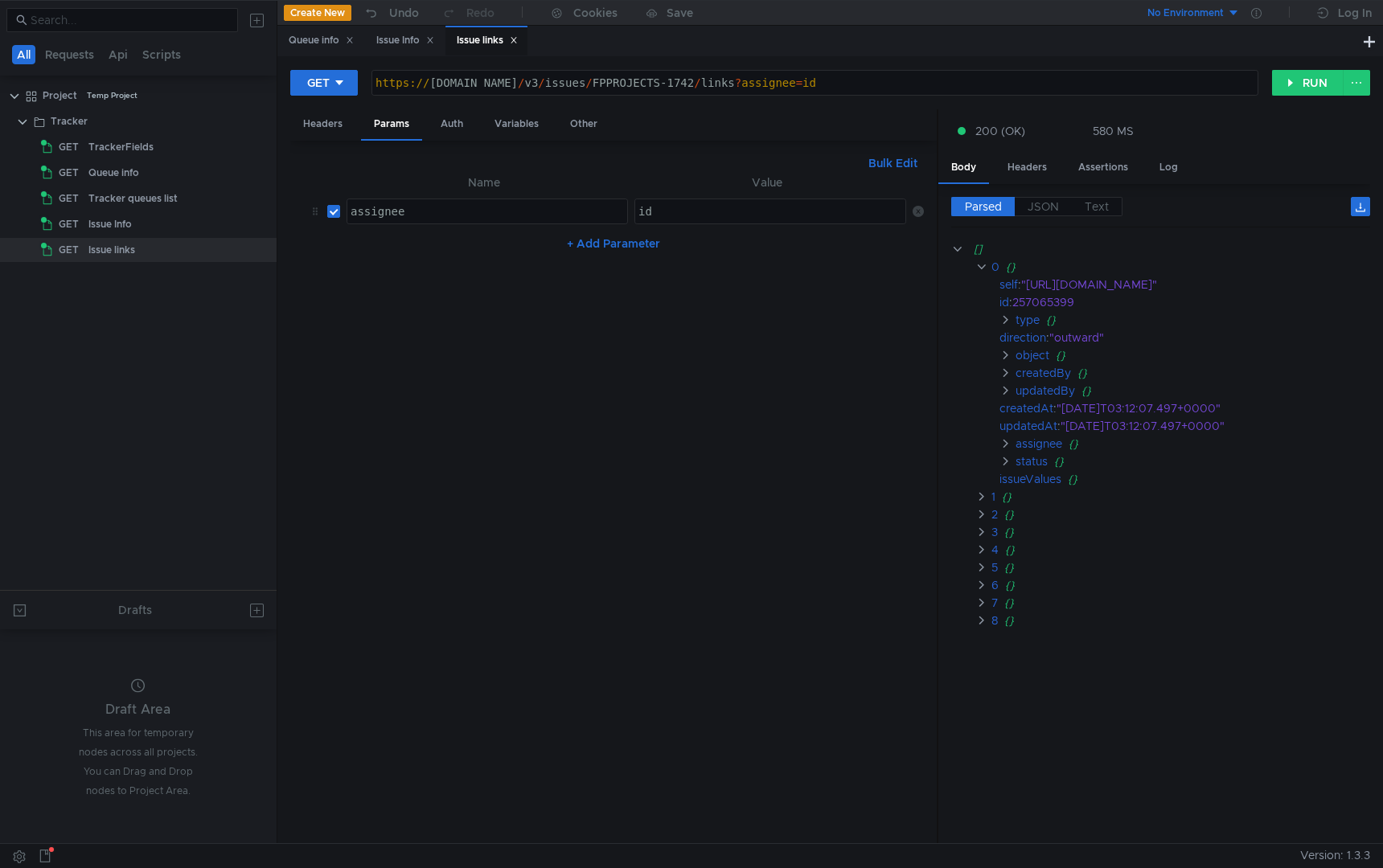
click at [901, 87] on div "https:// [DOMAIN_NAME] / v3 / issues / FPPROJECTS-1742 / links ? assignee = id" at bounding box center [816, 95] width 886 height 38
drag, startPoint x: 901, startPoint y: 87, endPoint x: 817, endPoint y: 87, distance: 84.0
click at [817, 87] on div "https:// [DOMAIN_NAME] / v3 / issues / FPPROJECTS-1742 / links ? assignee = id" at bounding box center [816, 95] width 886 height 38
type textarea "[URL][DOMAIN_NAME]"
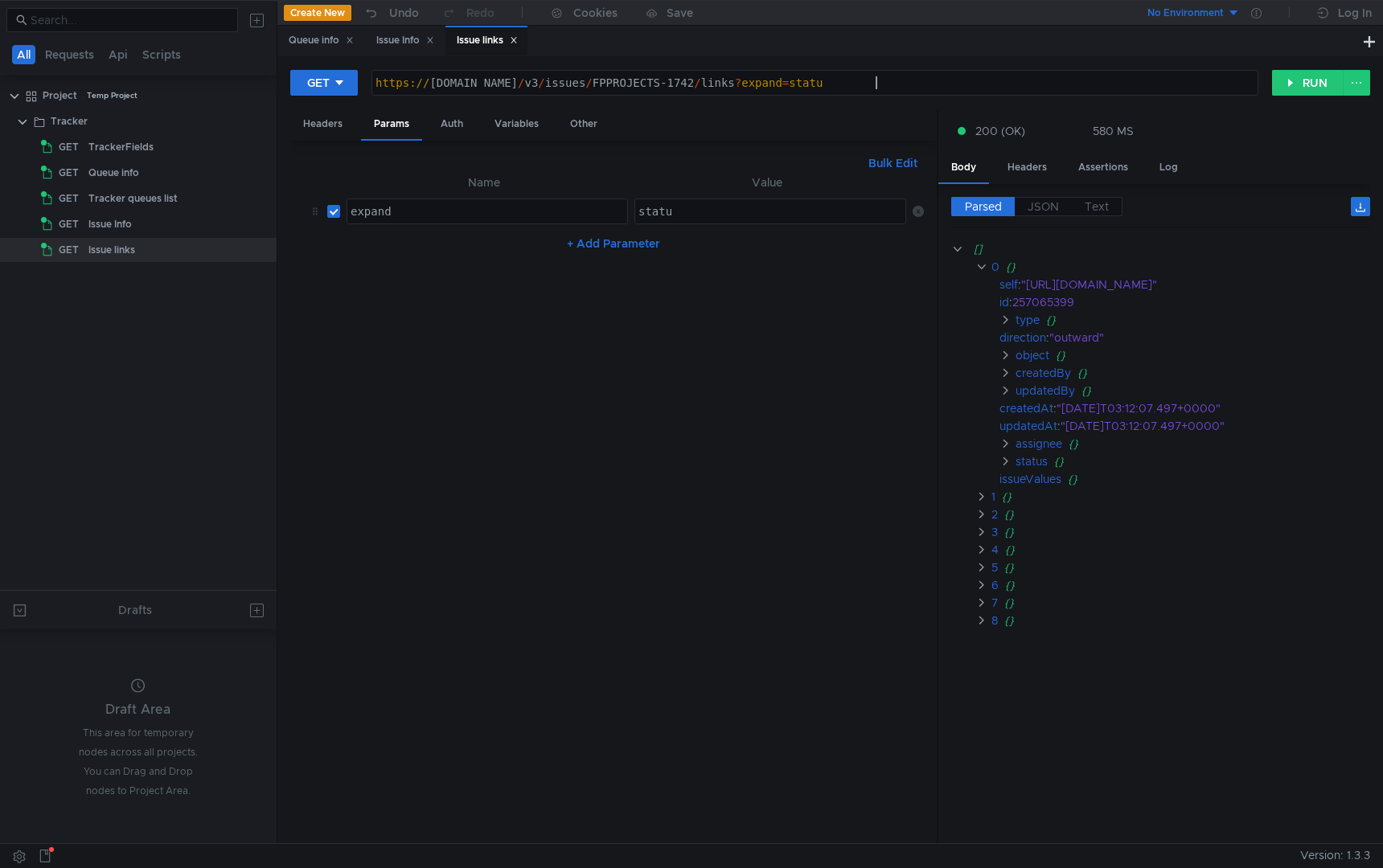
scroll to position [0, 35]
click at [1296, 78] on button "RUN" at bounding box center [1308, 83] width 72 height 25
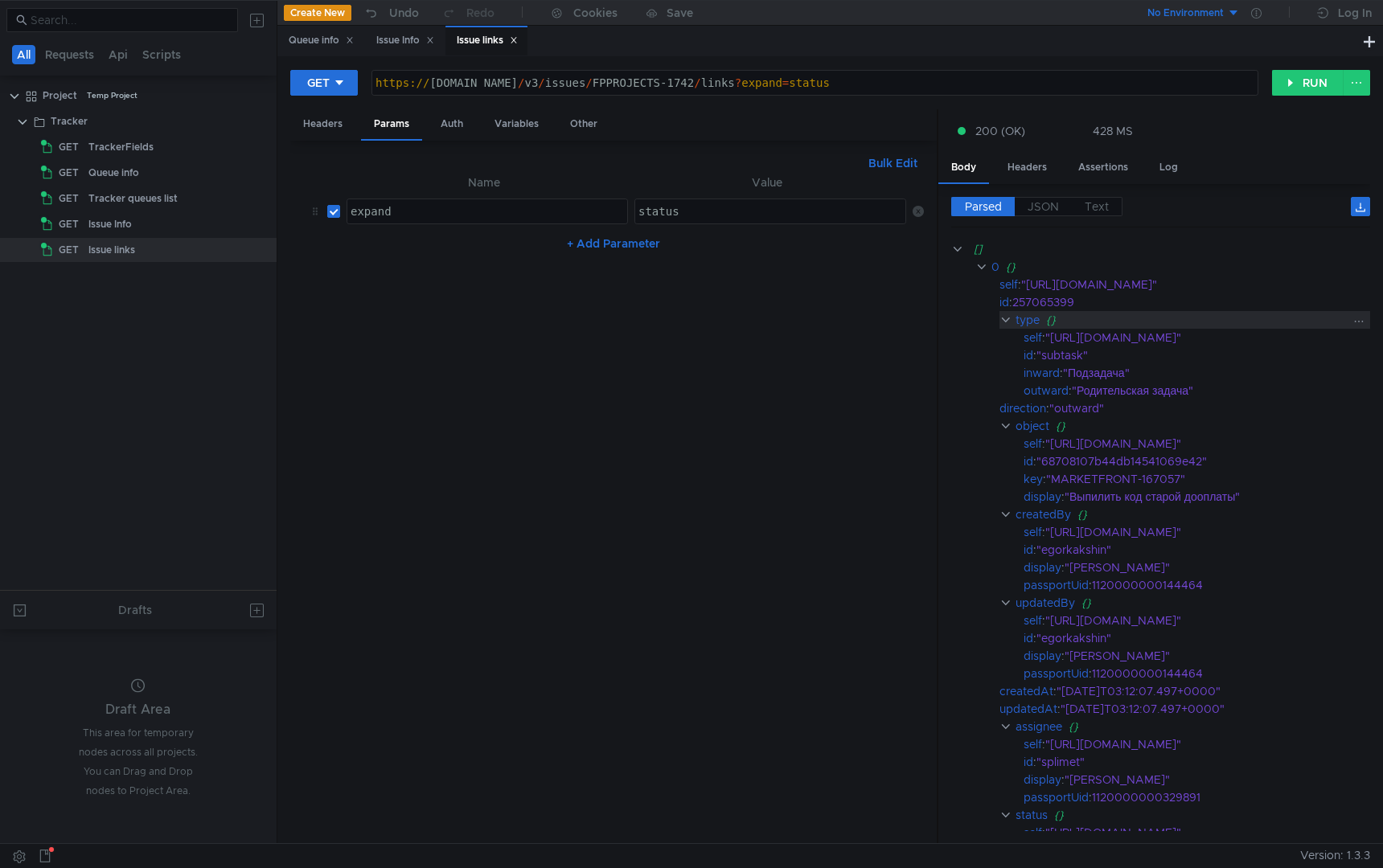
click at [1007, 319] on clr-icon at bounding box center [1005, 320] width 12 height 13
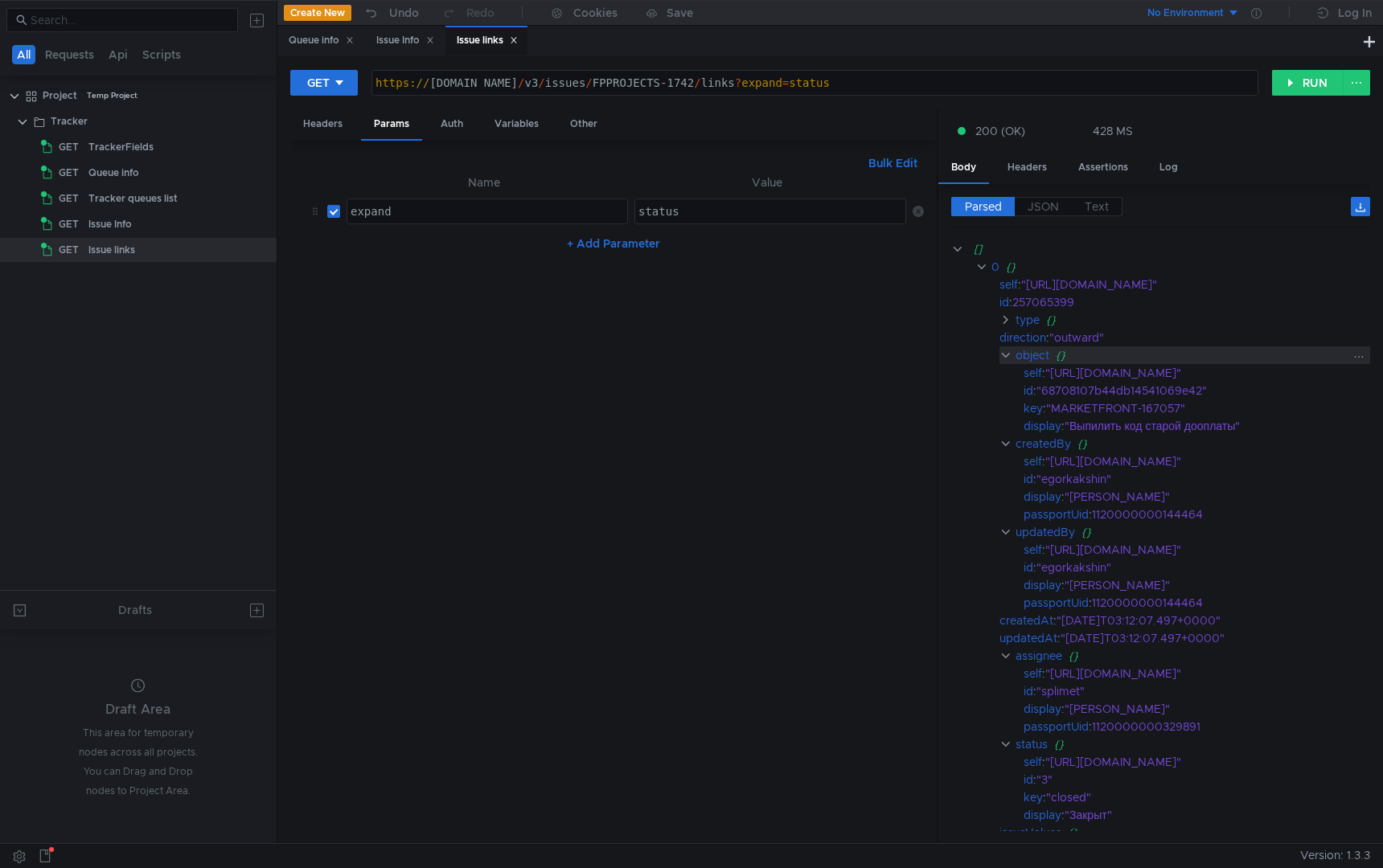
click at [1005, 352] on clr-icon at bounding box center [1005, 355] width 12 height 13
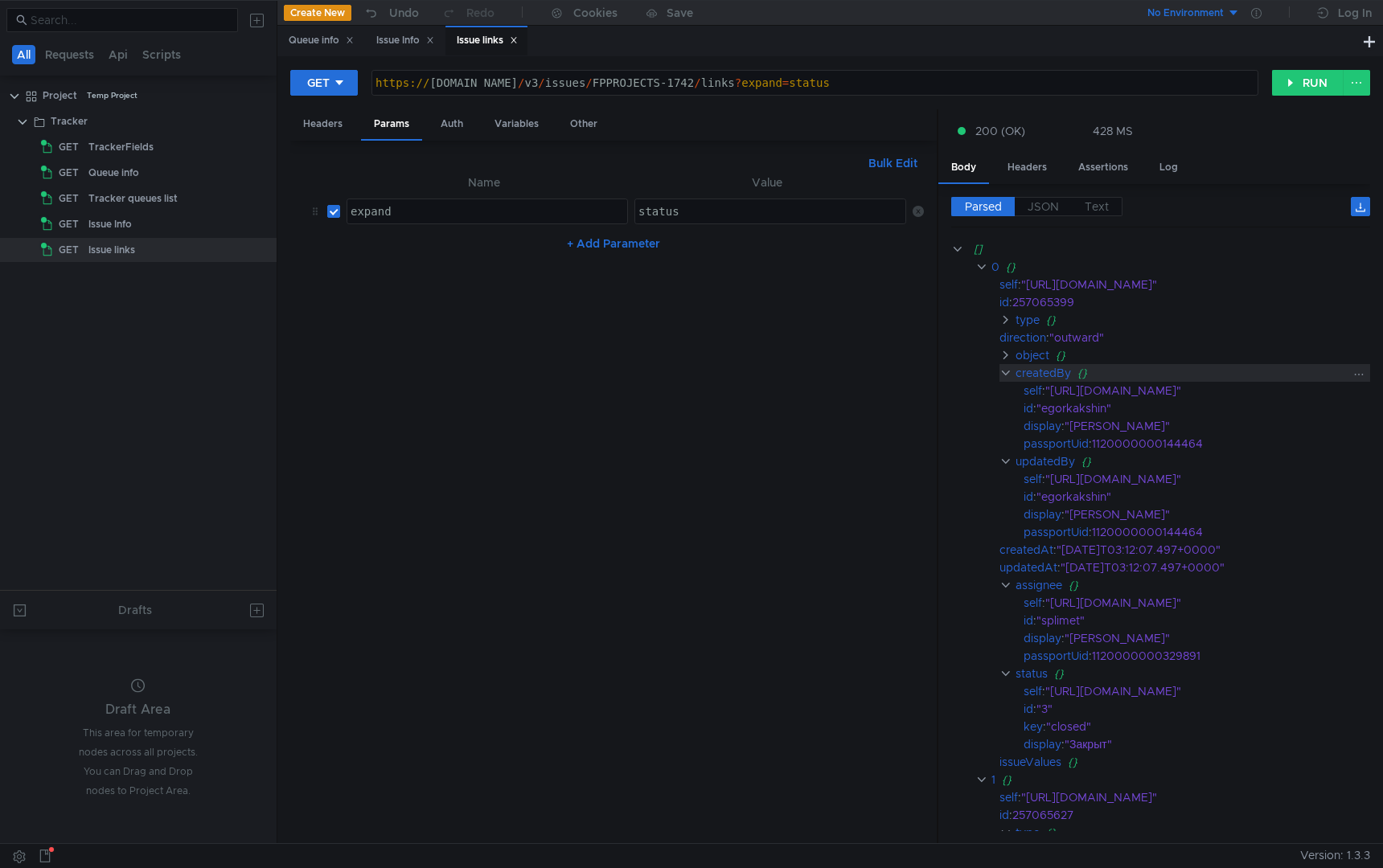
click at [1004, 368] on clr-icon at bounding box center [1005, 373] width 12 height 13
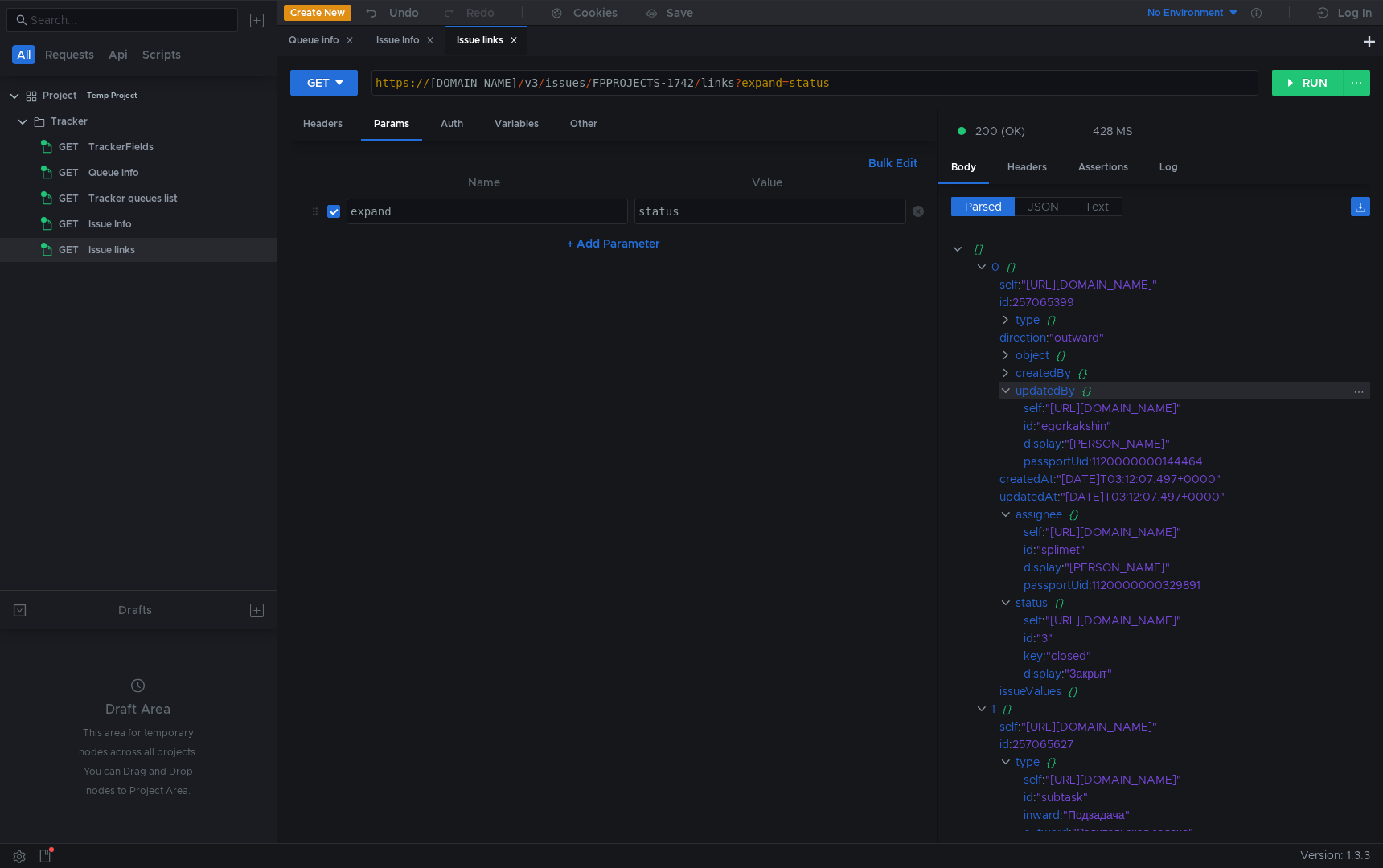
click at [1004, 385] on clr-icon at bounding box center [1005, 391] width 12 height 13
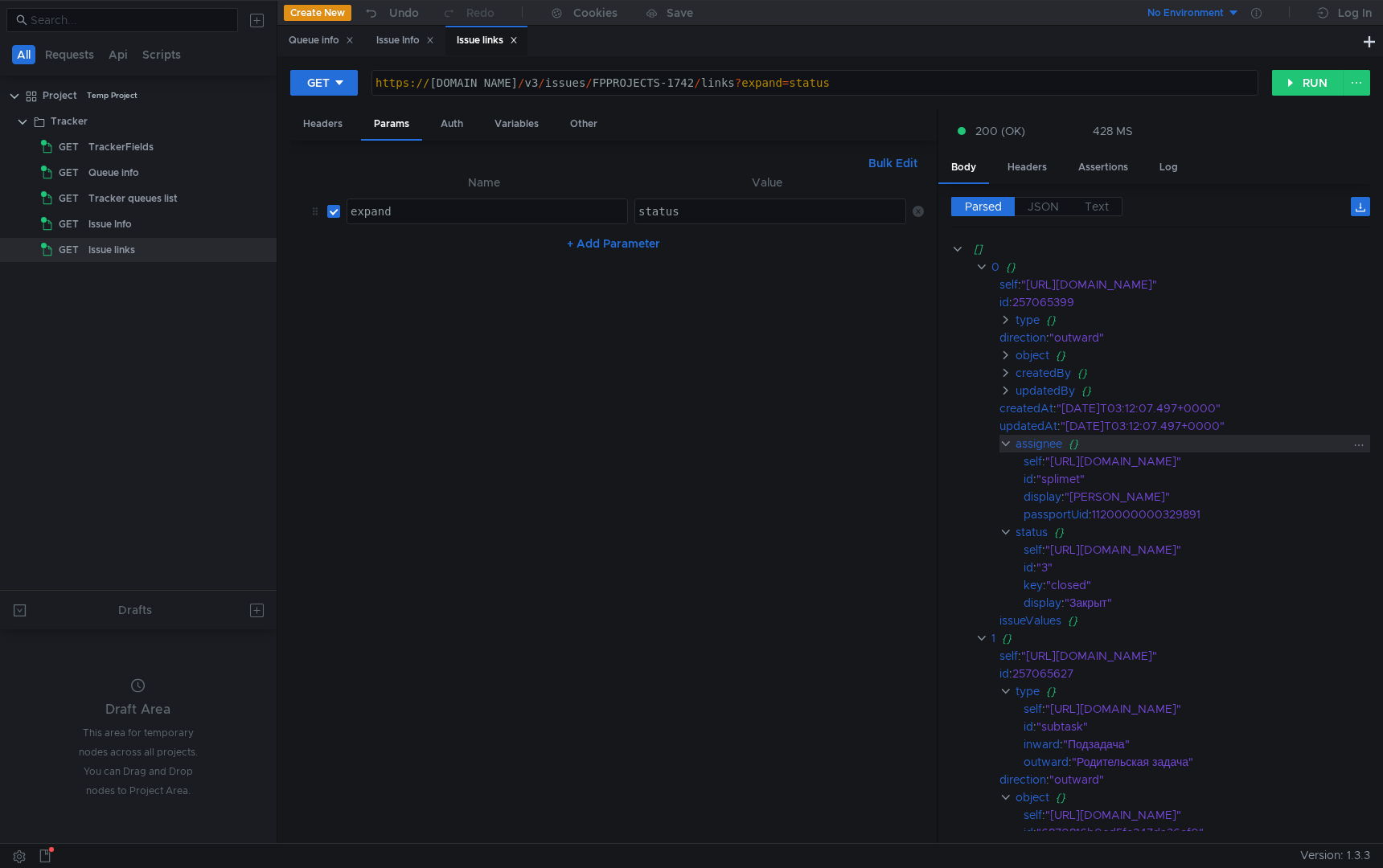
click at [1005, 443] on clr-icon at bounding box center [1005, 444] width 12 height 13
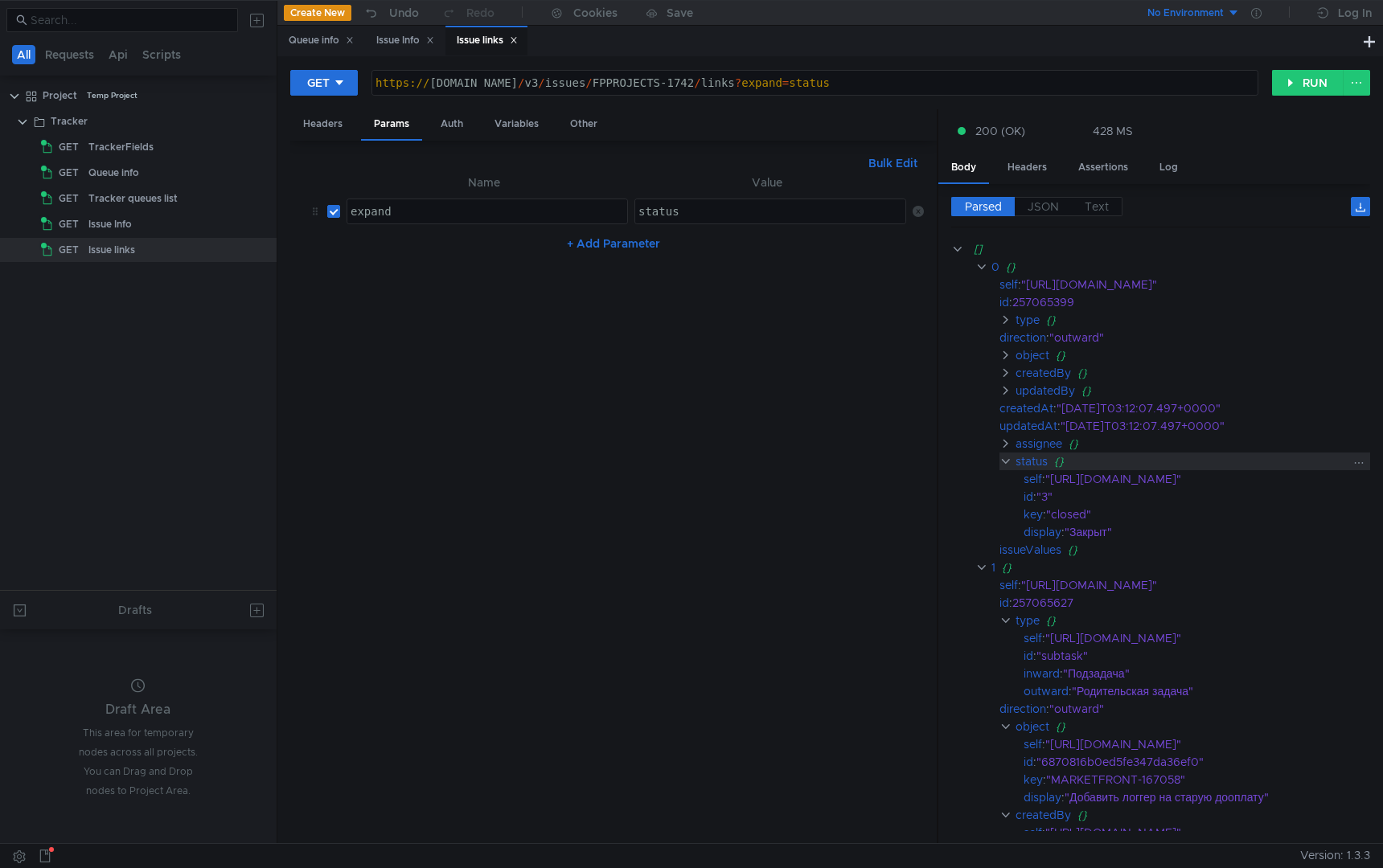
click at [1005, 456] on clr-icon at bounding box center [1005, 462] width 12 height 13
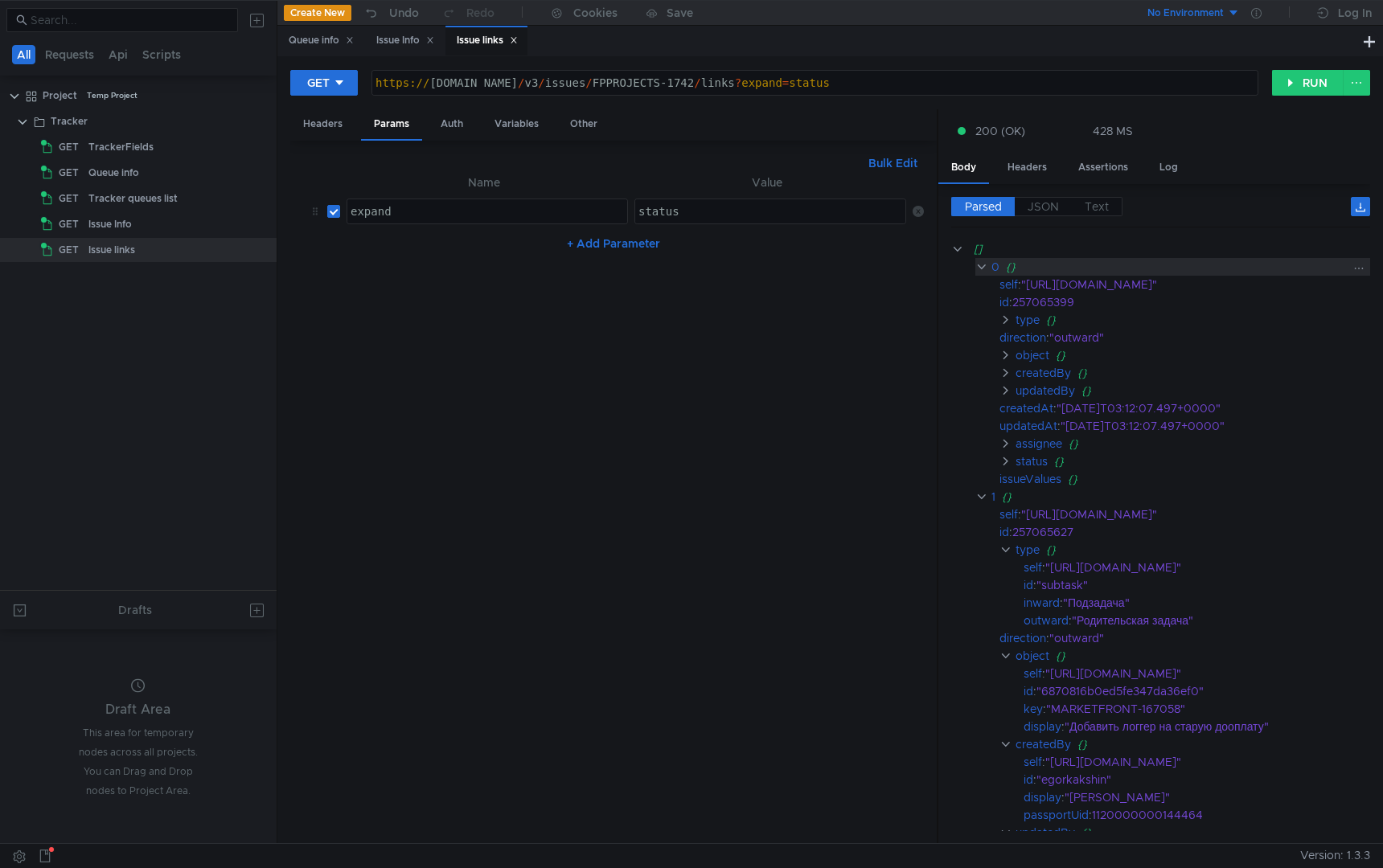
click at [980, 268] on clr-icon at bounding box center [981, 267] width 12 height 13
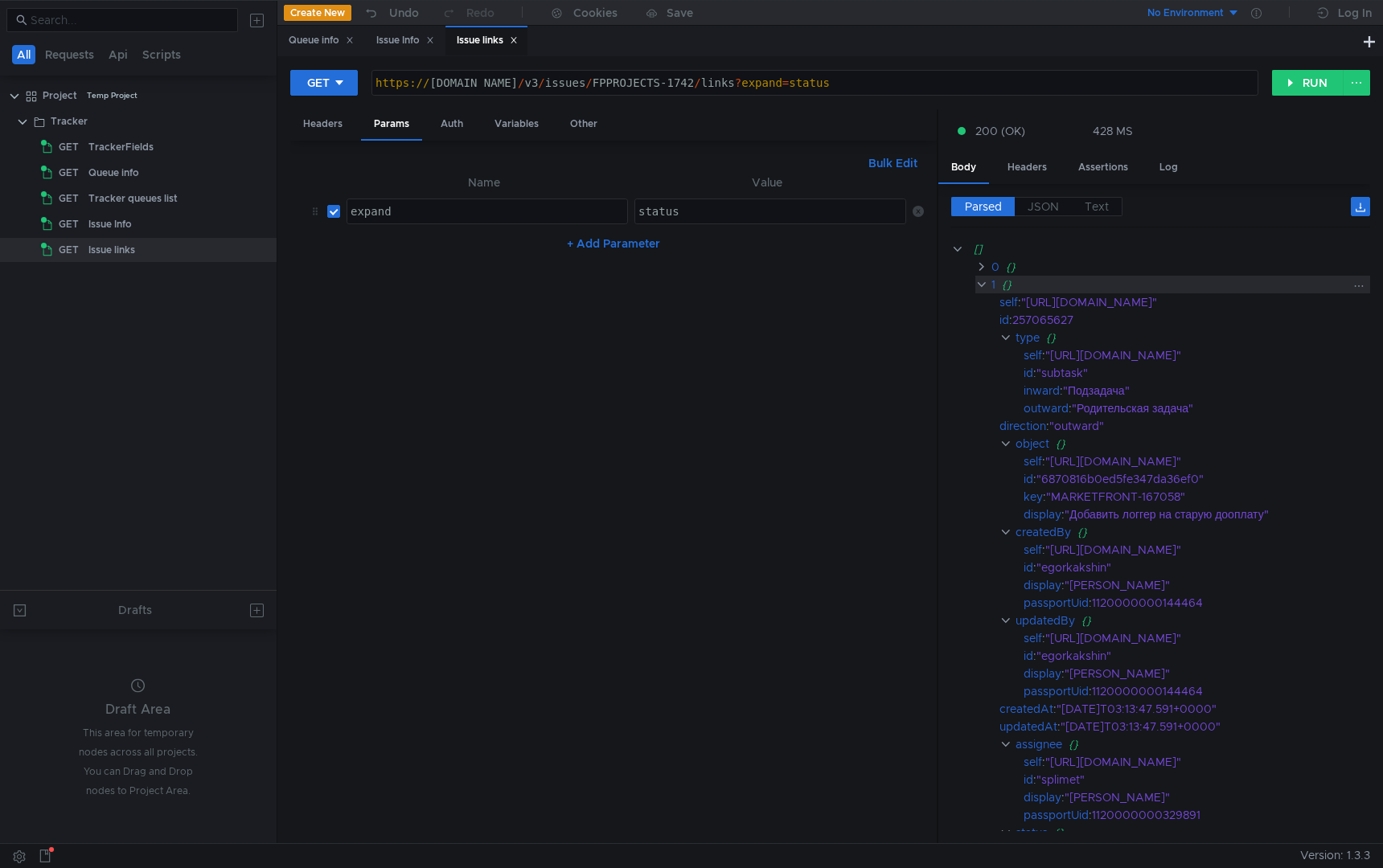
click at [980, 283] on clr-icon at bounding box center [981, 284] width 12 height 13
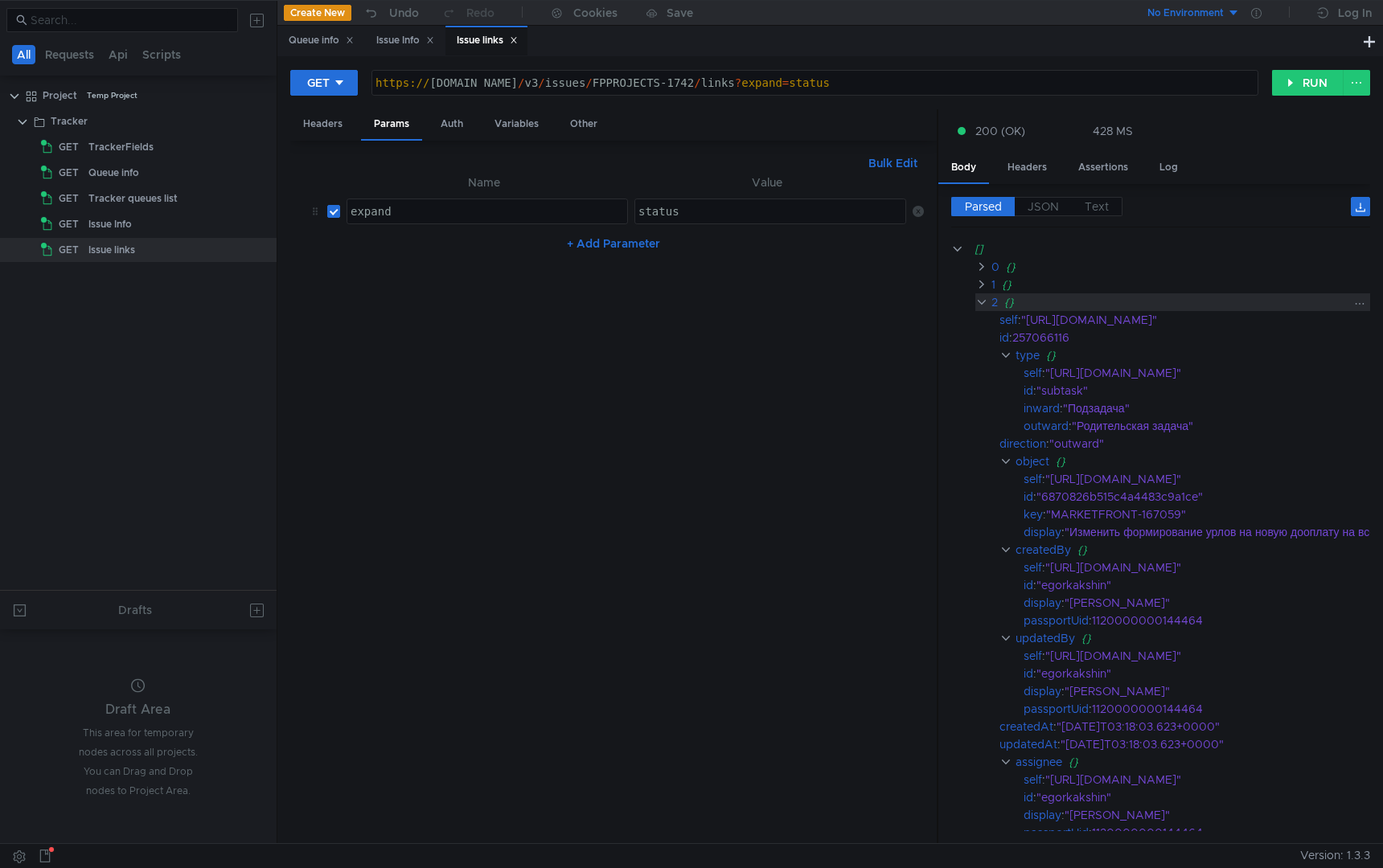
click at [980, 300] on clr-icon at bounding box center [981, 303] width 12 height 13
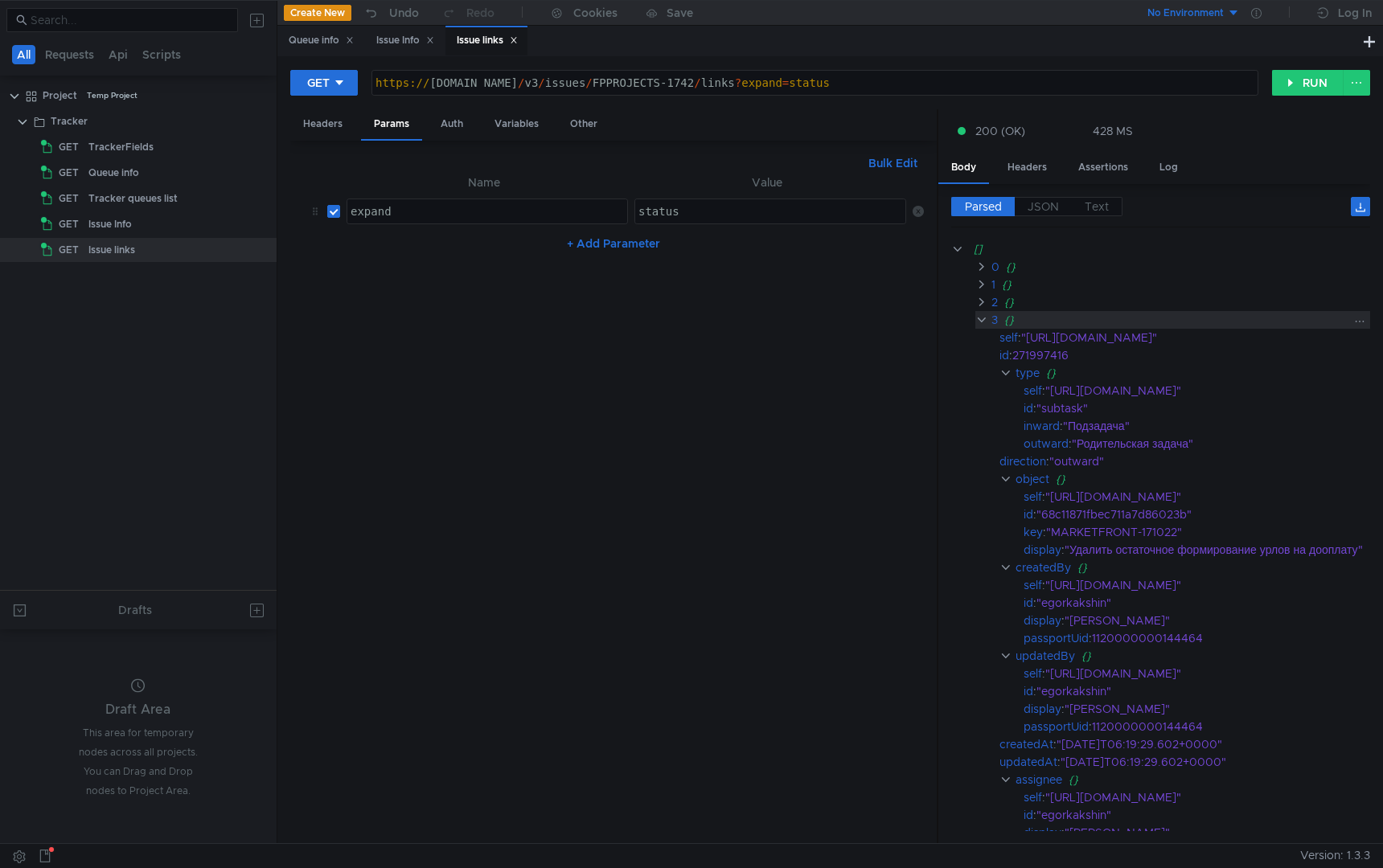
click at [980, 314] on clr-icon at bounding box center [981, 320] width 12 height 13
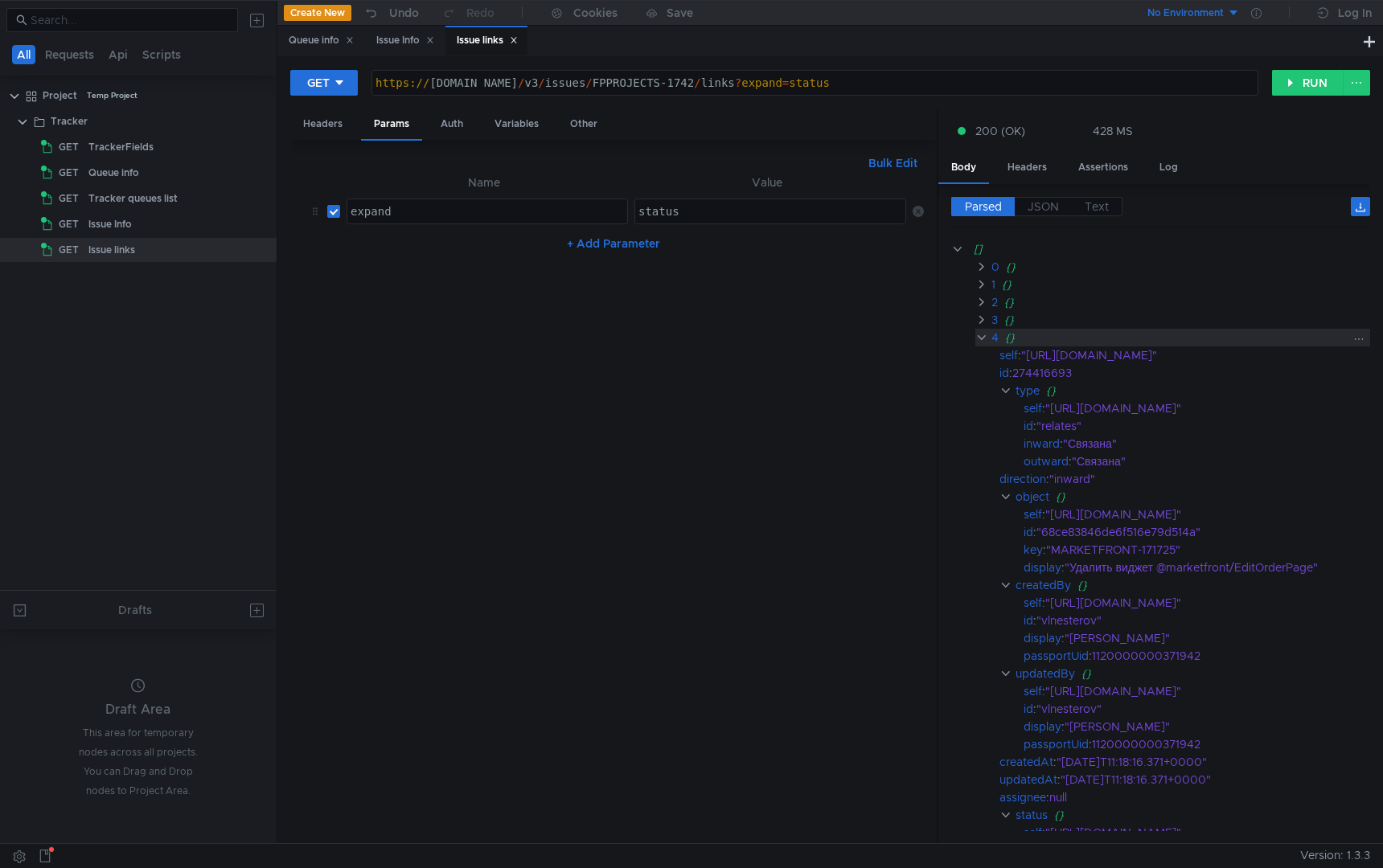
click at [980, 333] on clr-icon at bounding box center [981, 337] width 12 height 13
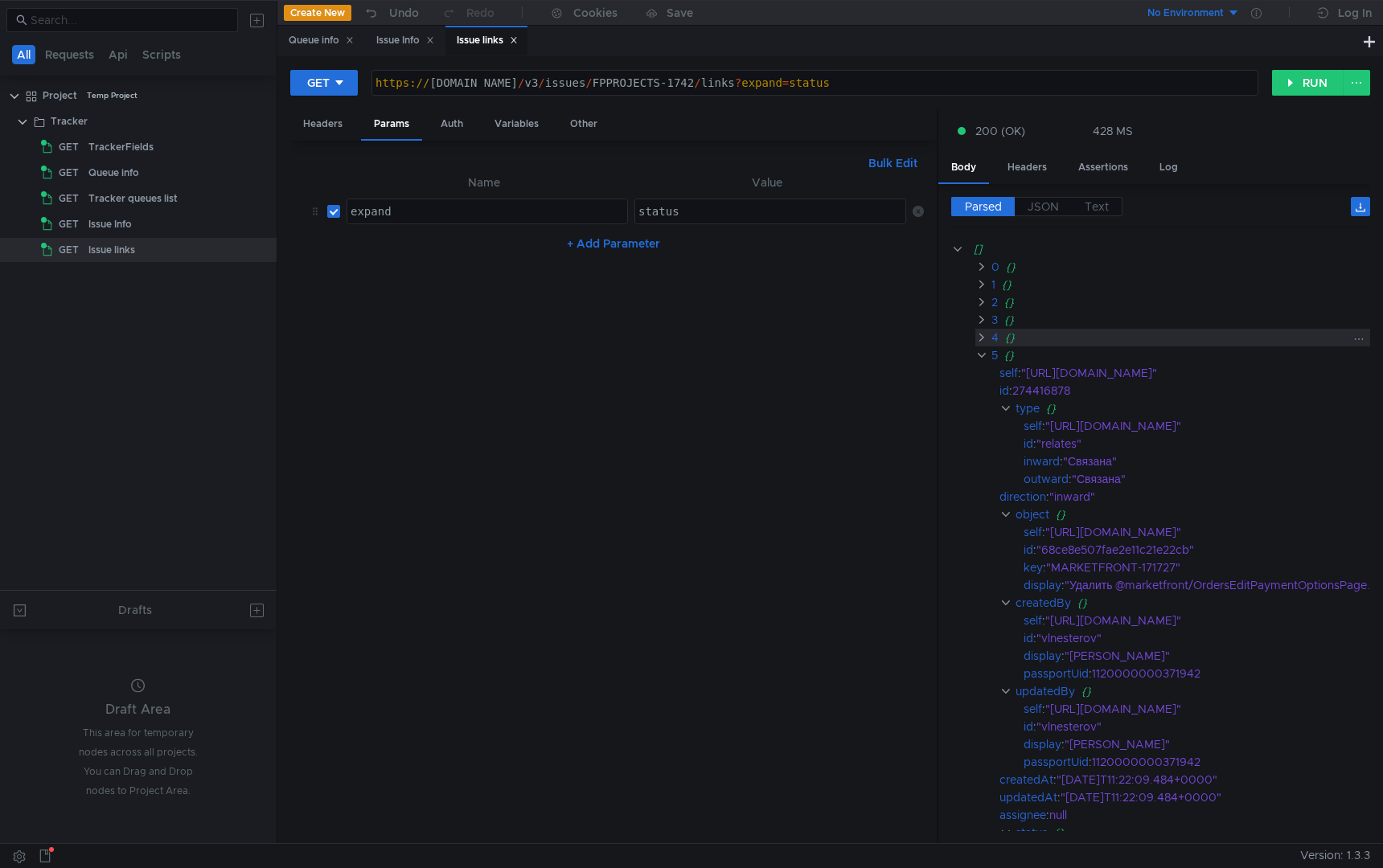
click at [980, 345] on div "4 {}" at bounding box center [1209, 337] width 468 height 17
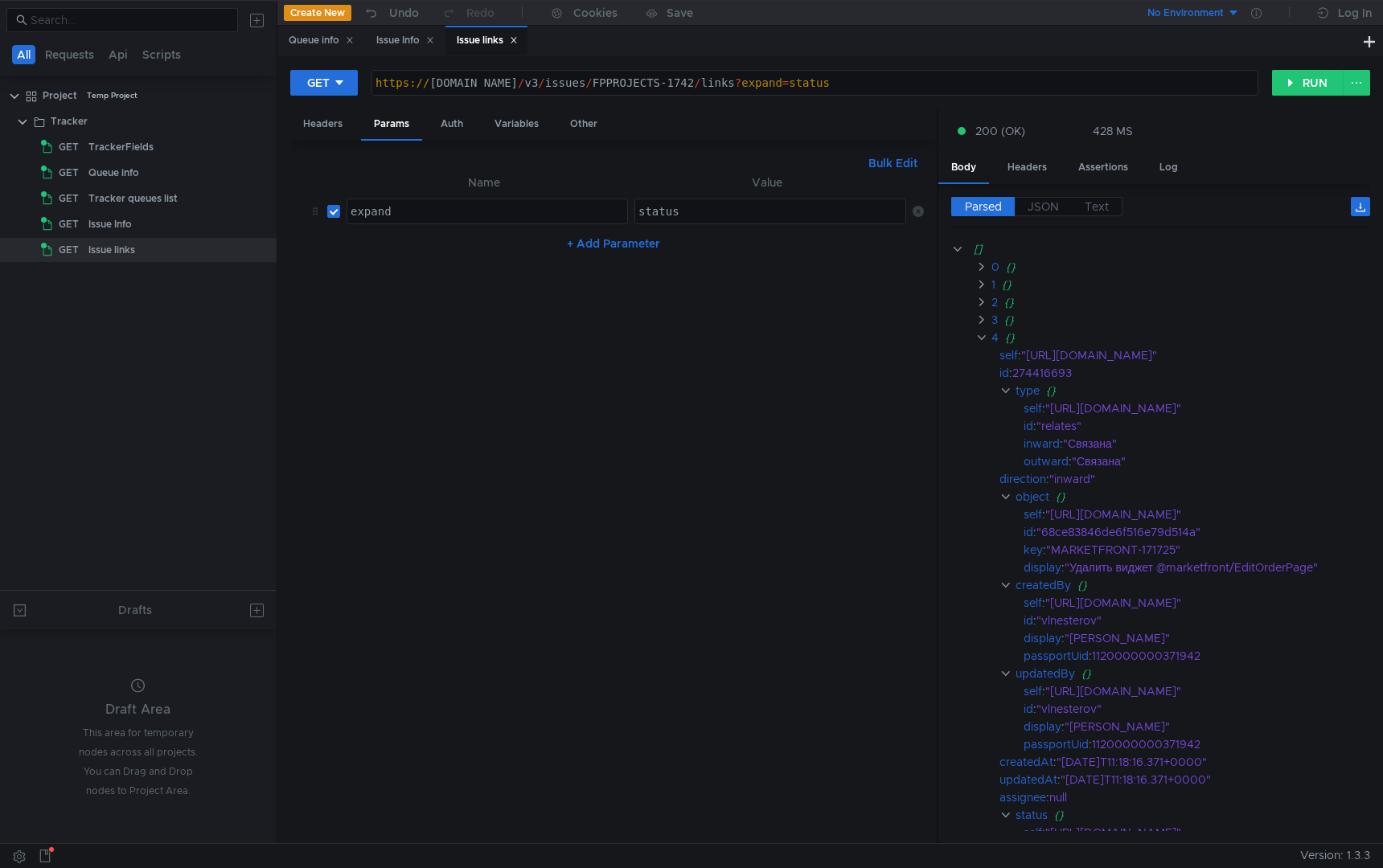
click at [980, 356] on app-tour-anchor "self : "https://st-api.yandex-team.ru/v3/issues/FPPROJECTS-1742/links/274416693"" at bounding box center [1160, 354] width 419 height 17
click at [978, 325] on clr-icon at bounding box center [981, 320] width 12 height 13
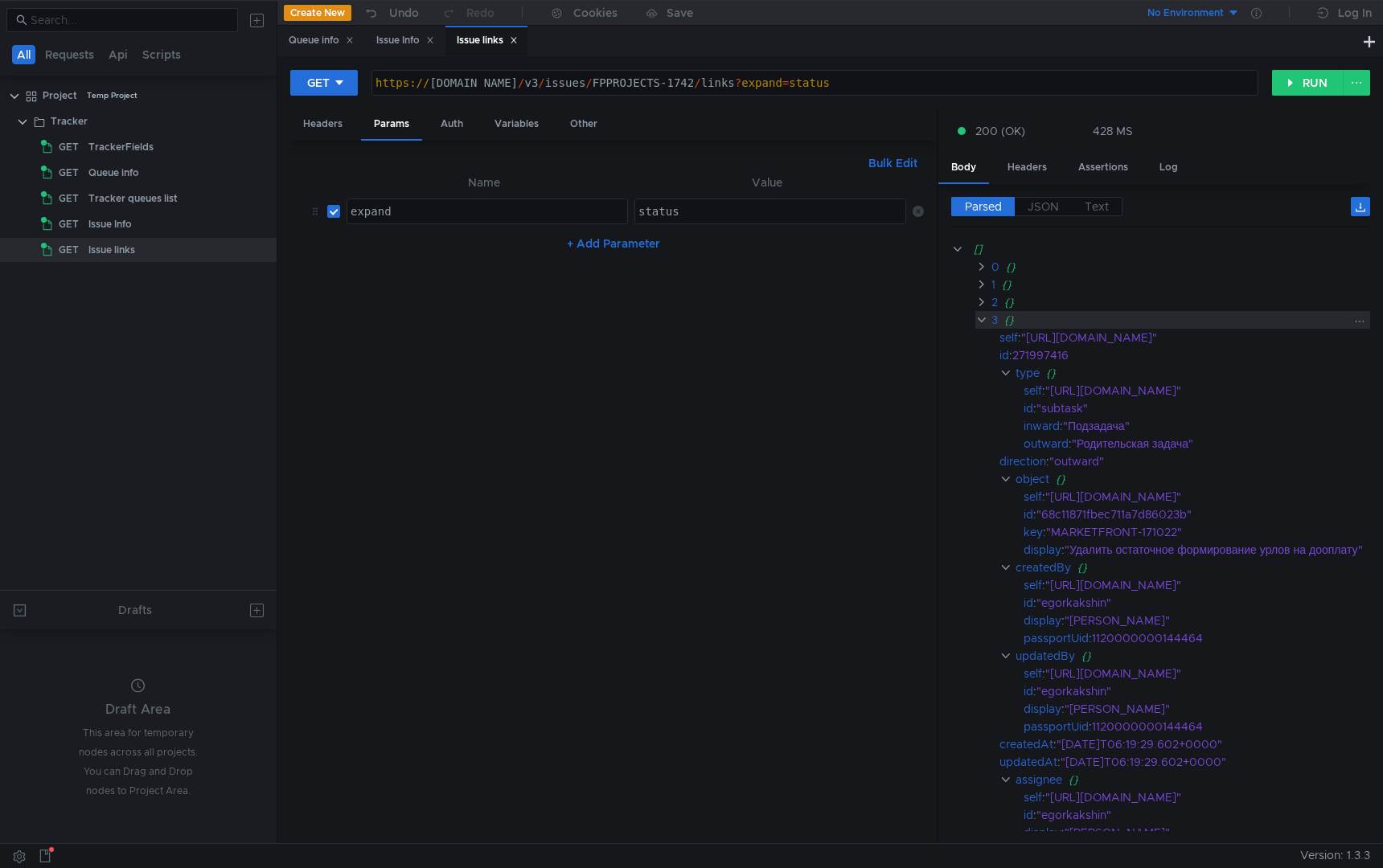
click at [978, 320] on clr-icon at bounding box center [981, 320] width 12 height 13
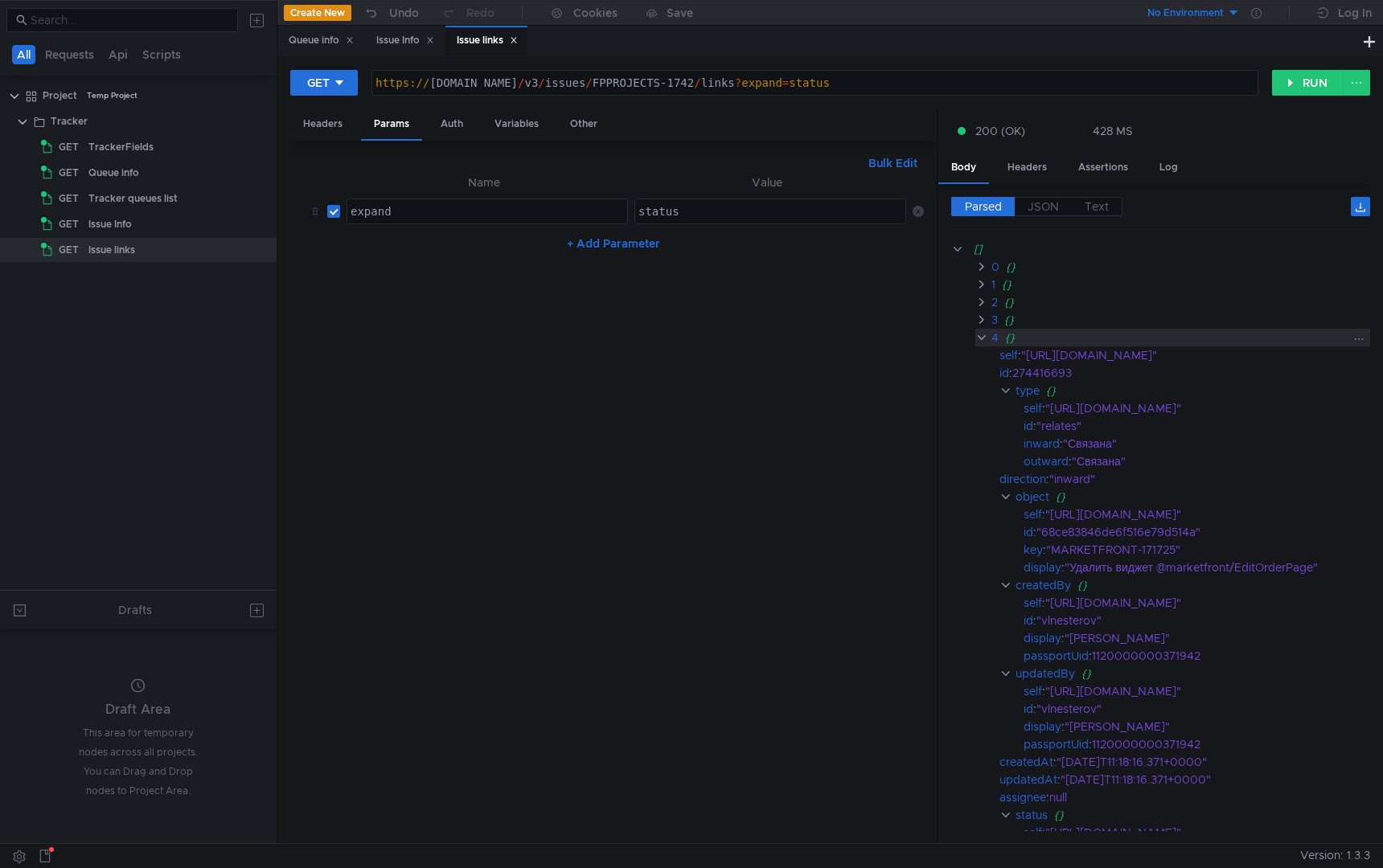
click at [978, 330] on div "4 {}" at bounding box center [1173, 337] width 395 height 17
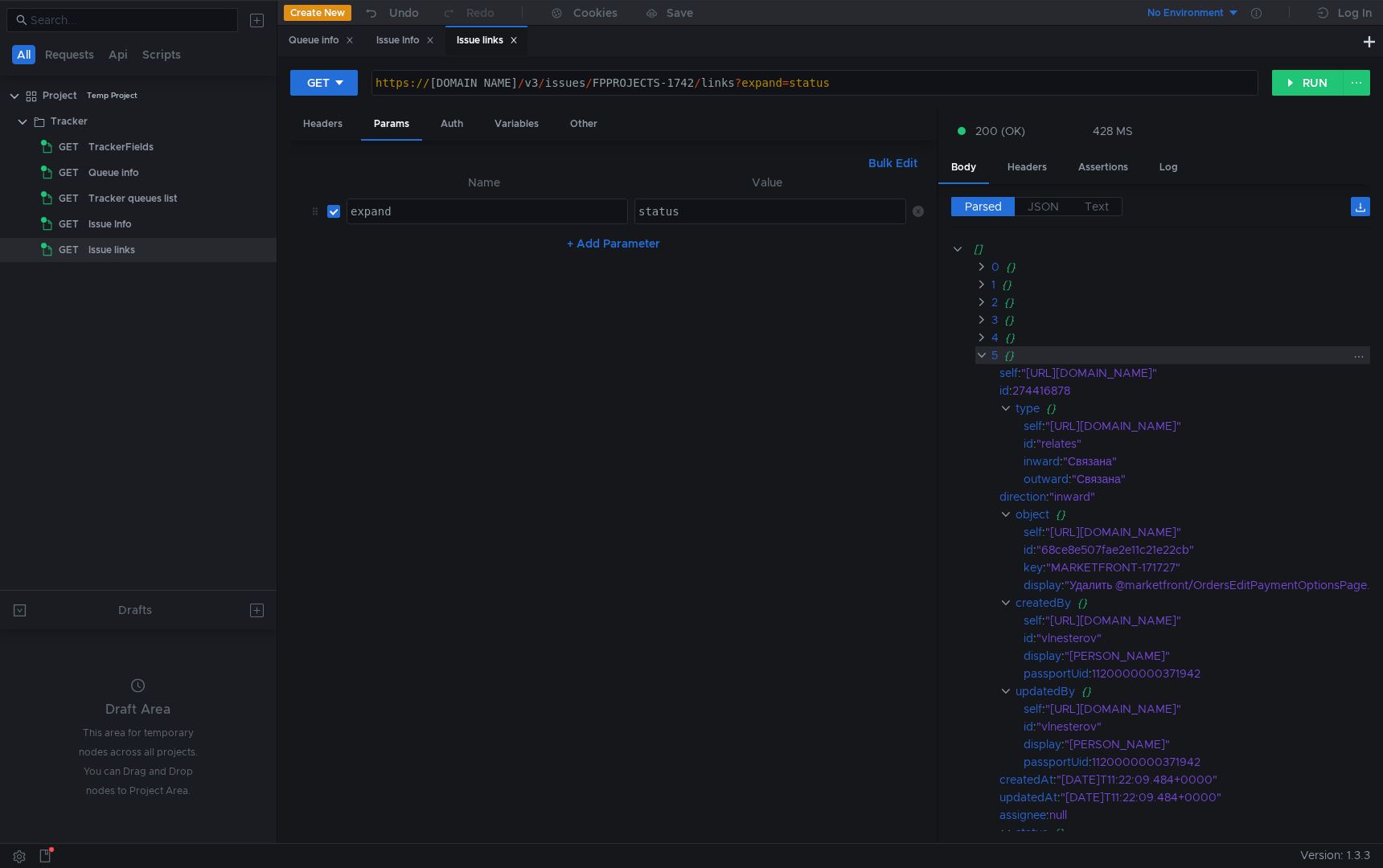
click at [978, 359] on clr-icon at bounding box center [981, 355] width 12 height 13
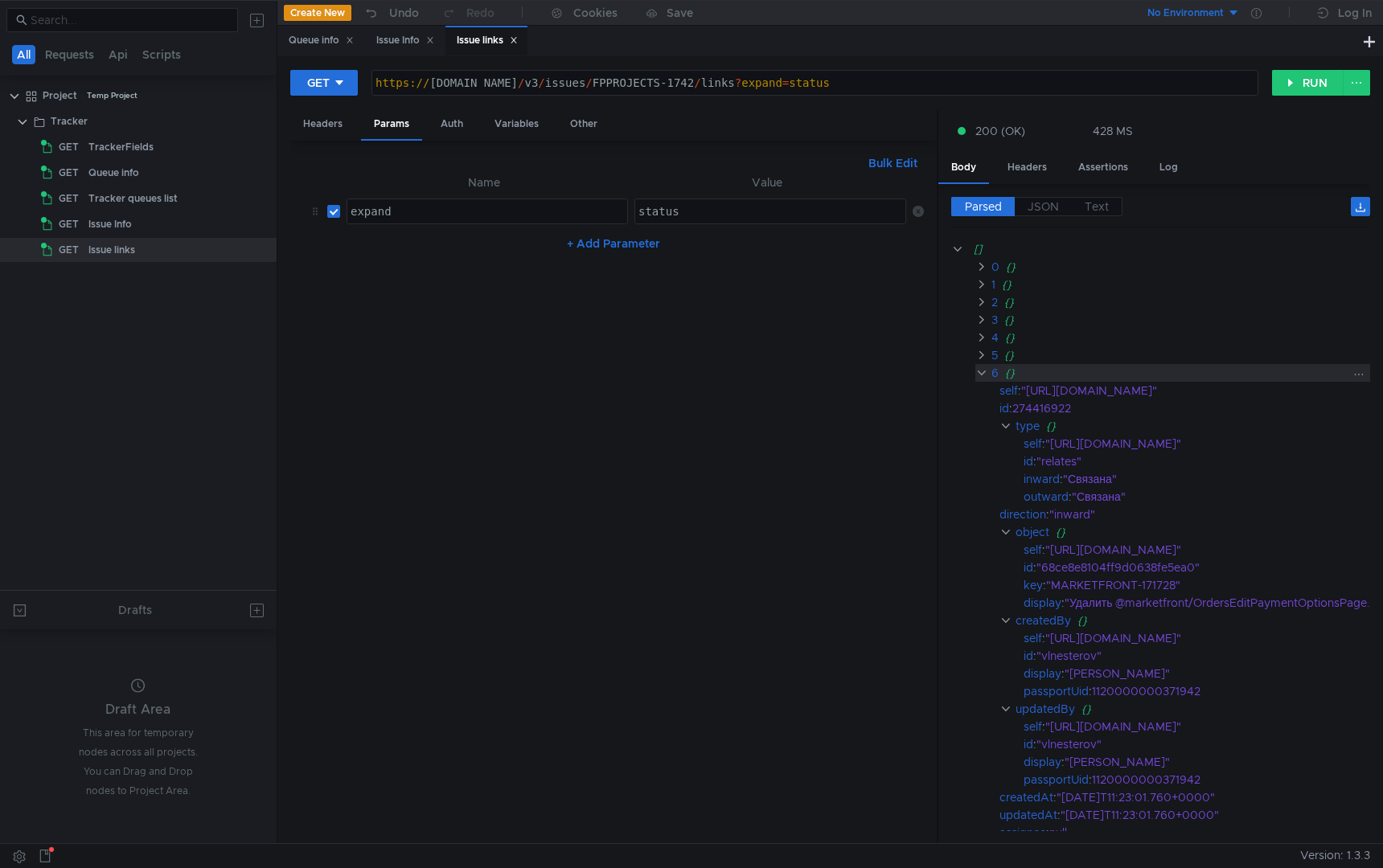
click at [978, 372] on clr-icon at bounding box center [981, 373] width 12 height 13
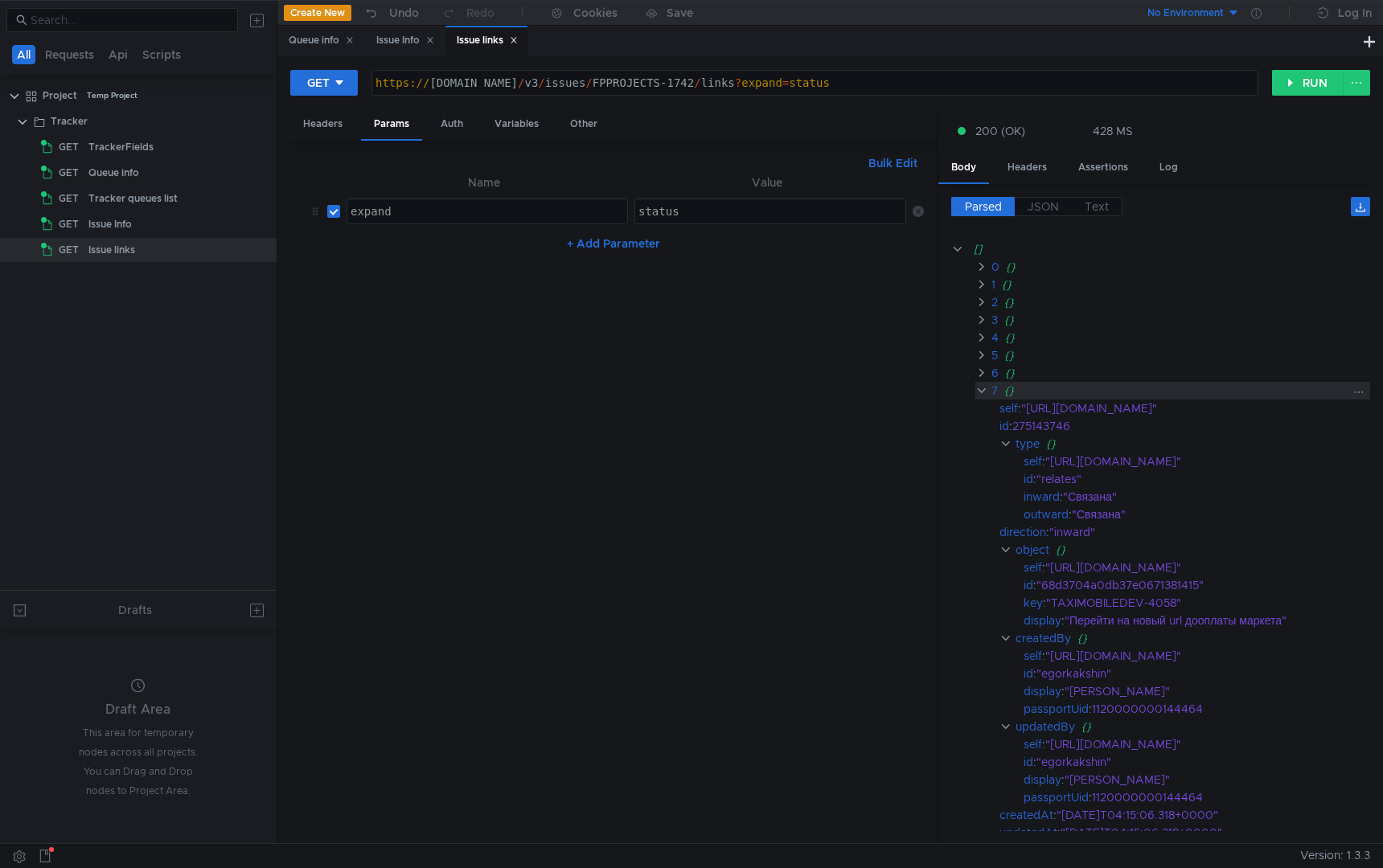
click at [978, 388] on clr-icon at bounding box center [981, 391] width 12 height 13
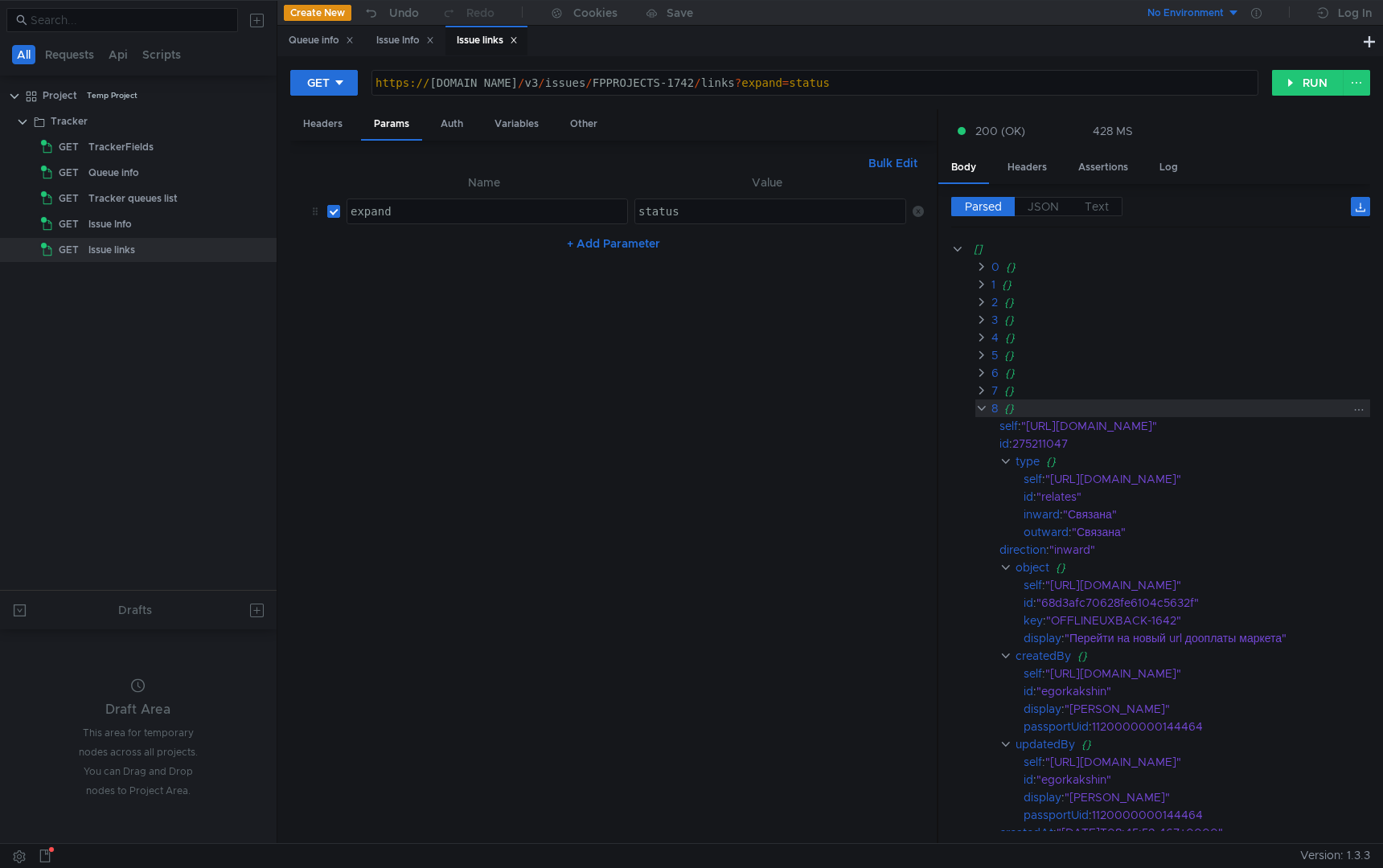
click at [980, 403] on clr-icon at bounding box center [981, 408] width 12 height 13
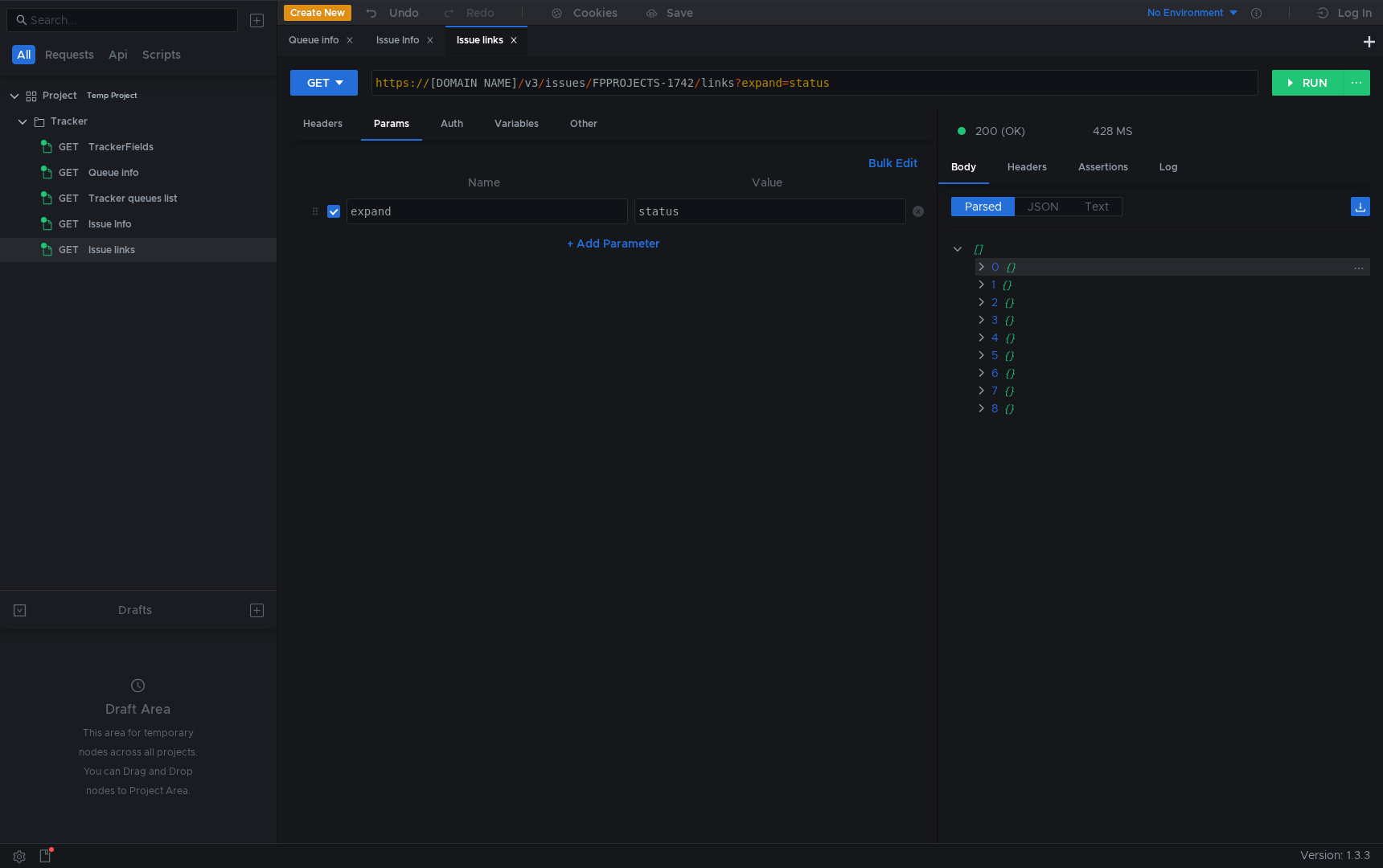
click at [984, 266] on clr-icon at bounding box center [981, 267] width 12 height 13
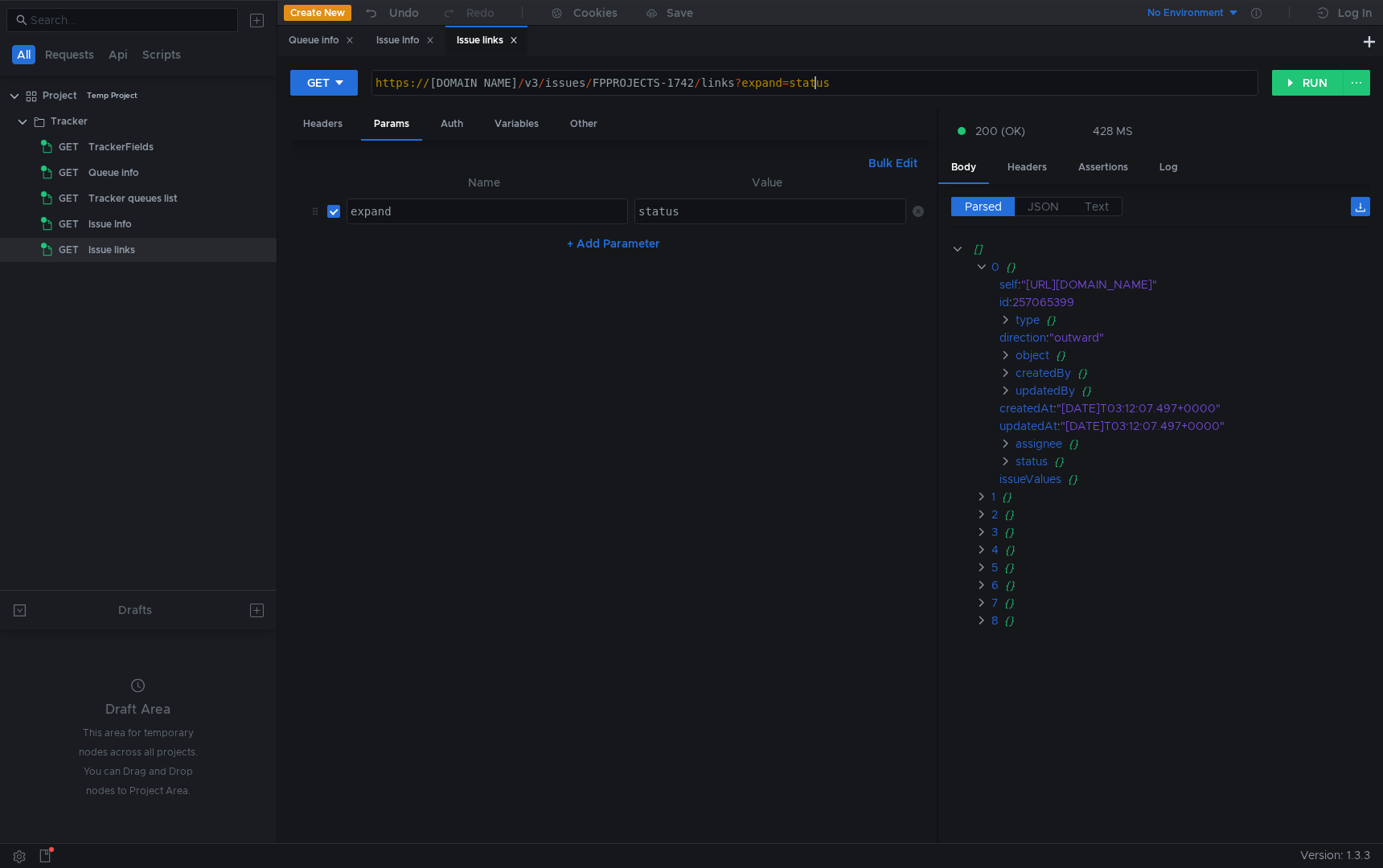
click at [814, 87] on div "https:// st-api.yandex-team.ru / v3 / issues / FPPROJECTS-1742 / links ? expand…" at bounding box center [816, 95] width 886 height 38
click at [1289, 84] on button "RUN" at bounding box center [1308, 83] width 72 height 25
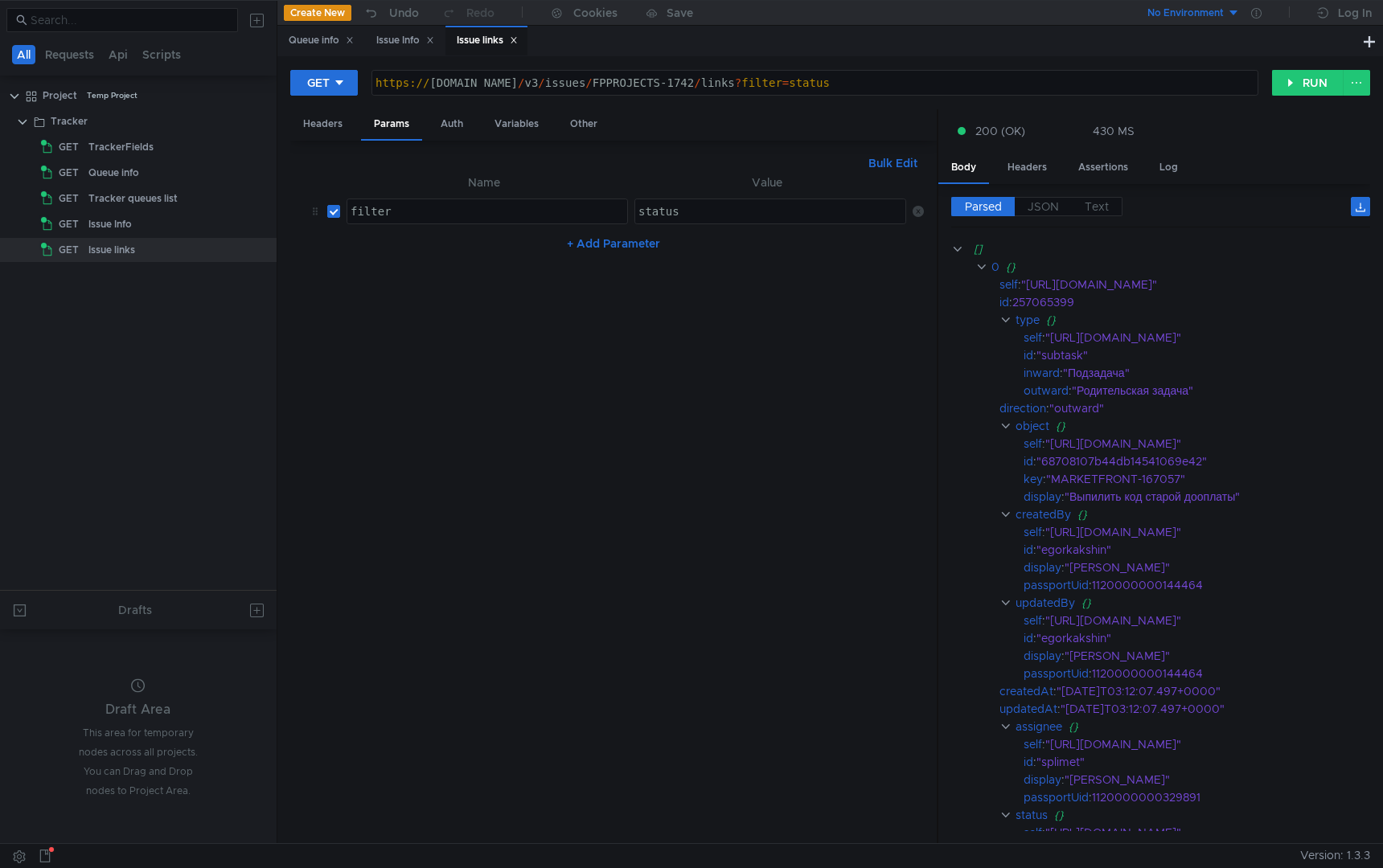
click at [916, 87] on div "https:// st-api.yandex-team.ru / v3 / issues / FPPROJECTS-1742 / links ? filter…" at bounding box center [816, 95] width 886 height 38
type textarea "[URL][DOMAIN_NAME]"
click at [1275, 72] on button "RUN" at bounding box center [1308, 83] width 72 height 25
